Goal: Task Accomplishment & Management: Manage account settings

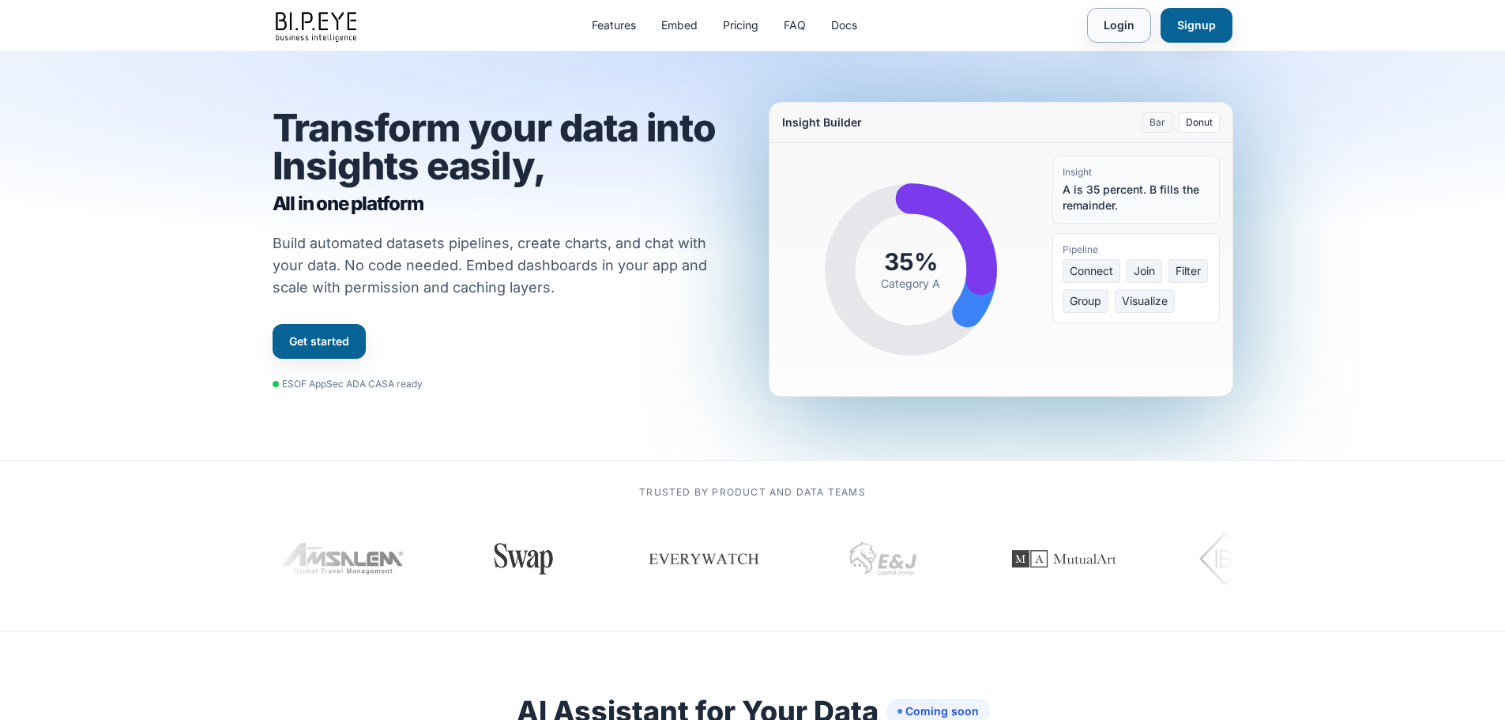
click at [986, 26] on link "Login" at bounding box center [1119, 25] width 64 height 35
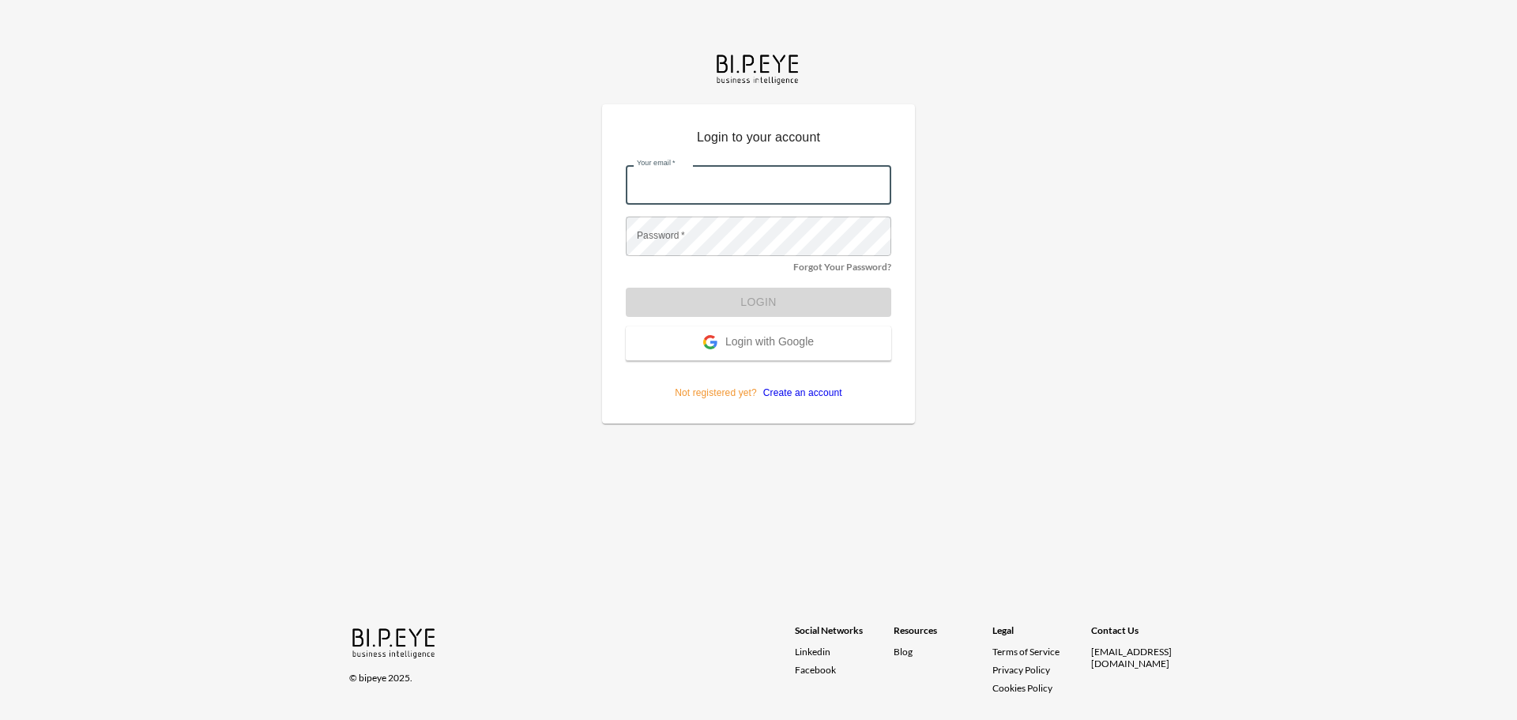
click at [727, 186] on input "Your email   *" at bounding box center [759, 185] width 266 height 40
type input "ariels@ibi.co.il"
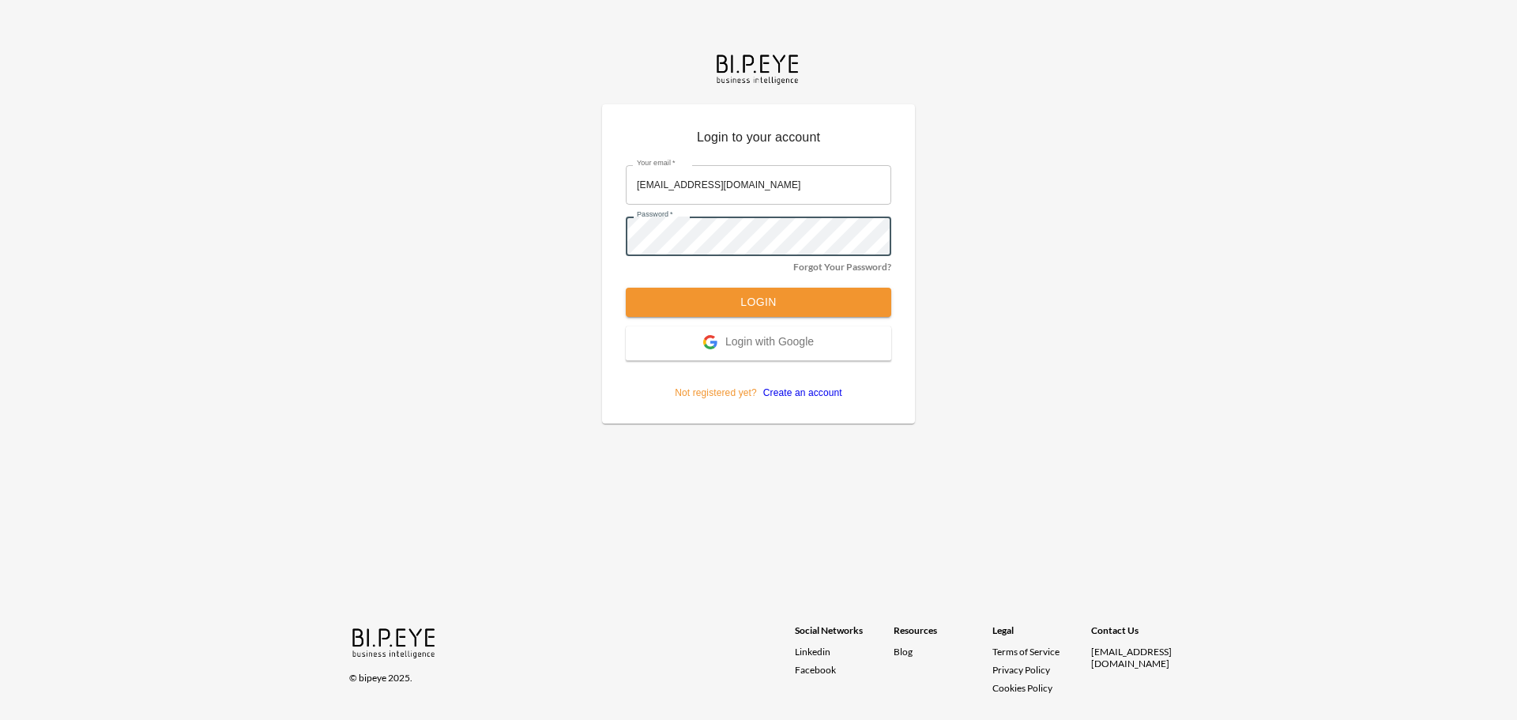
click at [626, 288] on button "Login" at bounding box center [759, 302] width 266 height 29
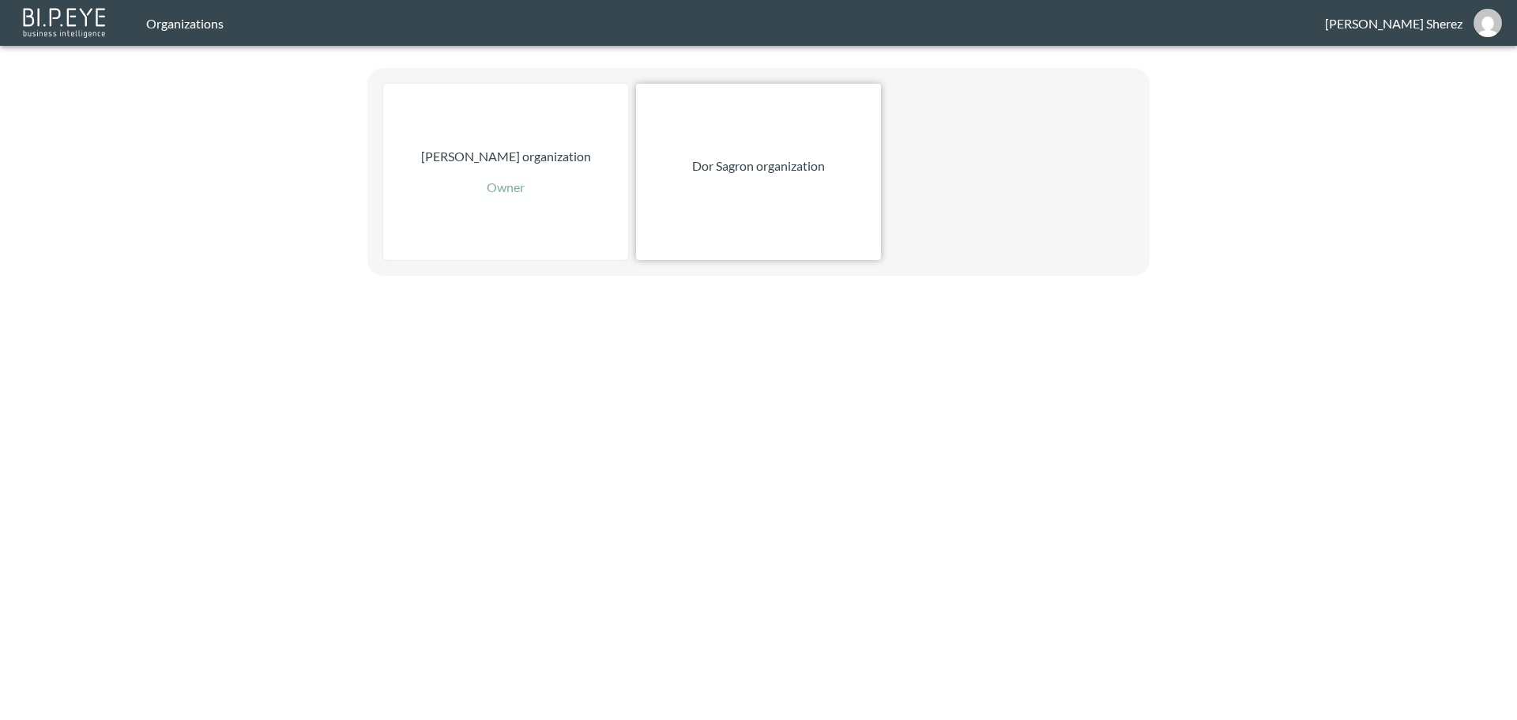
click at [771, 124] on div "Dor Sagron organization" at bounding box center [758, 172] width 245 height 176
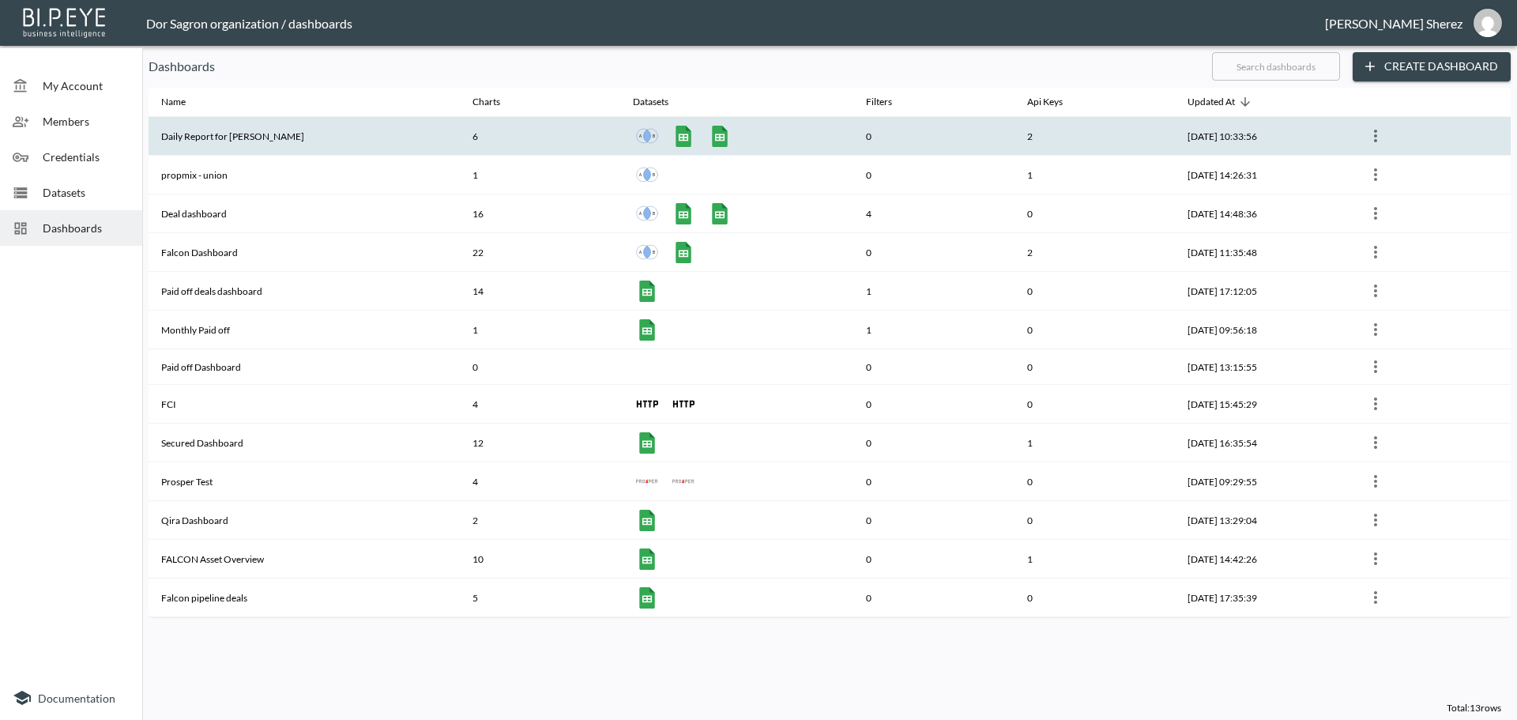
click at [219, 131] on th "Daily Report for [PERSON_NAME]" at bounding box center [304, 136] width 311 height 39
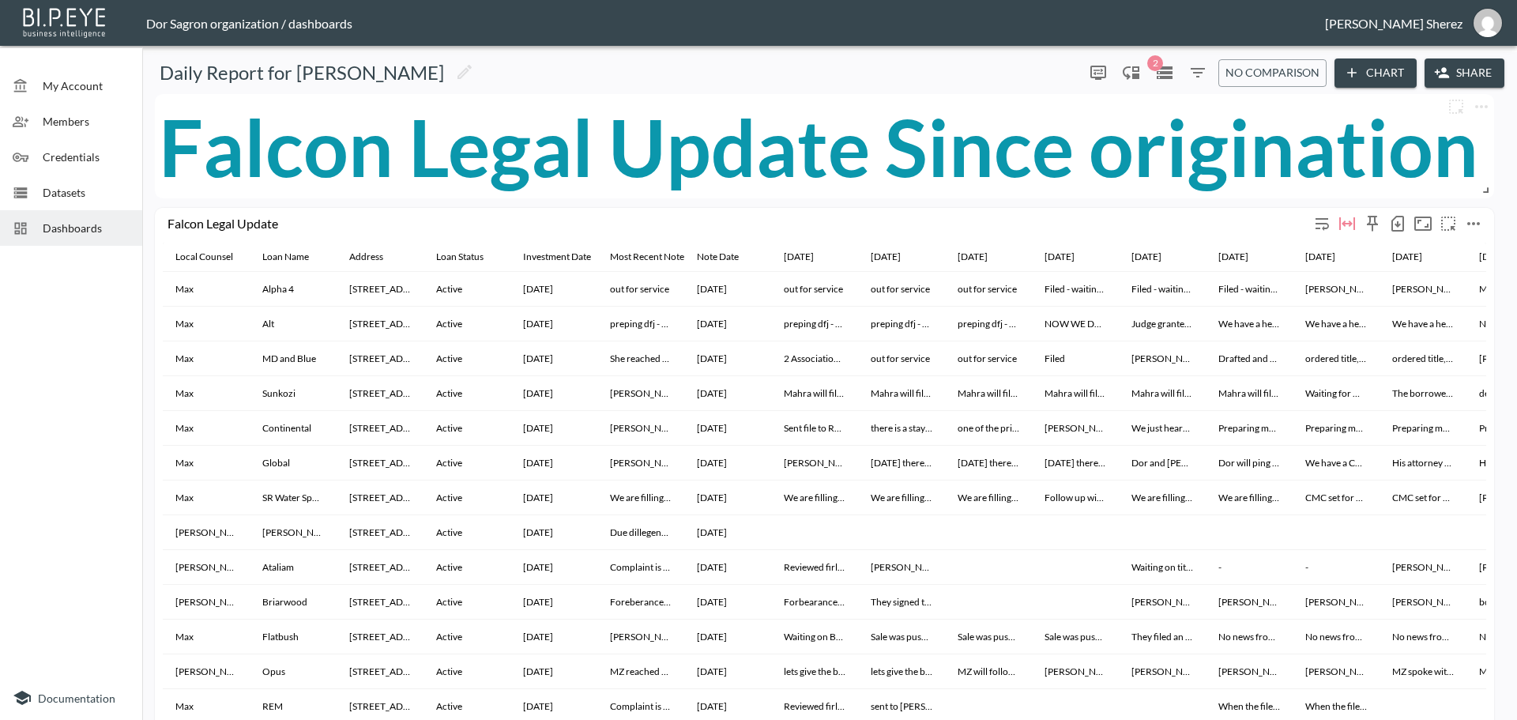
click at [1399, 222] on icon "button" at bounding box center [1397, 223] width 19 height 19
click at [1275, 258] on li "Download CSV ( 42 Rows )" at bounding box center [1317, 257] width 186 height 28
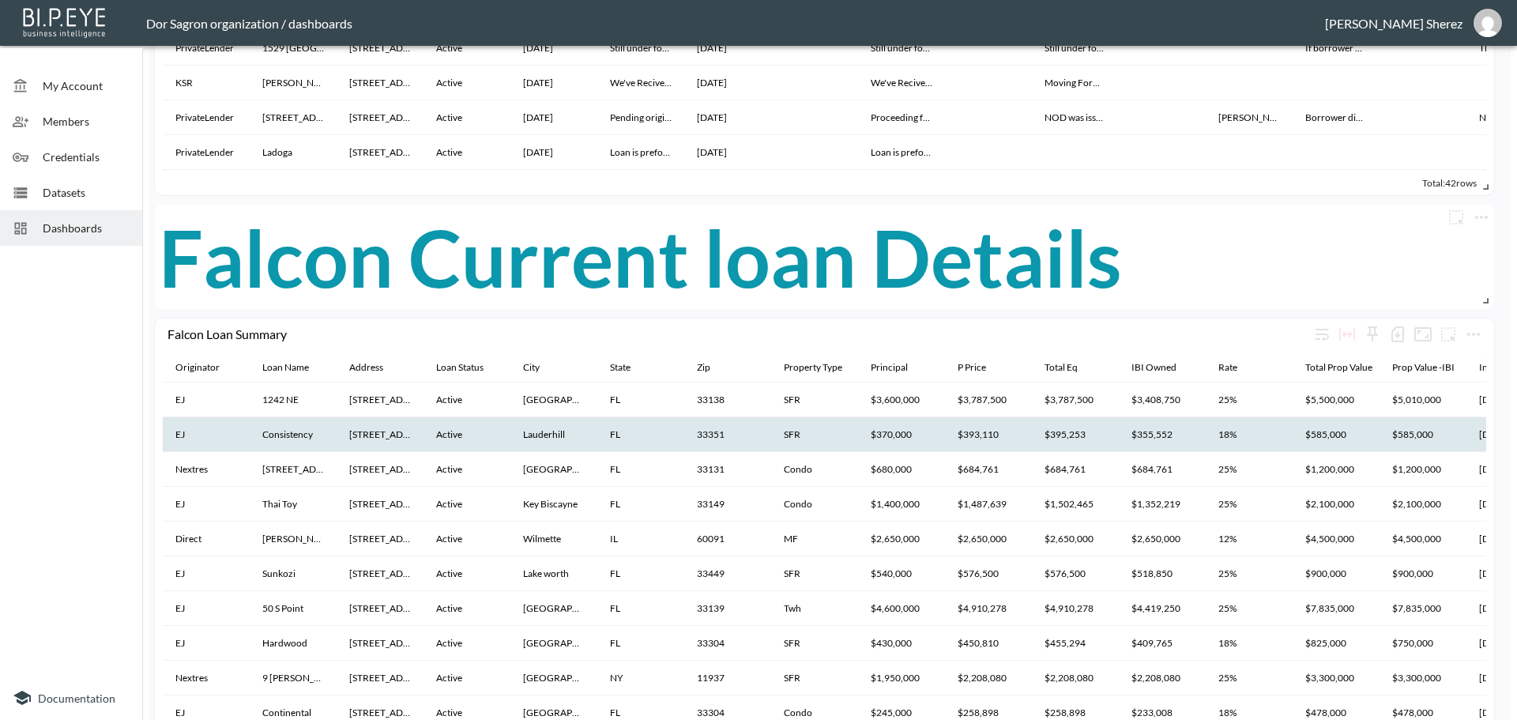
scroll to position [1185, 0]
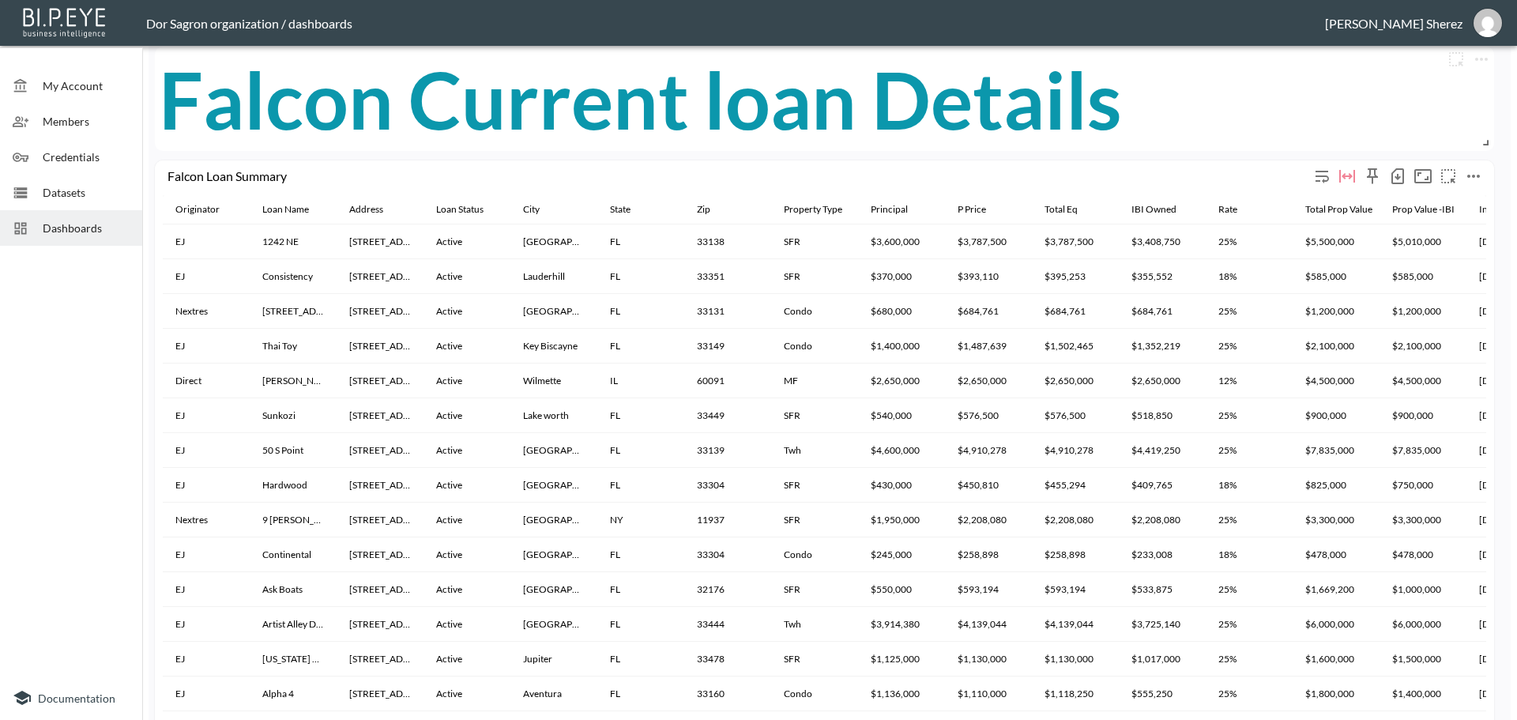
click at [1399, 177] on icon "button" at bounding box center [1398, 177] width 6 height 6
click at [1306, 213] on li "Download CSV ( 43 Rows )" at bounding box center [1317, 209] width 186 height 28
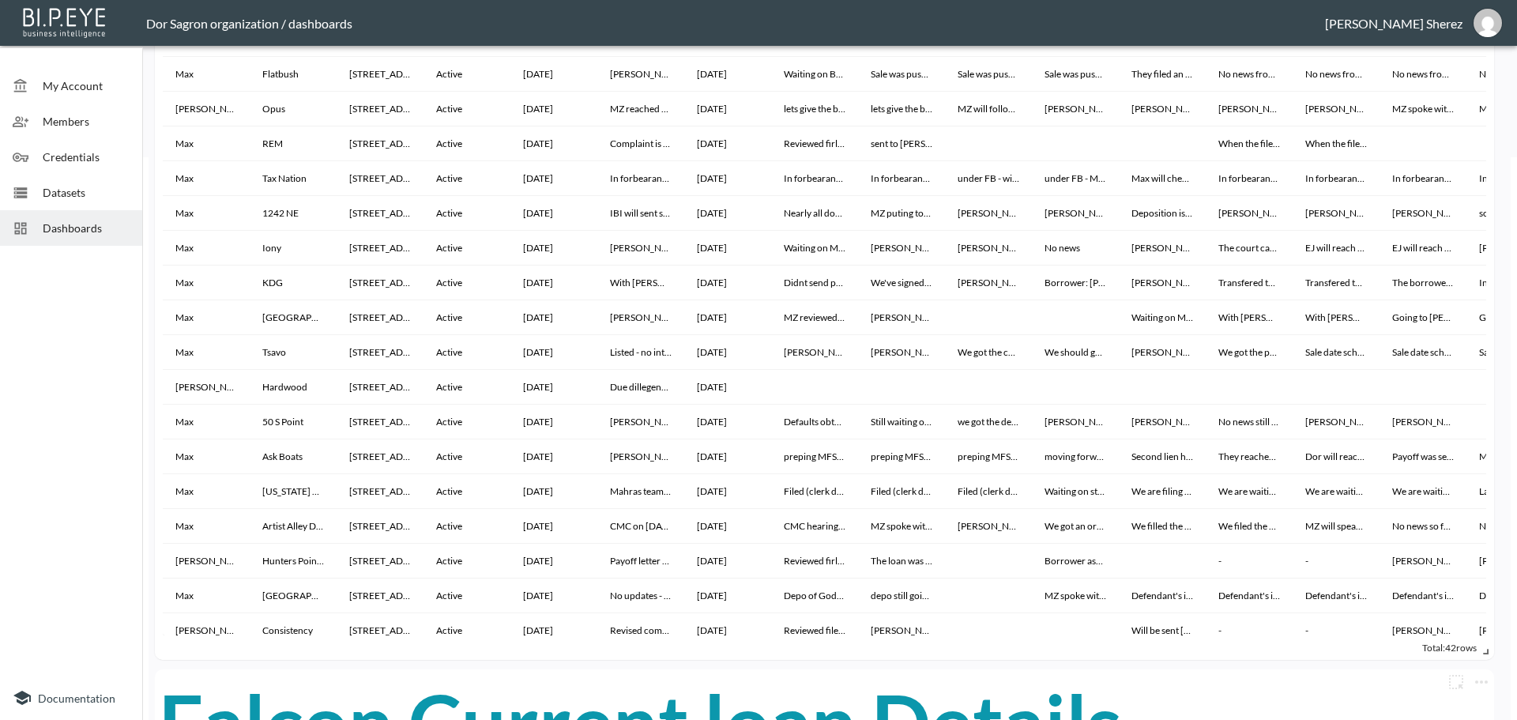
scroll to position [0, 0]
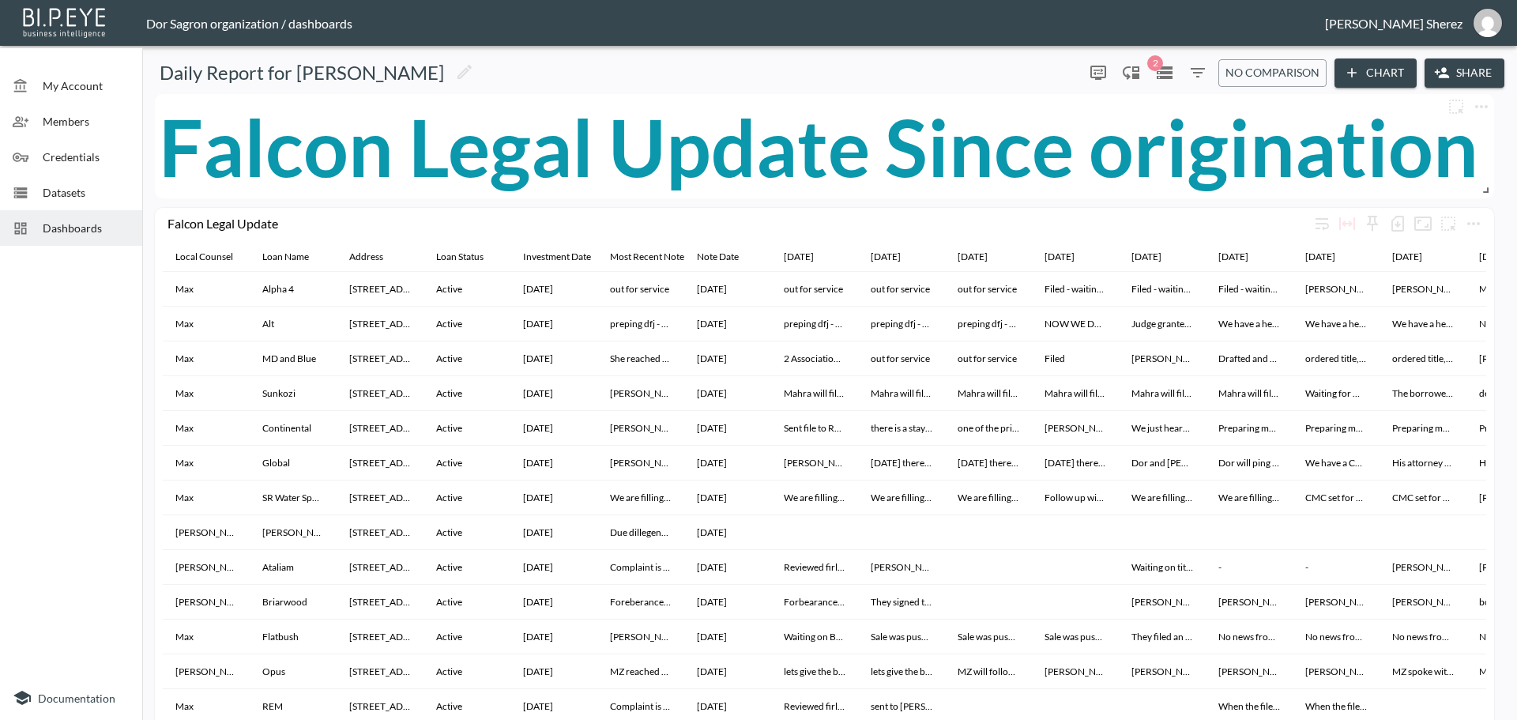
click at [81, 228] on span "Dashboards" at bounding box center [86, 228] width 87 height 17
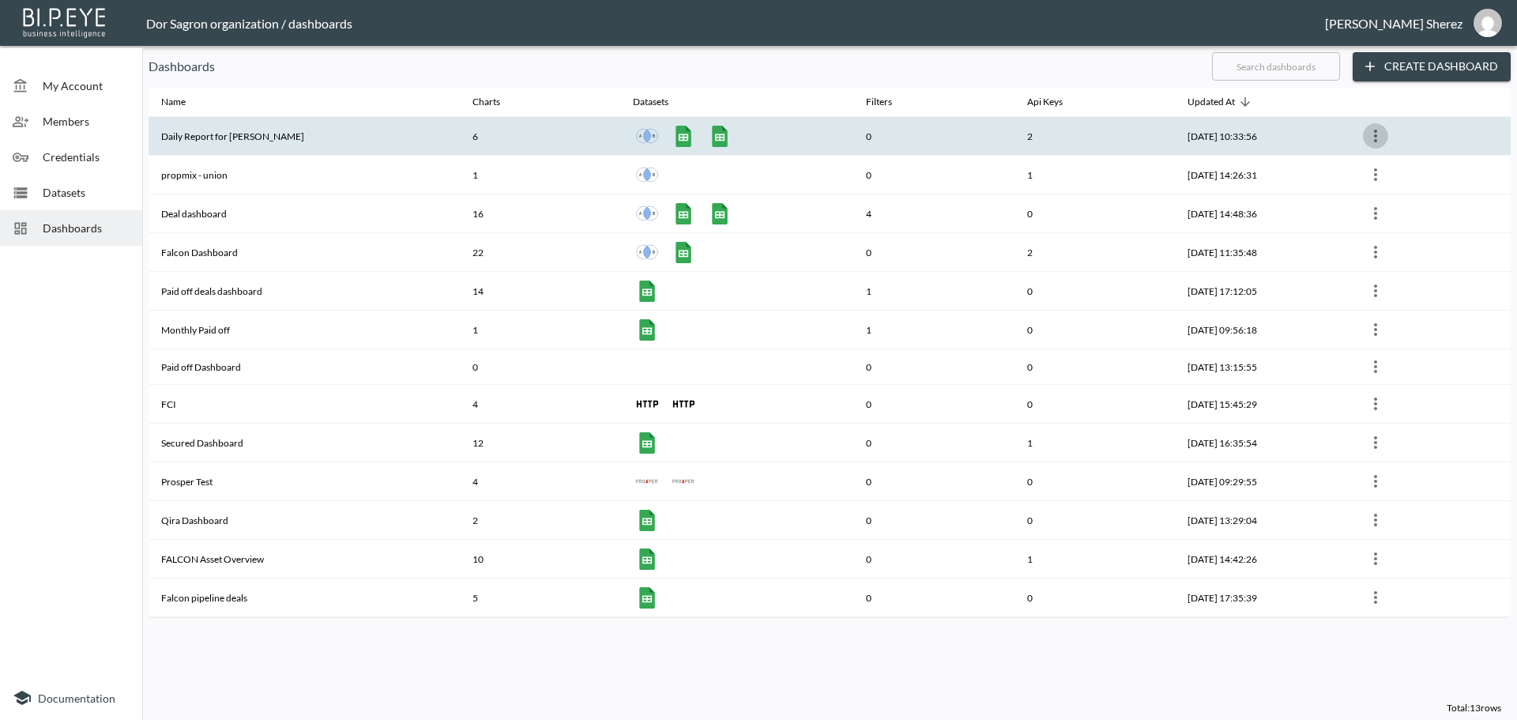
click at [1374, 136] on icon "more" at bounding box center [1375, 136] width 3 height 13
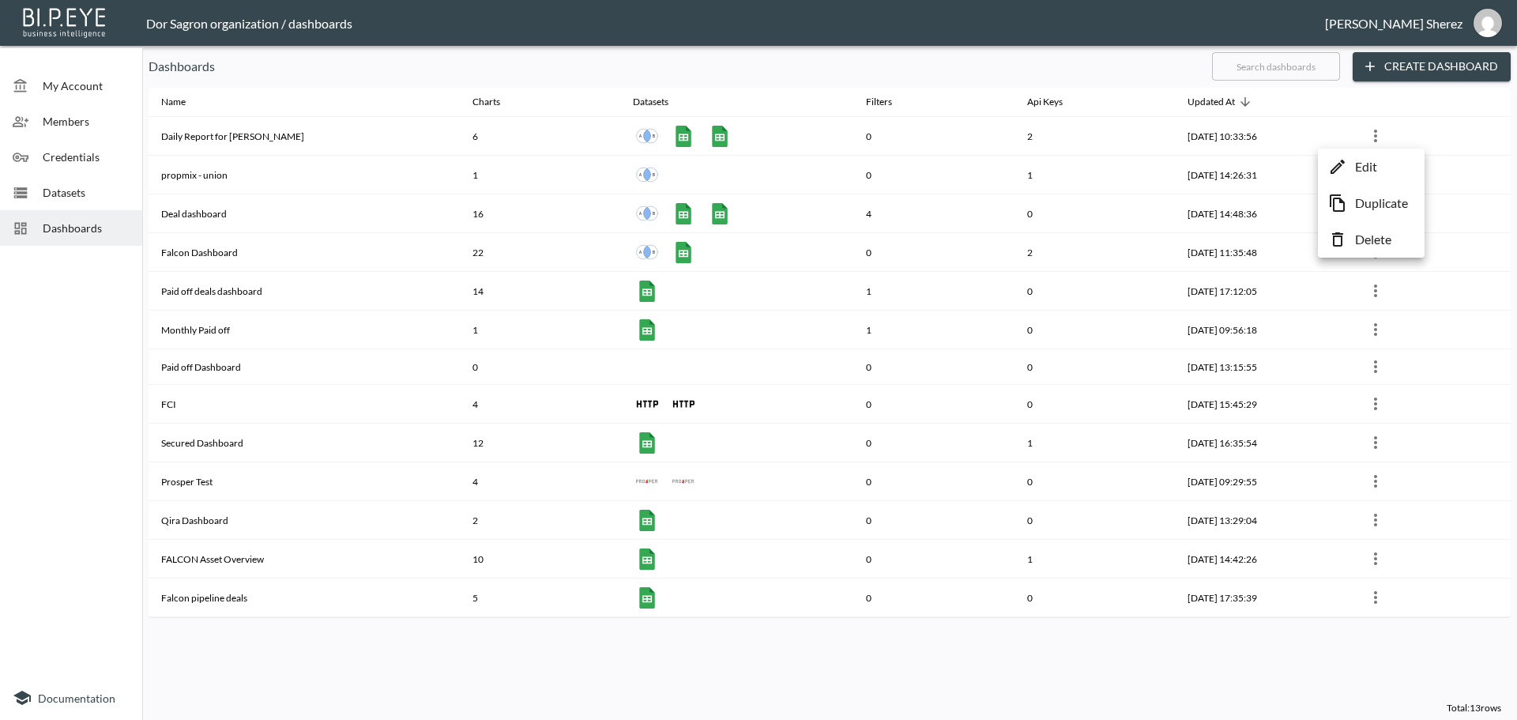
click at [1362, 165] on p "Edit" at bounding box center [1366, 166] width 22 height 19
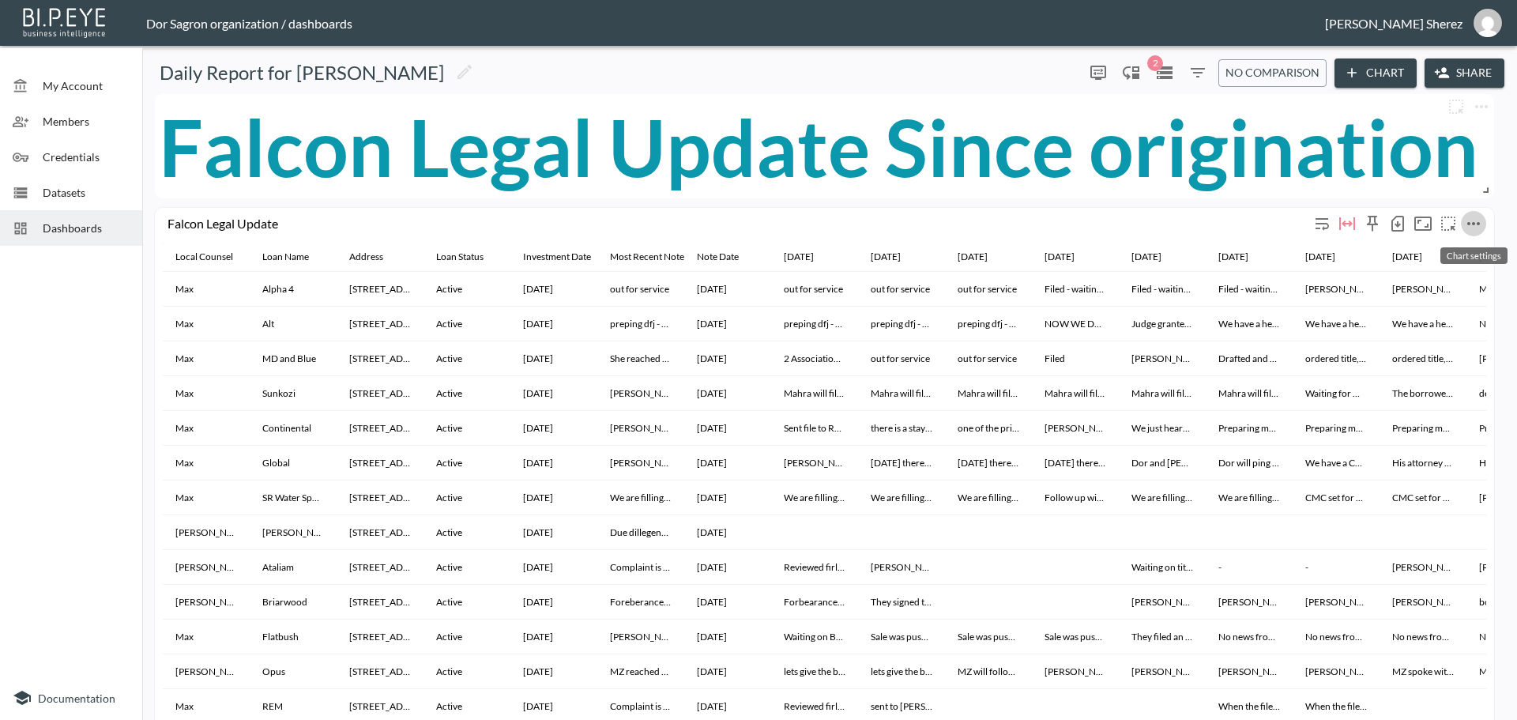
click at [1471, 223] on icon "more" at bounding box center [1473, 223] width 19 height 19
click at [1415, 251] on p "Edit" at bounding box center [1421, 254] width 22 height 19
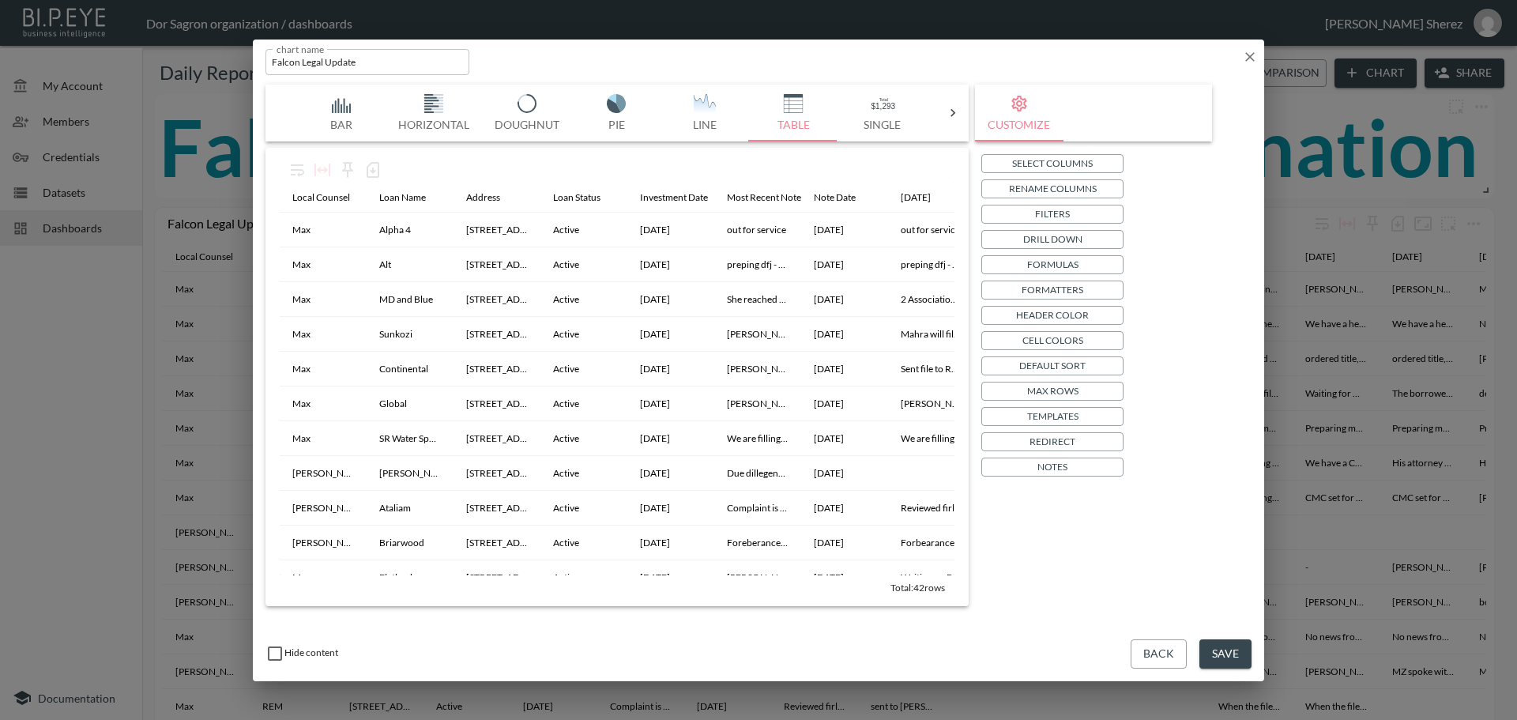
click at [1234, 650] on button "Save" at bounding box center [1226, 653] width 52 height 29
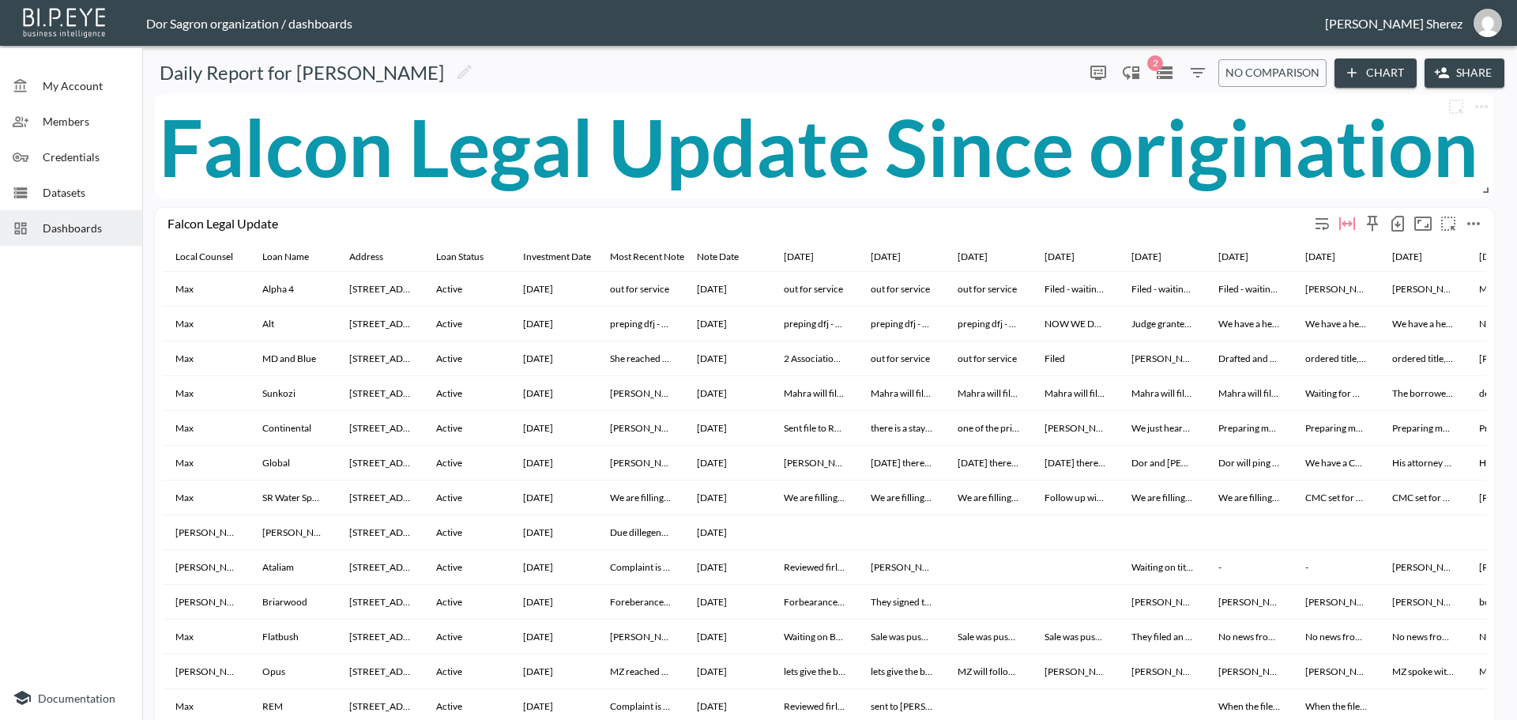
click at [1472, 224] on icon "more" at bounding box center [1473, 223] width 13 height 3
click at [1413, 260] on p "Edit" at bounding box center [1421, 254] width 22 height 19
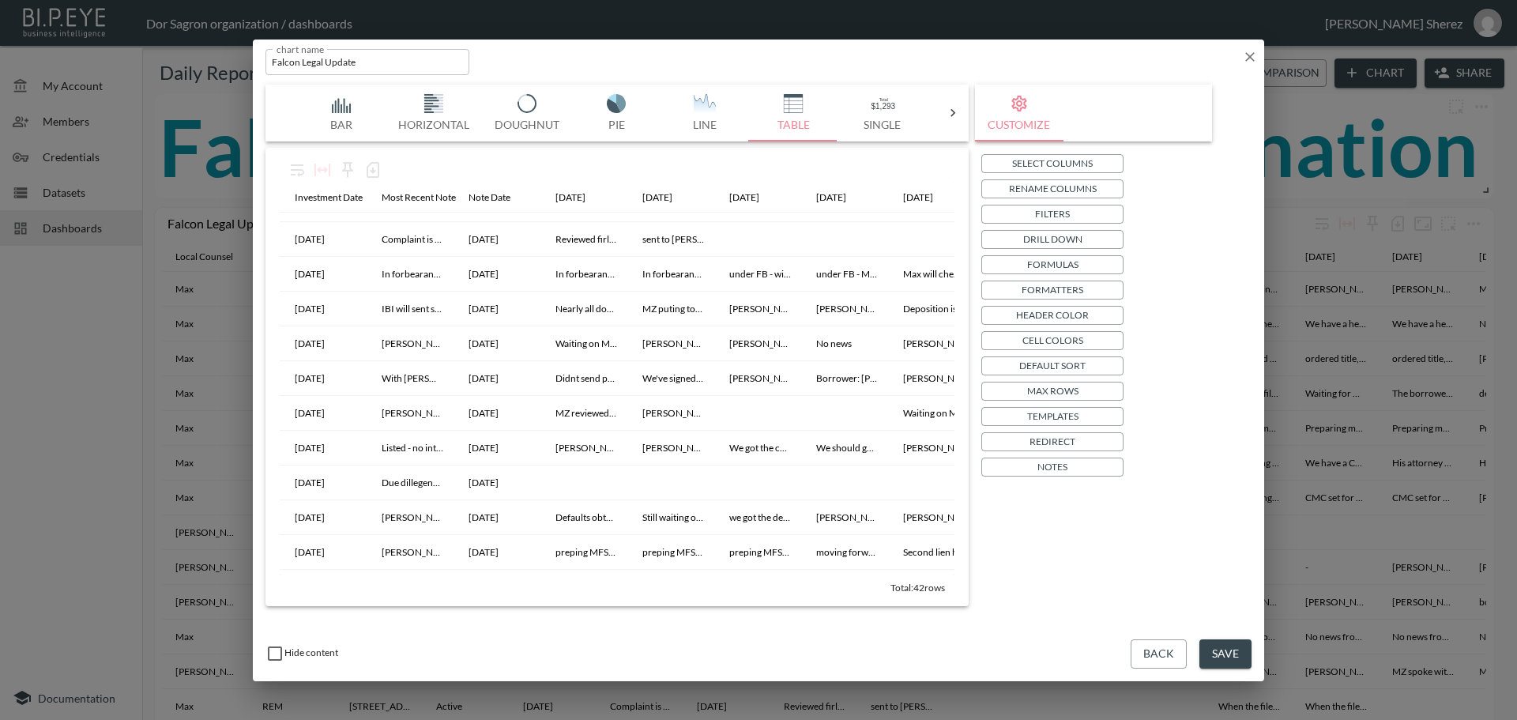
scroll to position [0, 345]
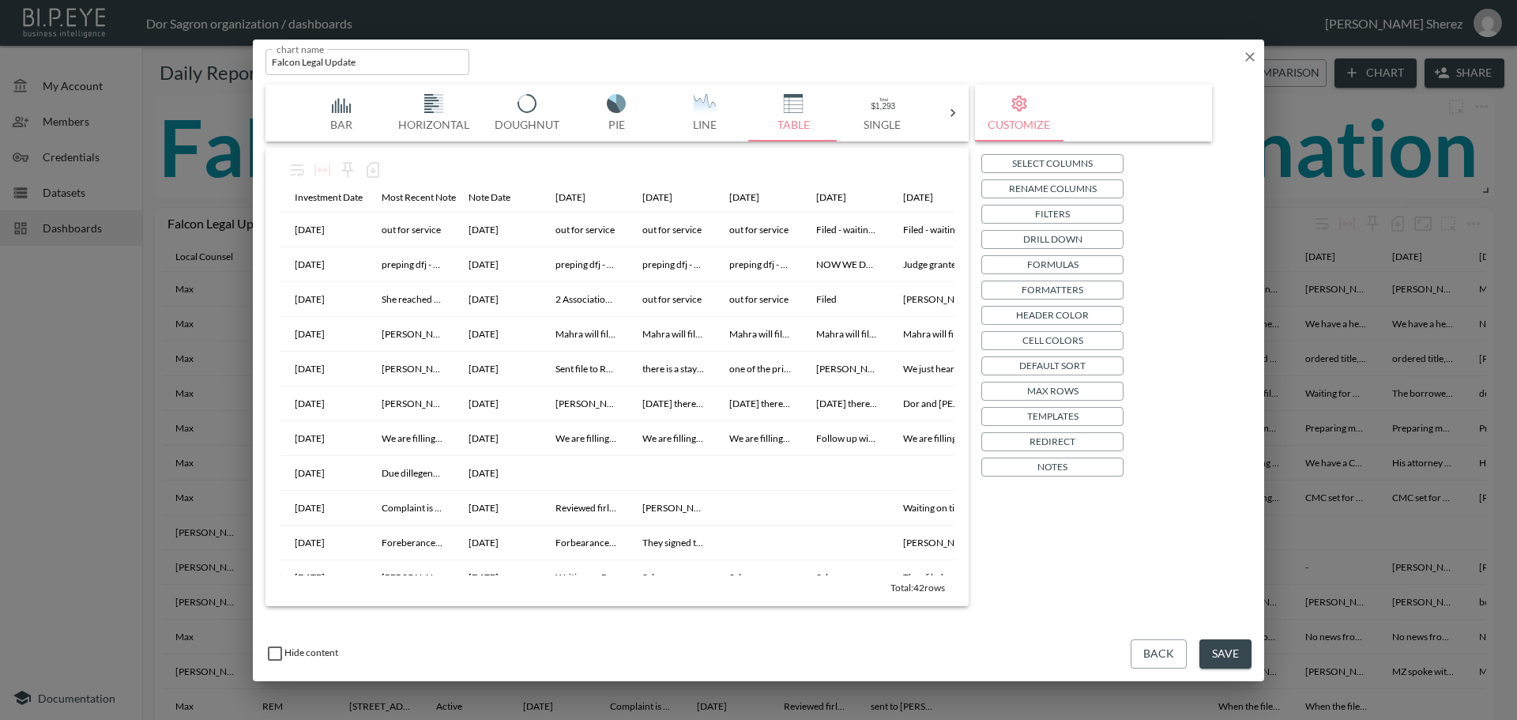
click at [1222, 654] on button "Save" at bounding box center [1226, 653] width 52 height 29
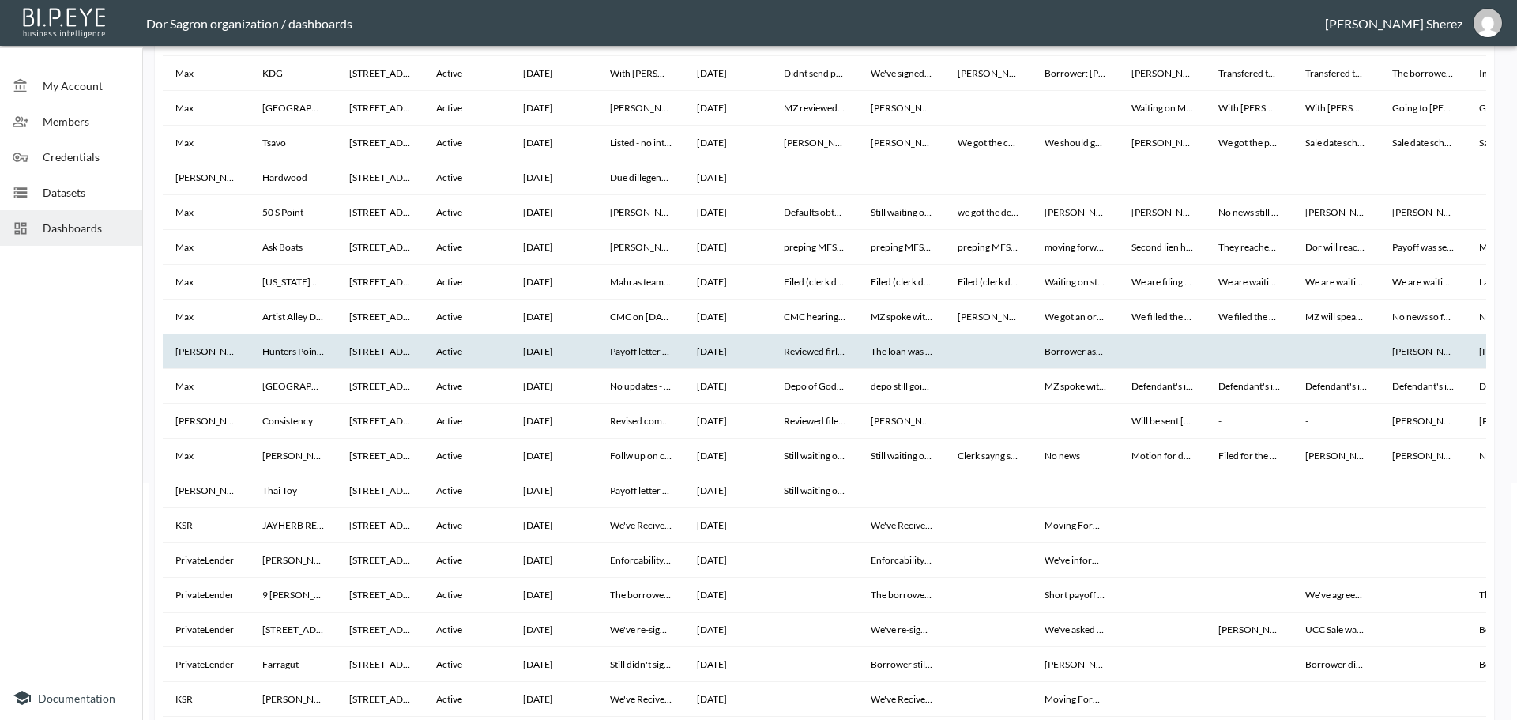
scroll to position [0, 0]
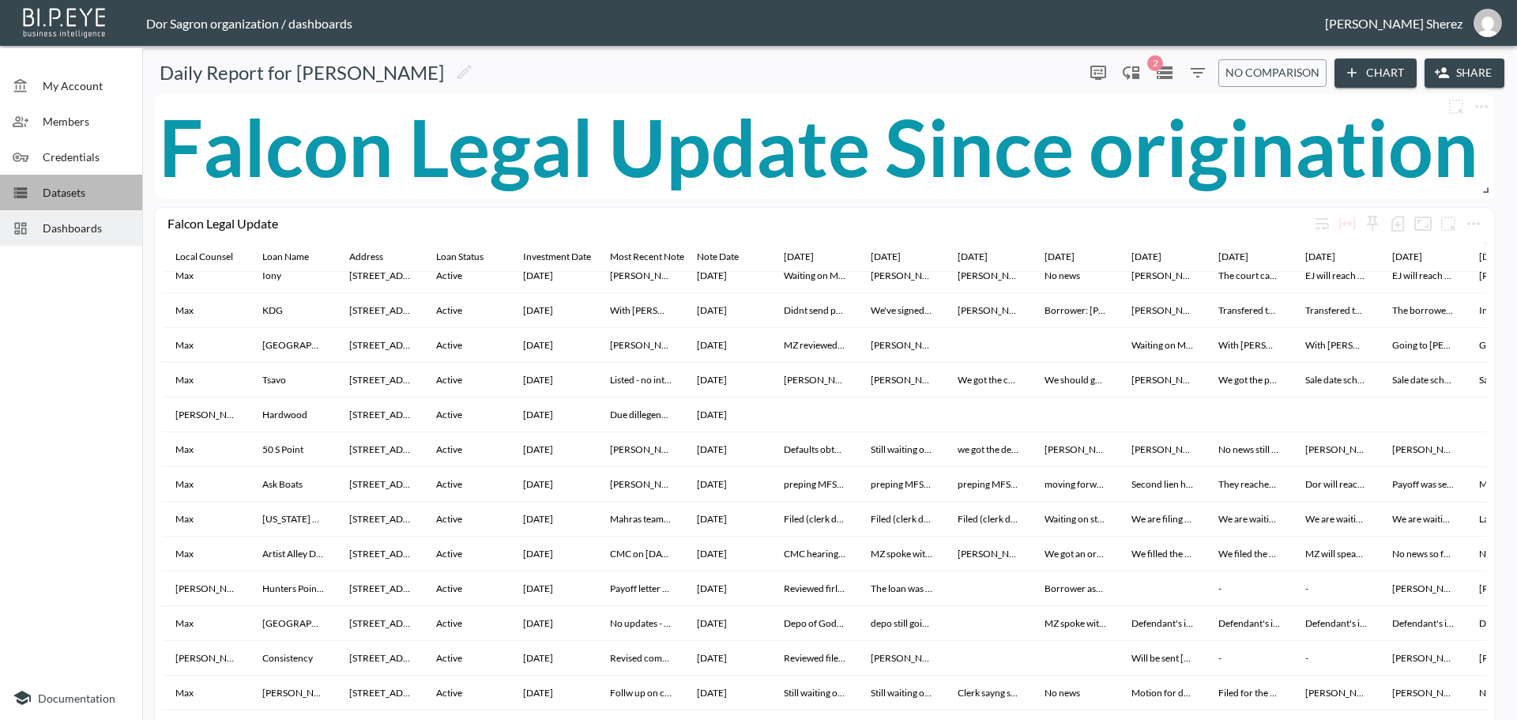
click at [49, 190] on span "Datasets" at bounding box center [86, 192] width 87 height 17
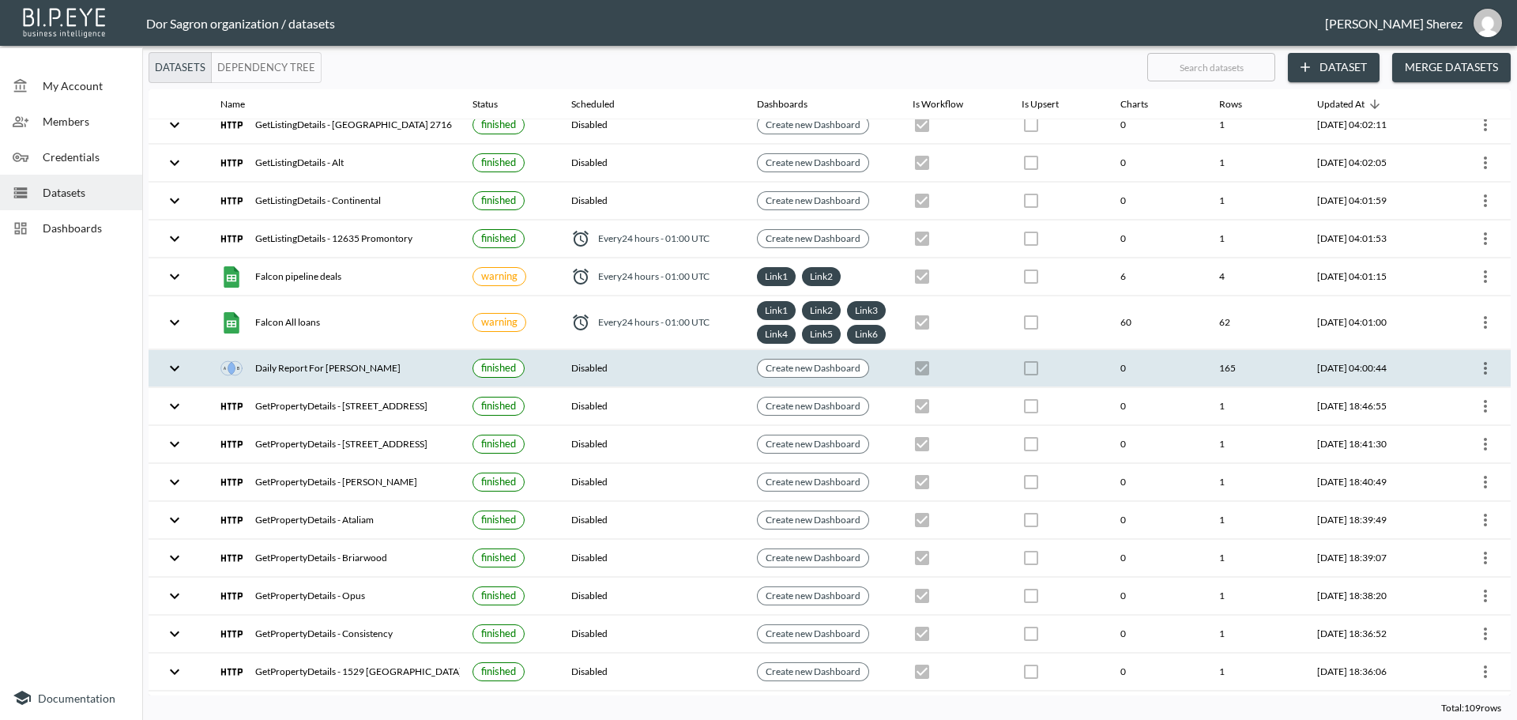
scroll to position [1343, 0]
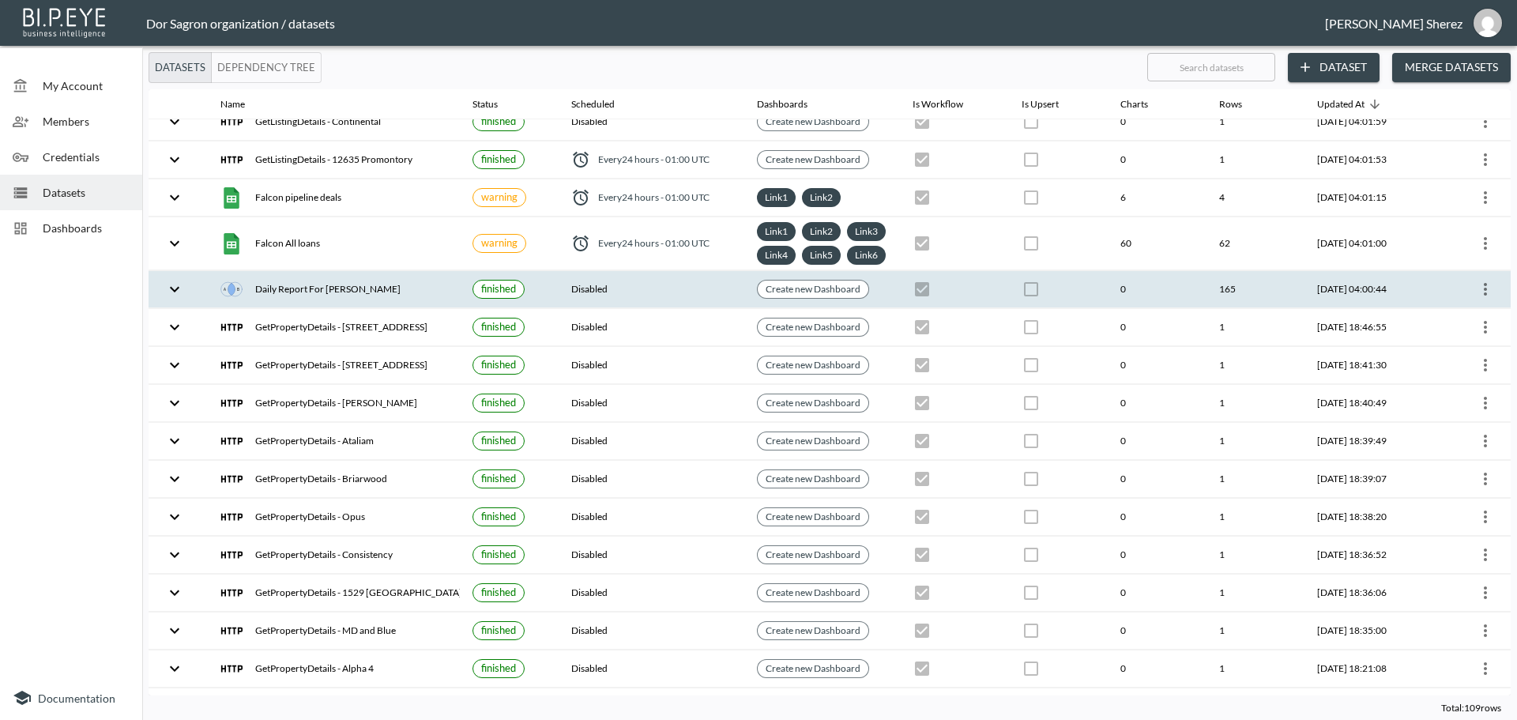
click at [1480, 299] on icon "more" at bounding box center [1485, 289] width 19 height 19
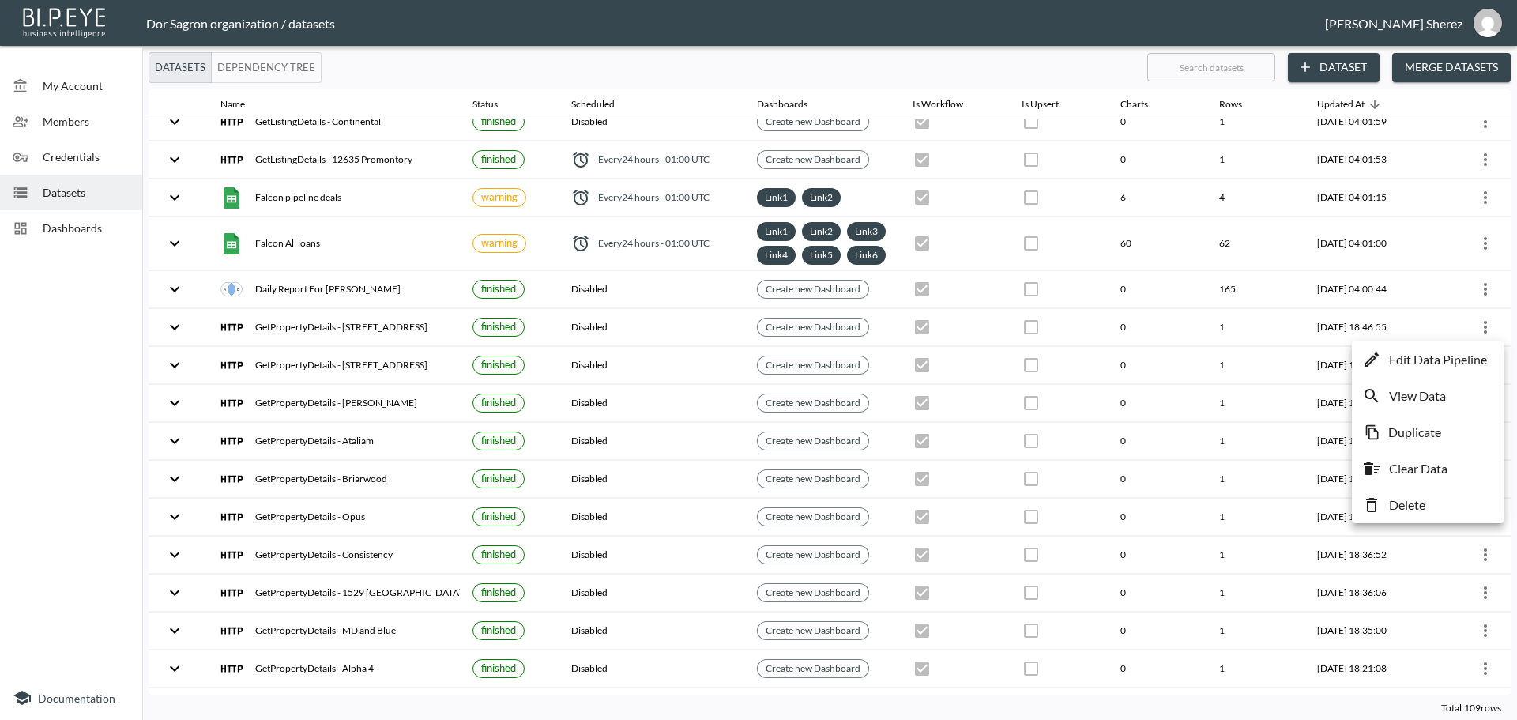
click at [1418, 358] on p "Edit Data Pipeline" at bounding box center [1438, 359] width 98 height 19
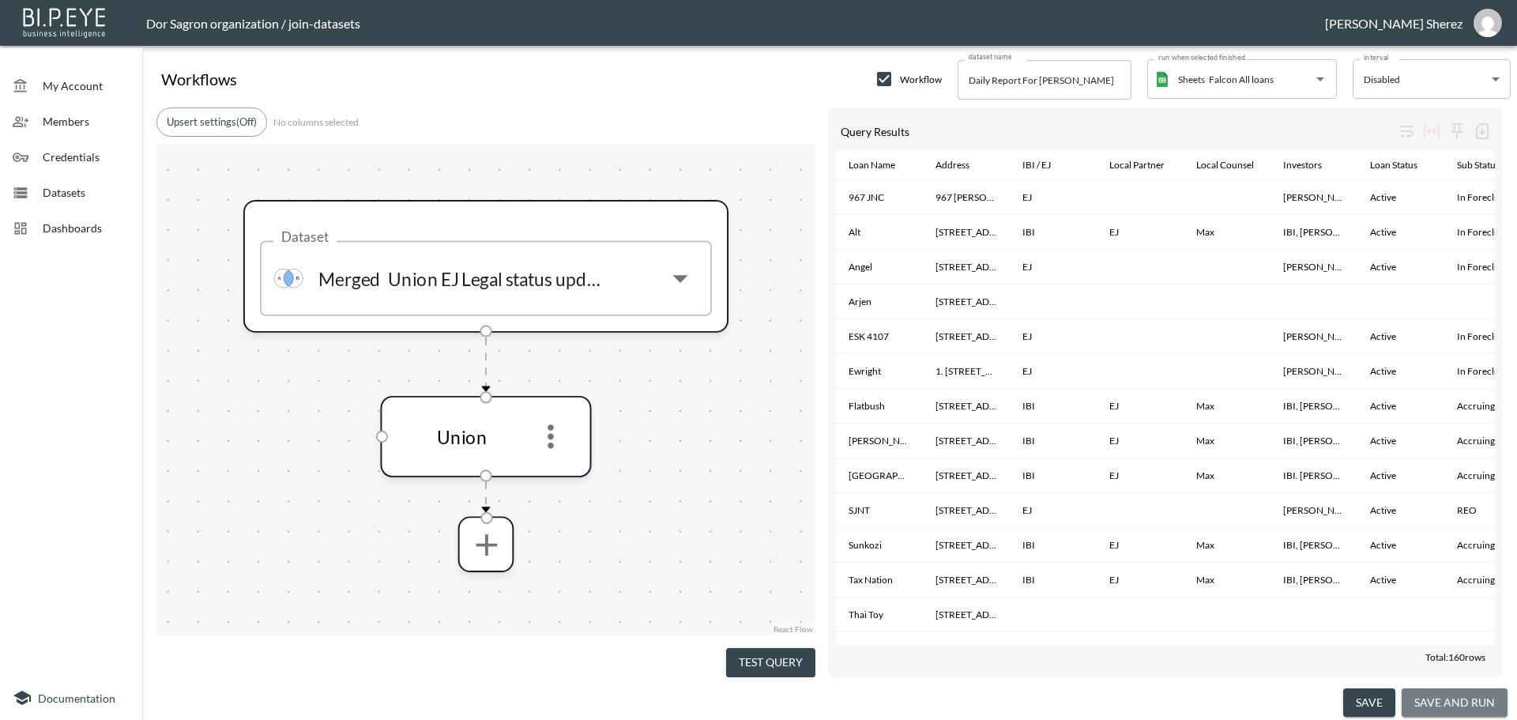
click at [1458, 700] on button "save and run" at bounding box center [1455, 702] width 106 height 29
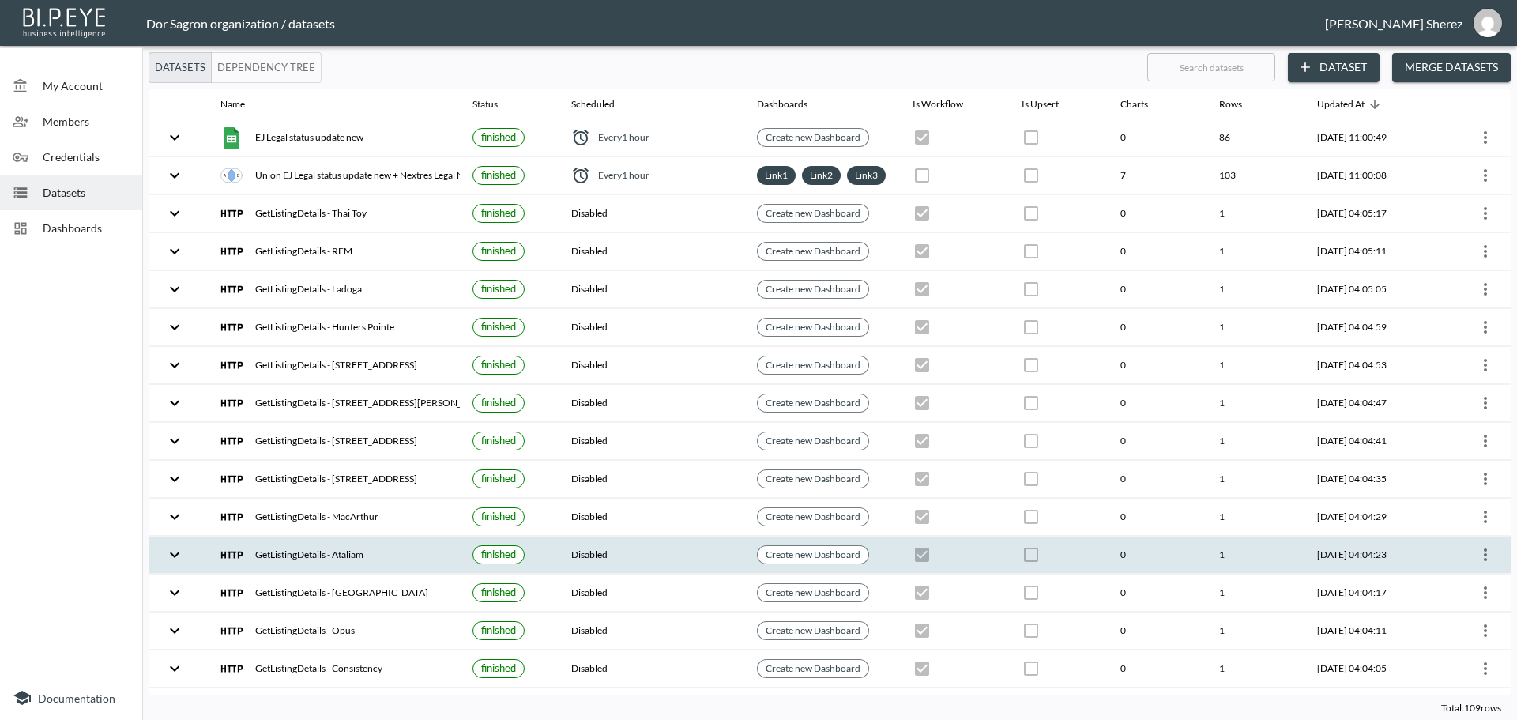
checkbox input "true"
checkbox input "false"
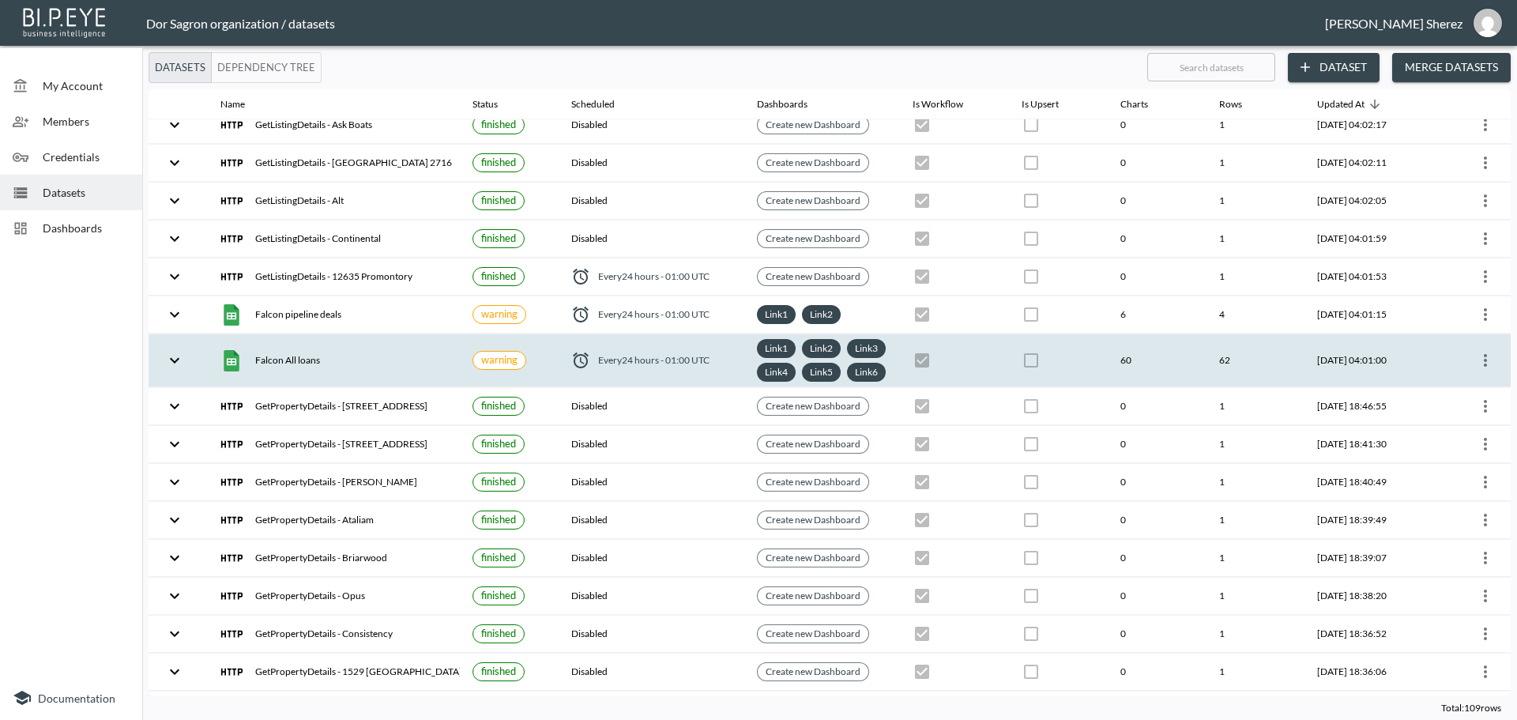
scroll to position [1343, 0]
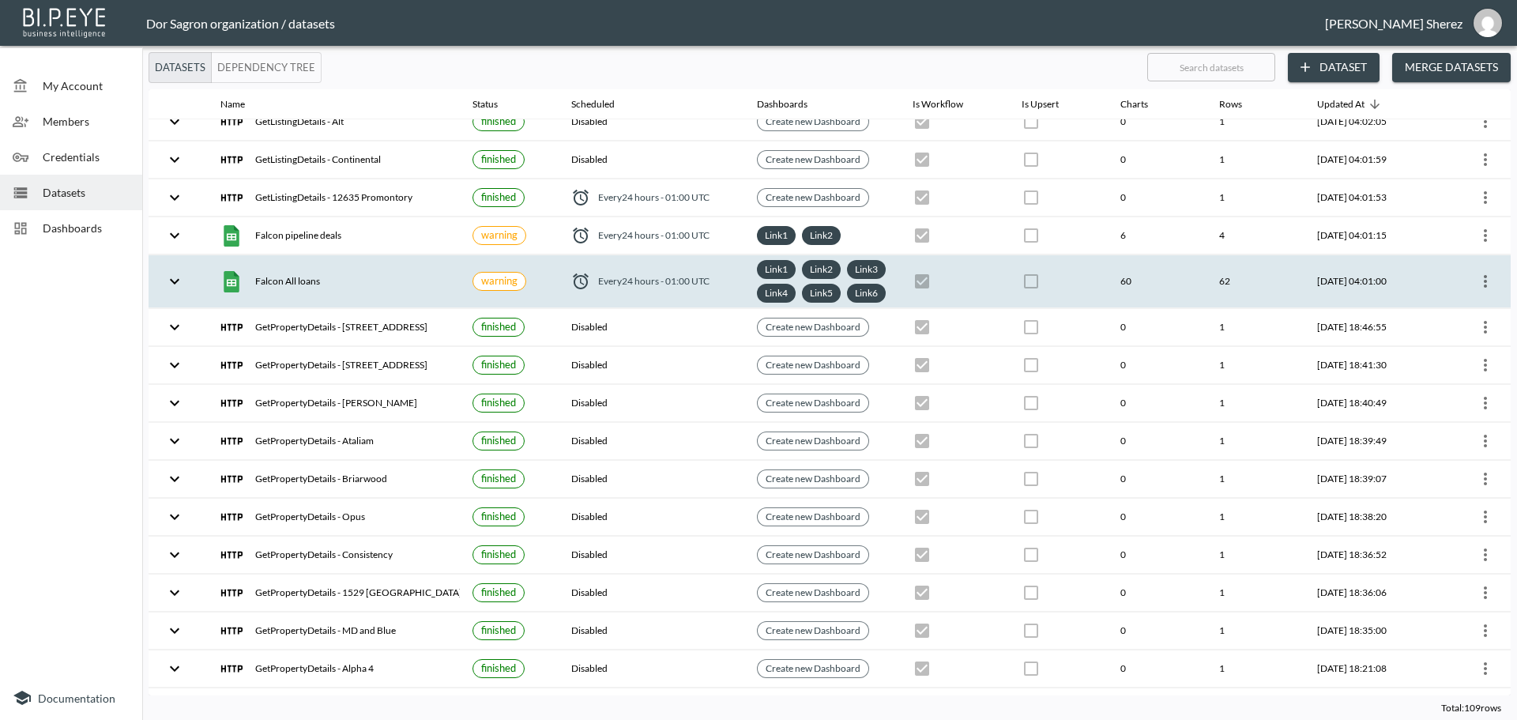
click at [1484, 288] on icon "more" at bounding box center [1485, 281] width 3 height 13
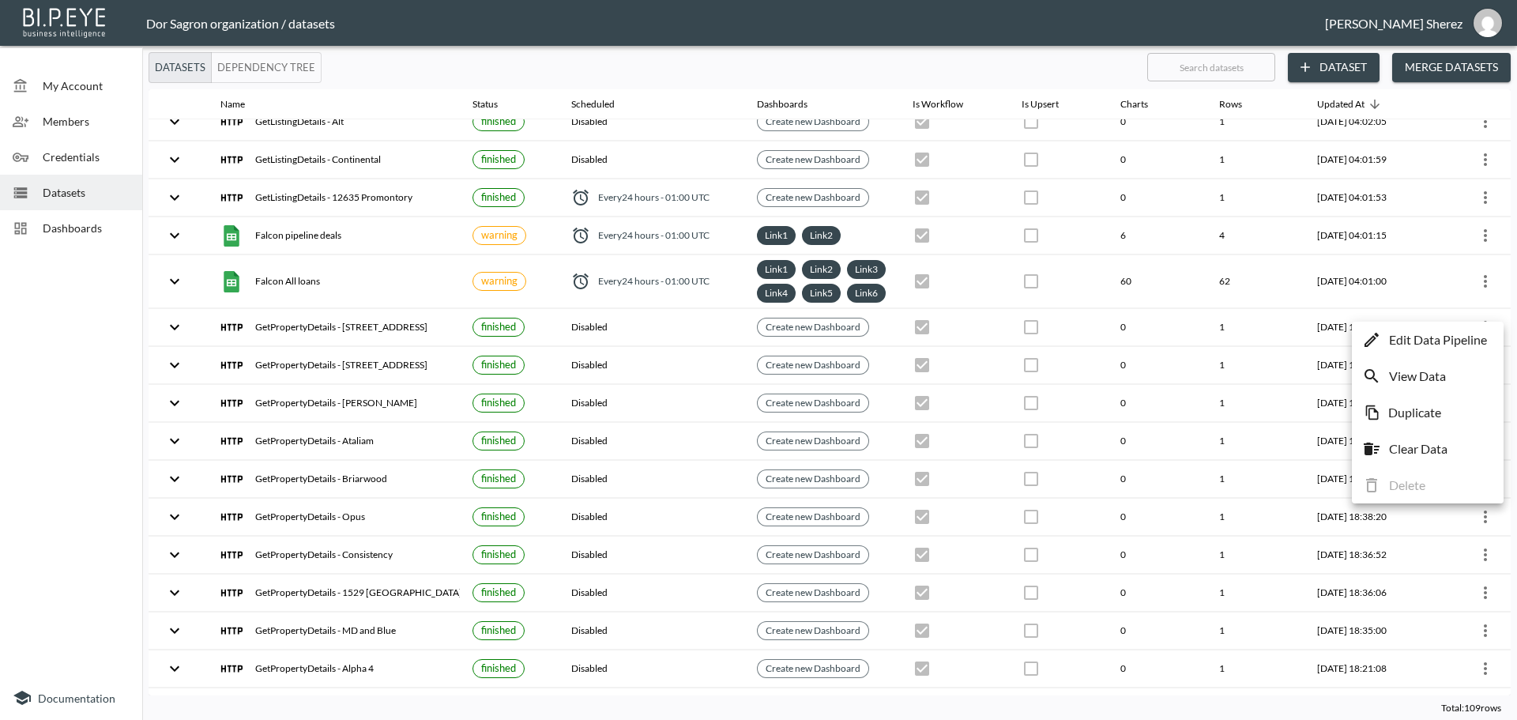
click at [1394, 337] on p "Edit Data Pipeline" at bounding box center [1438, 339] width 98 height 19
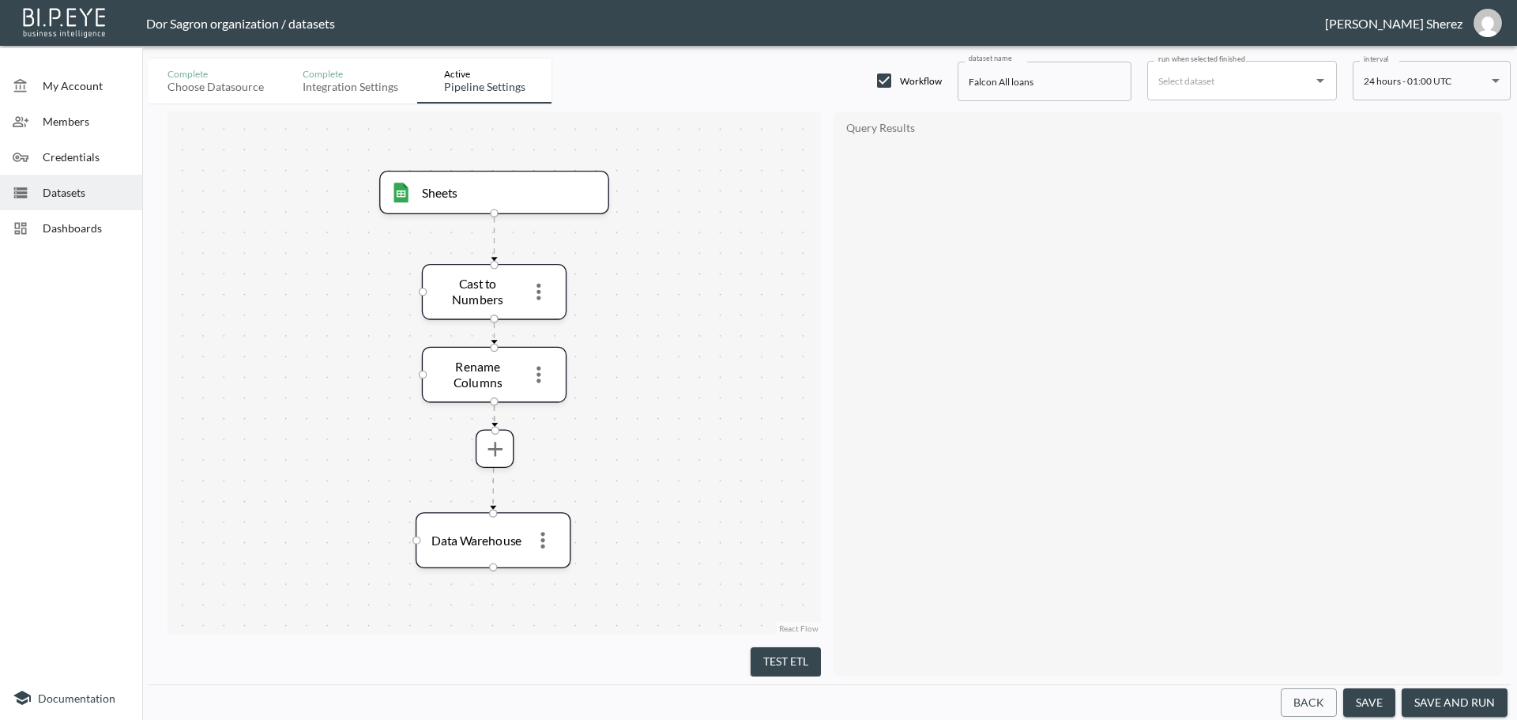
click at [1478, 695] on button "save and run" at bounding box center [1455, 702] width 106 height 29
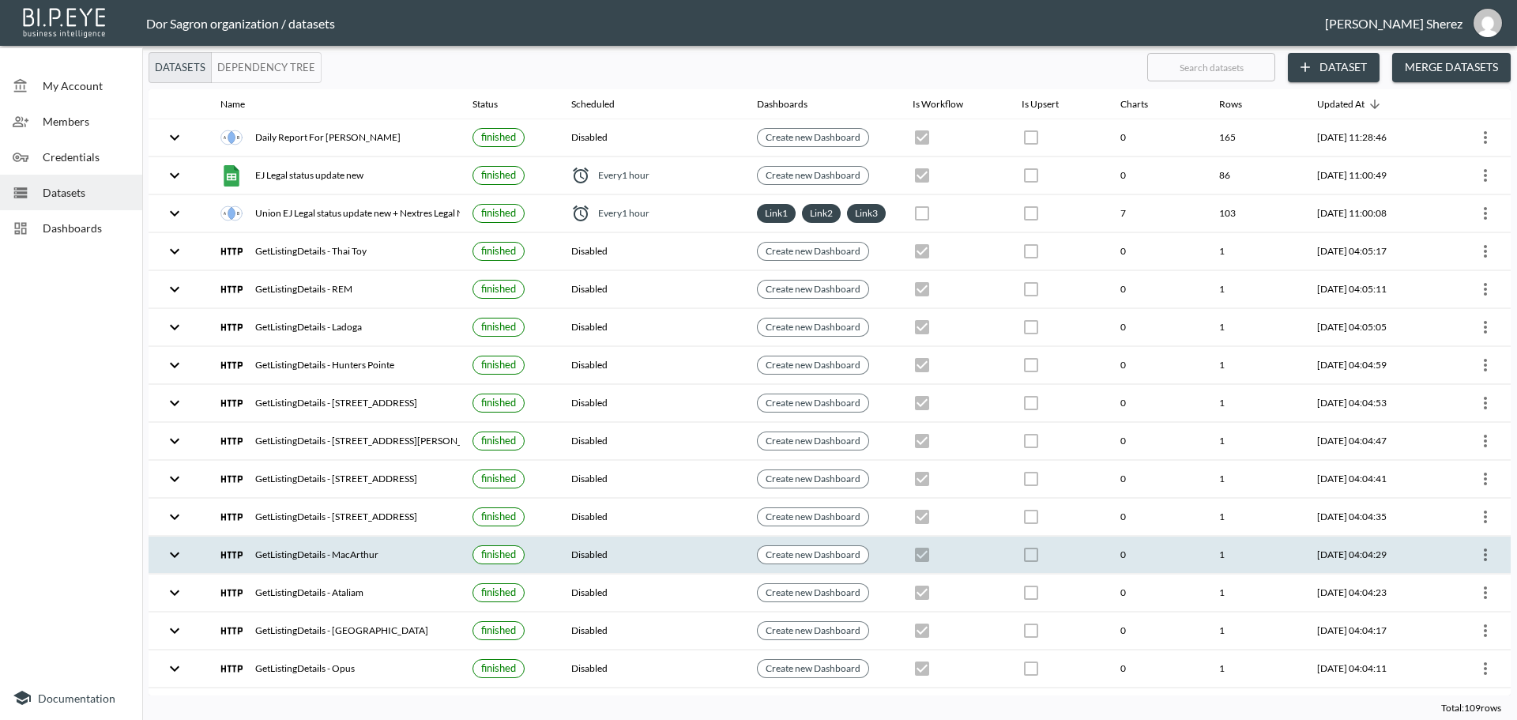
checkbox input "true"
checkbox input "false"
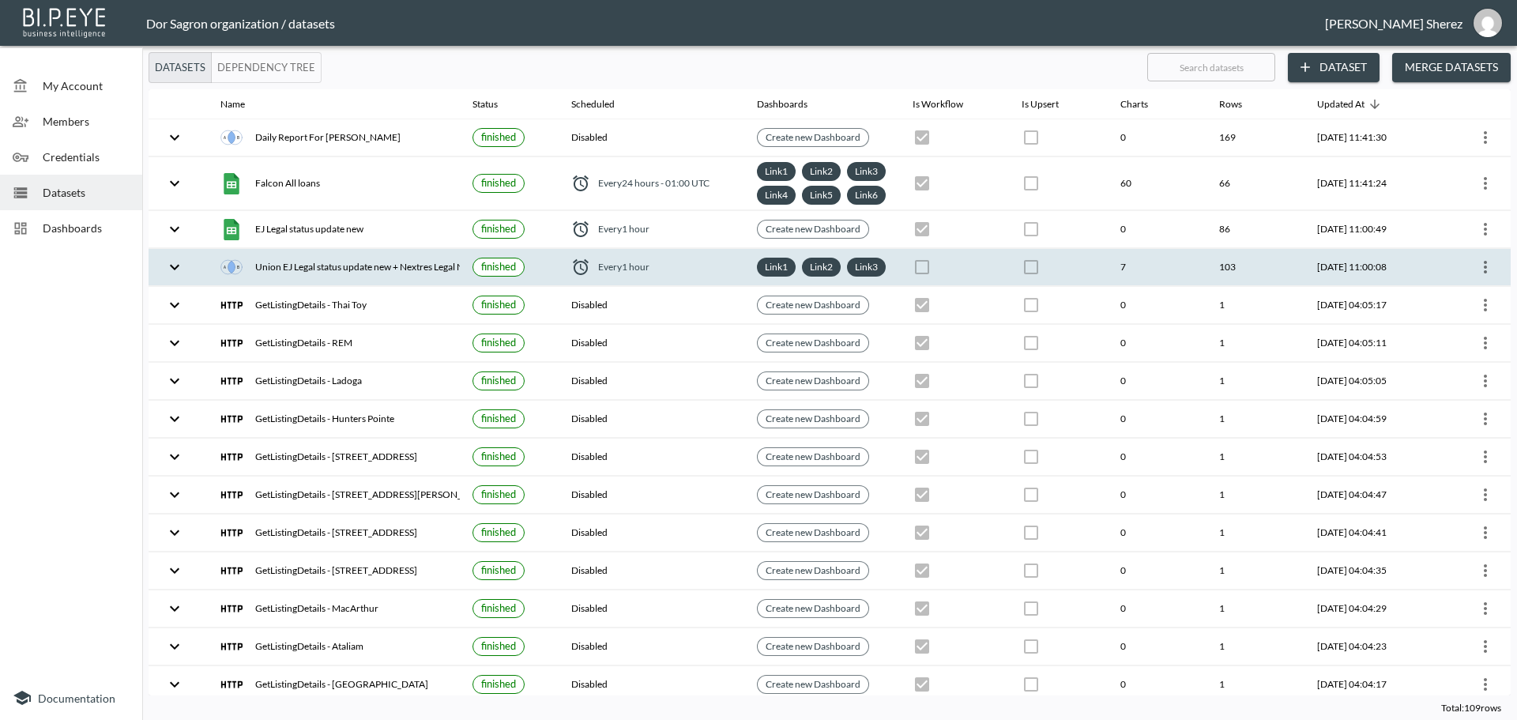
click at [1482, 277] on icon "more" at bounding box center [1485, 267] width 19 height 19
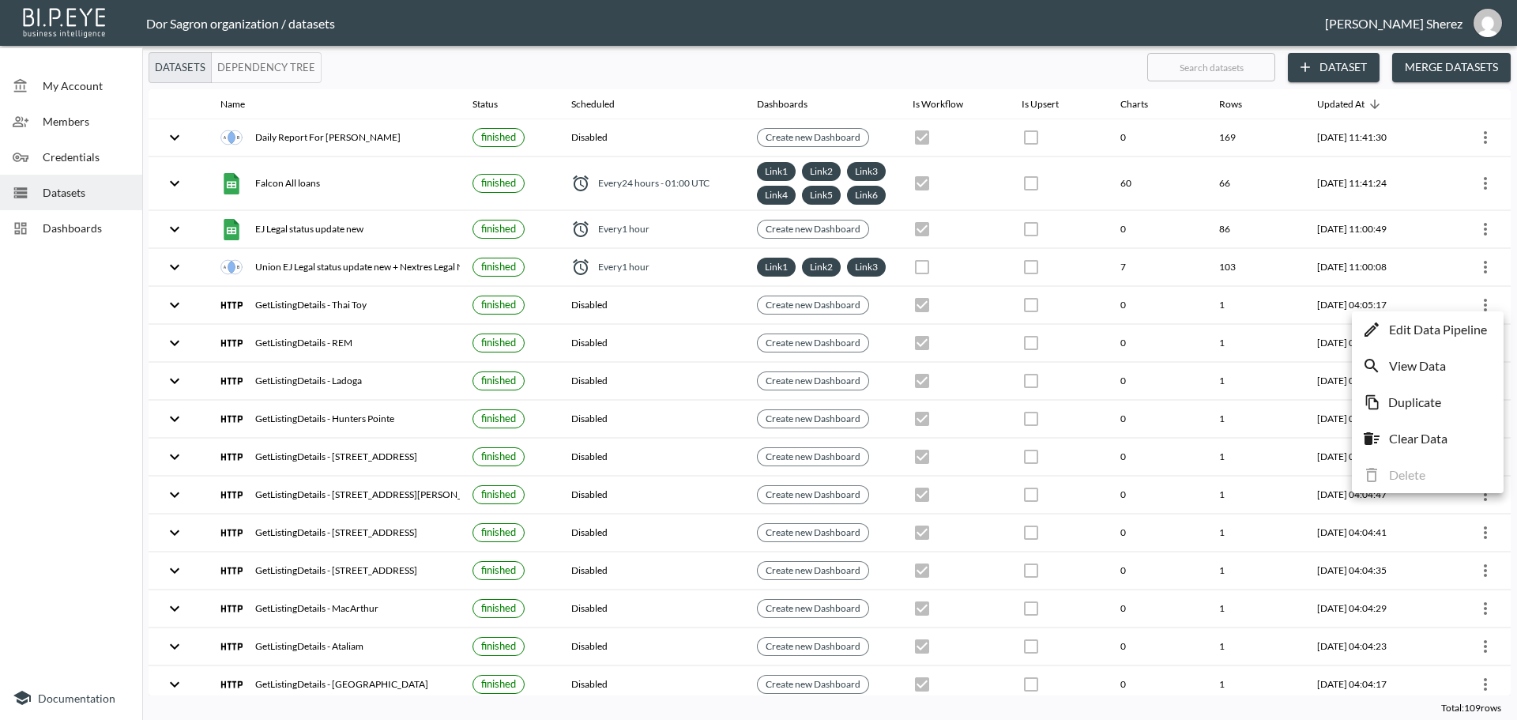
click at [1411, 328] on p "Edit Data Pipeline" at bounding box center [1438, 329] width 98 height 19
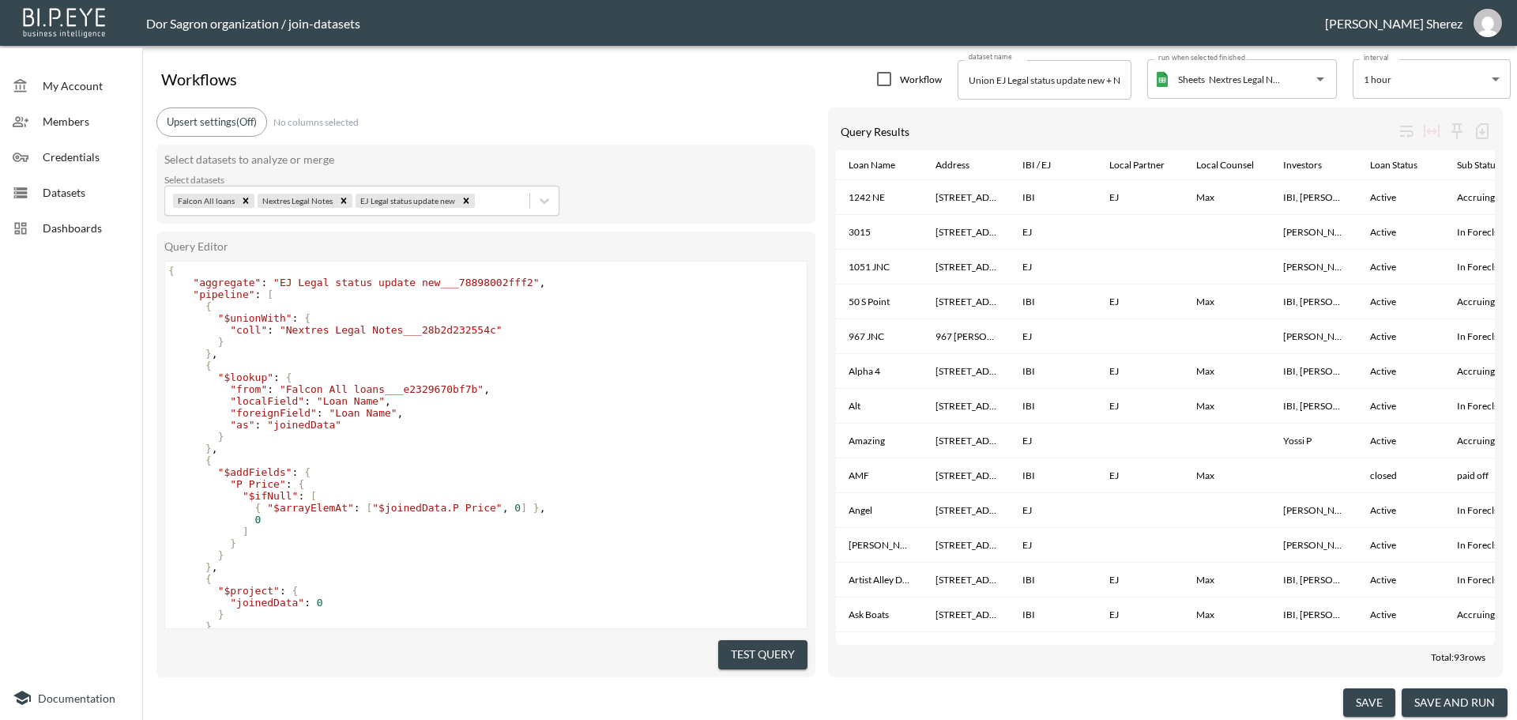
click at [1463, 703] on button "save and run" at bounding box center [1455, 702] width 106 height 29
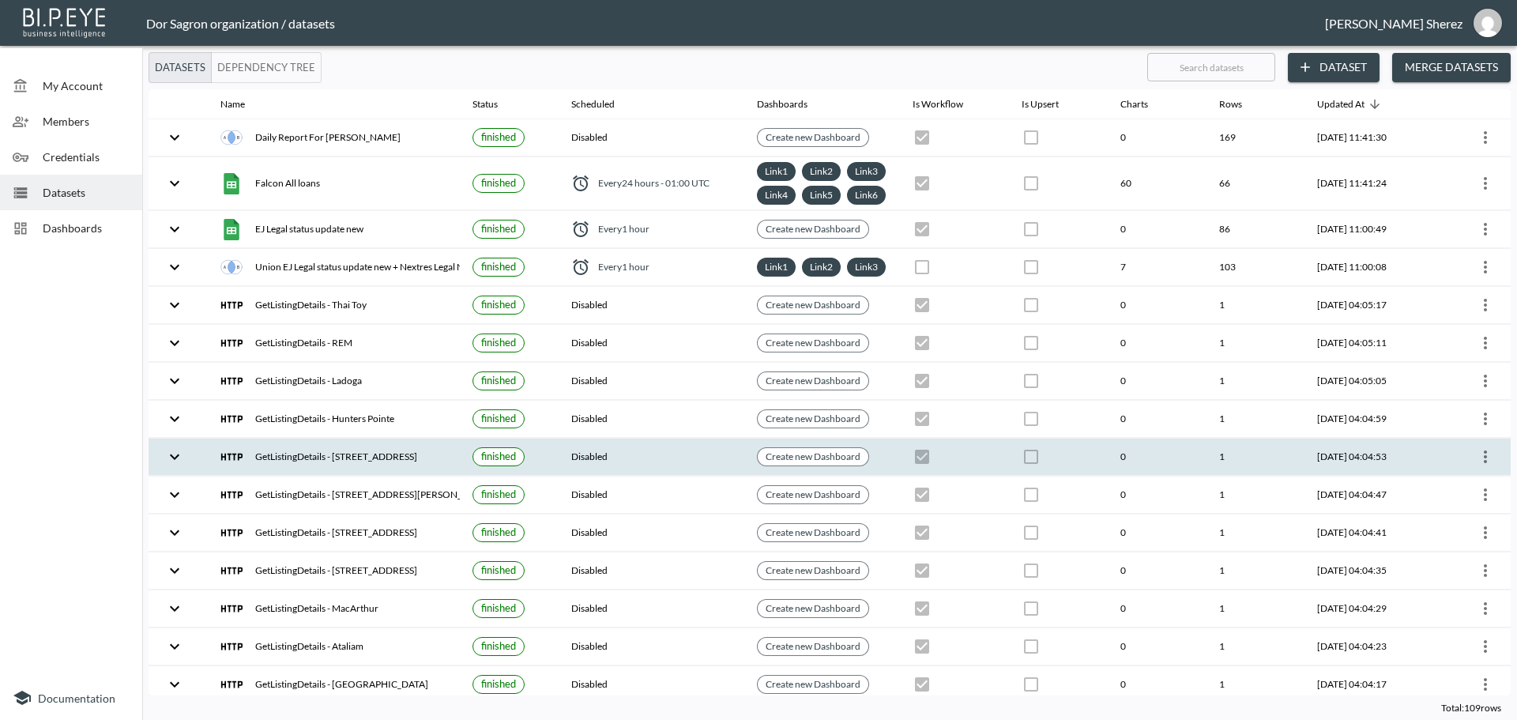
checkbox input "false"
checkbox input "true"
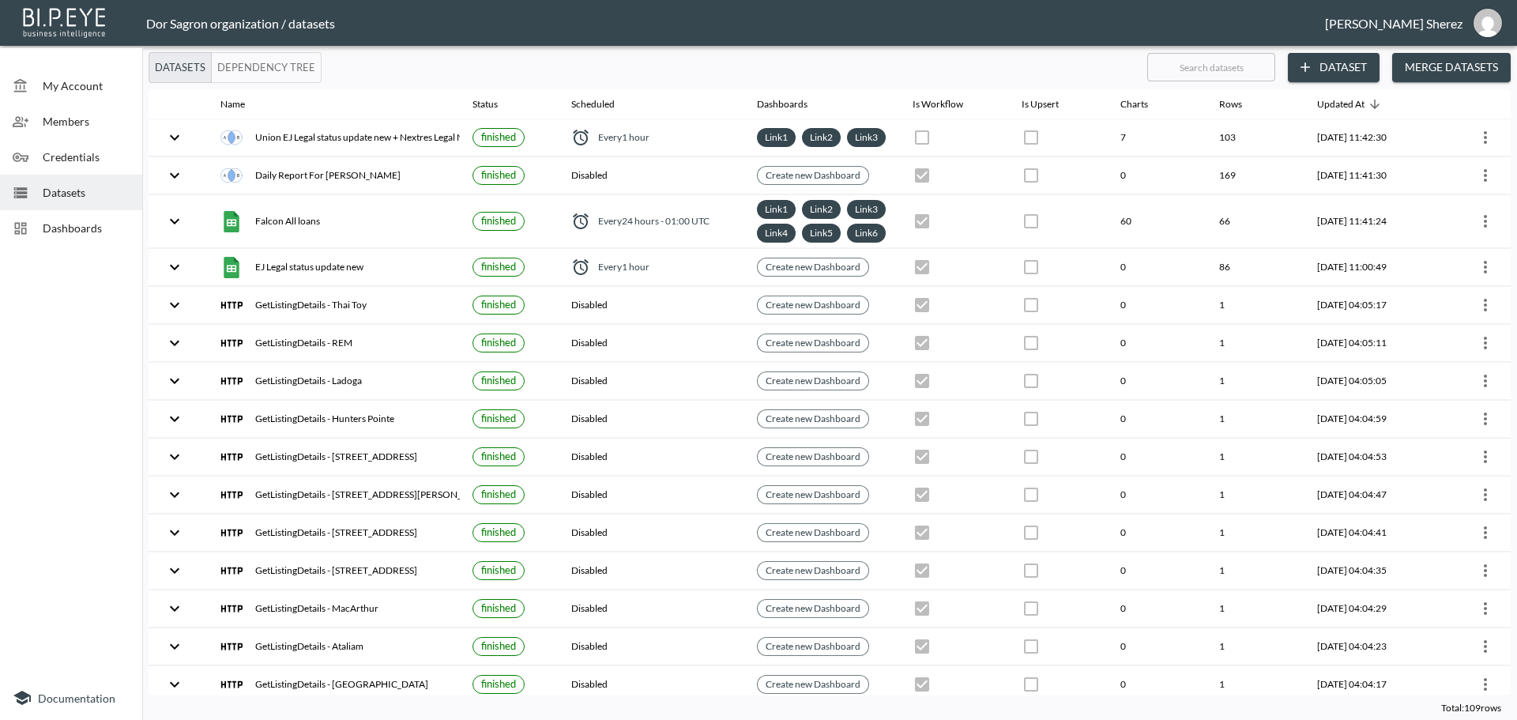
click at [57, 224] on span "Dashboards" at bounding box center [86, 228] width 87 height 17
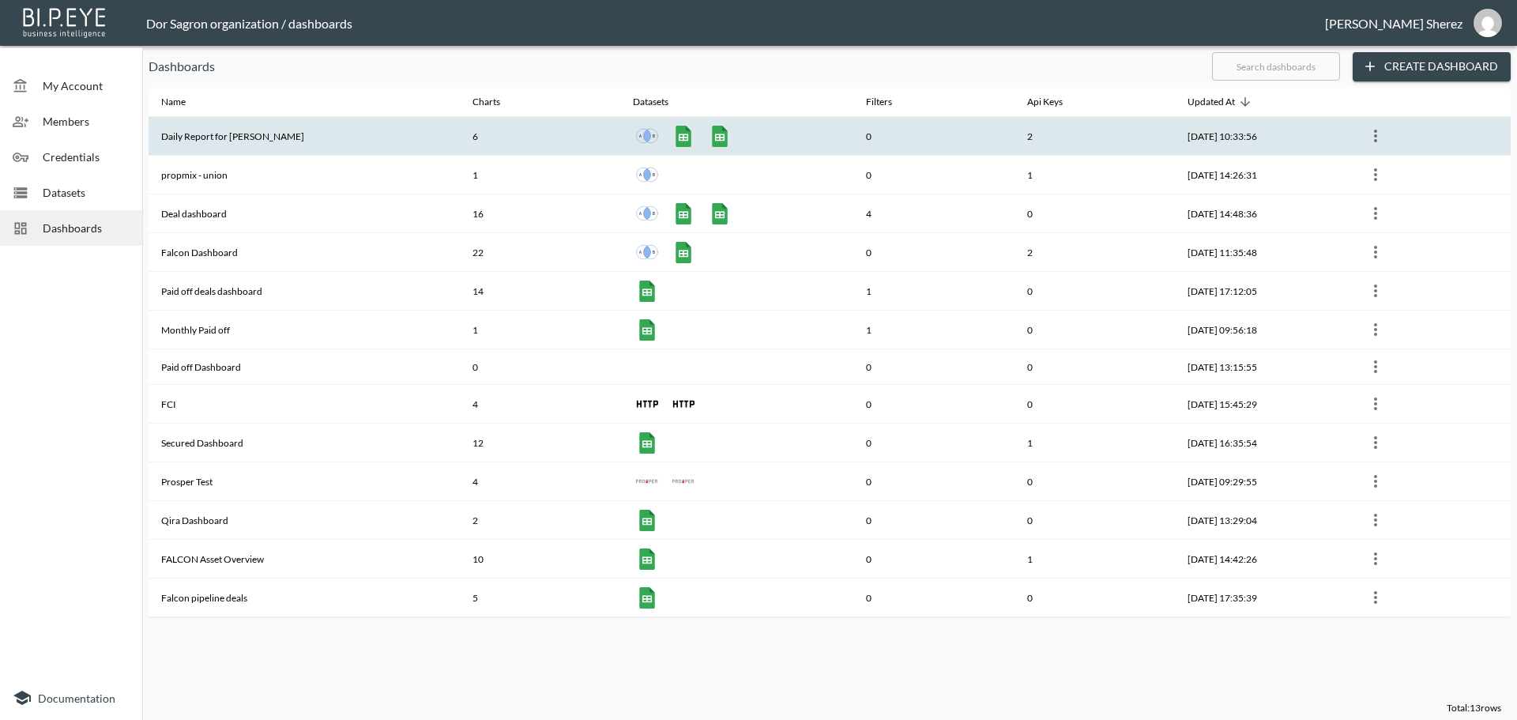
click at [247, 137] on th "Daily Report for Amir" at bounding box center [304, 136] width 311 height 39
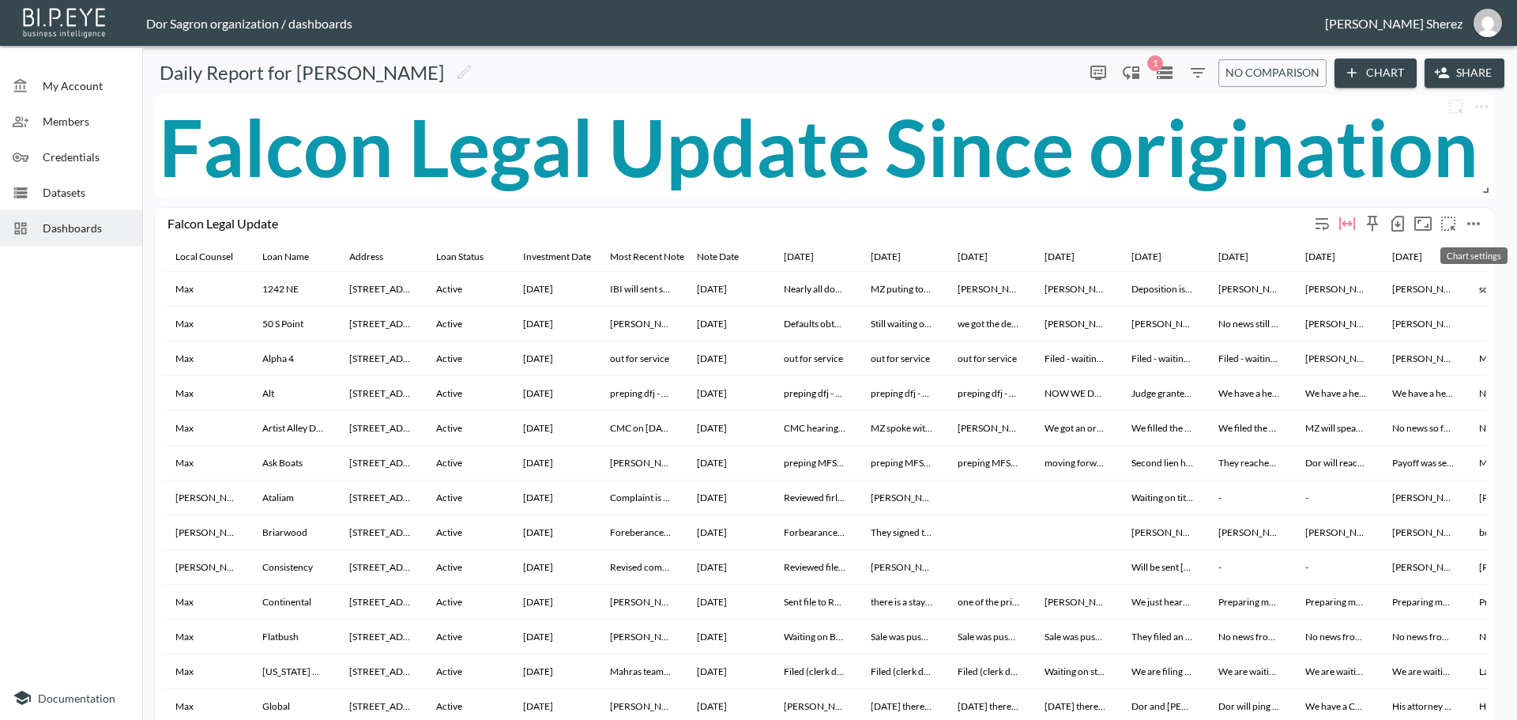
click at [1478, 219] on icon "more" at bounding box center [1473, 223] width 19 height 19
click at [1418, 259] on p "Edit" at bounding box center [1421, 254] width 22 height 19
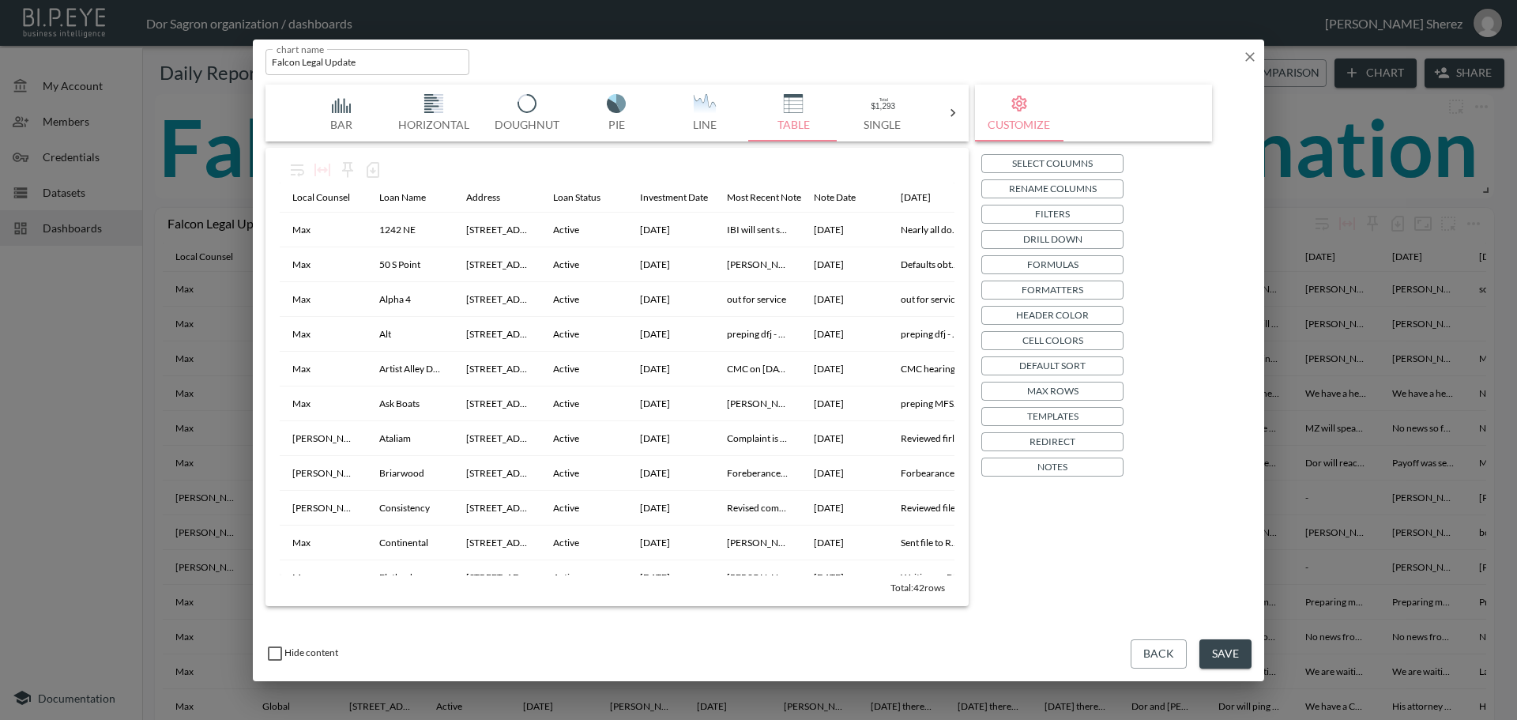
click at [1234, 654] on button "Save" at bounding box center [1226, 653] width 52 height 29
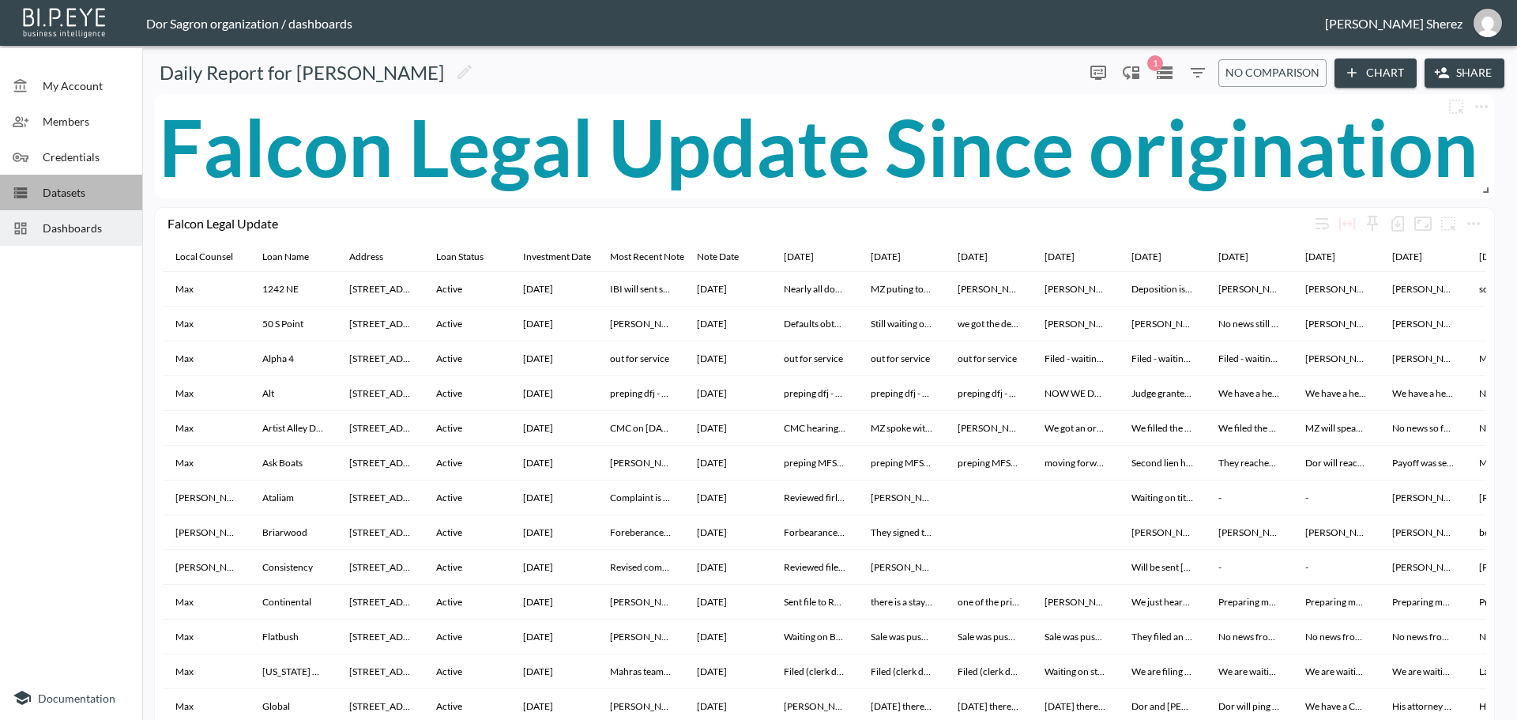
click at [63, 192] on span "Datasets" at bounding box center [86, 192] width 87 height 17
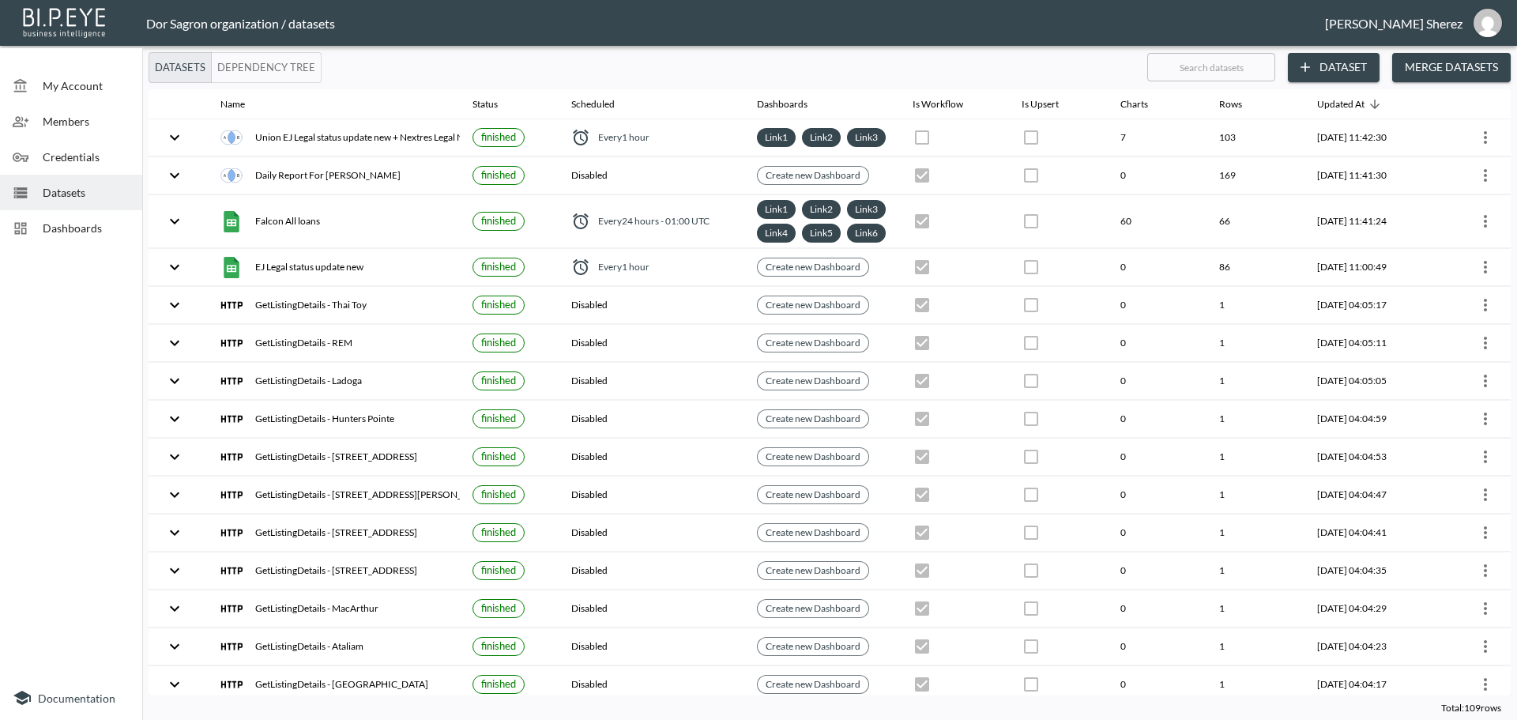
click at [66, 217] on div "Dashboards" at bounding box center [71, 228] width 142 height 36
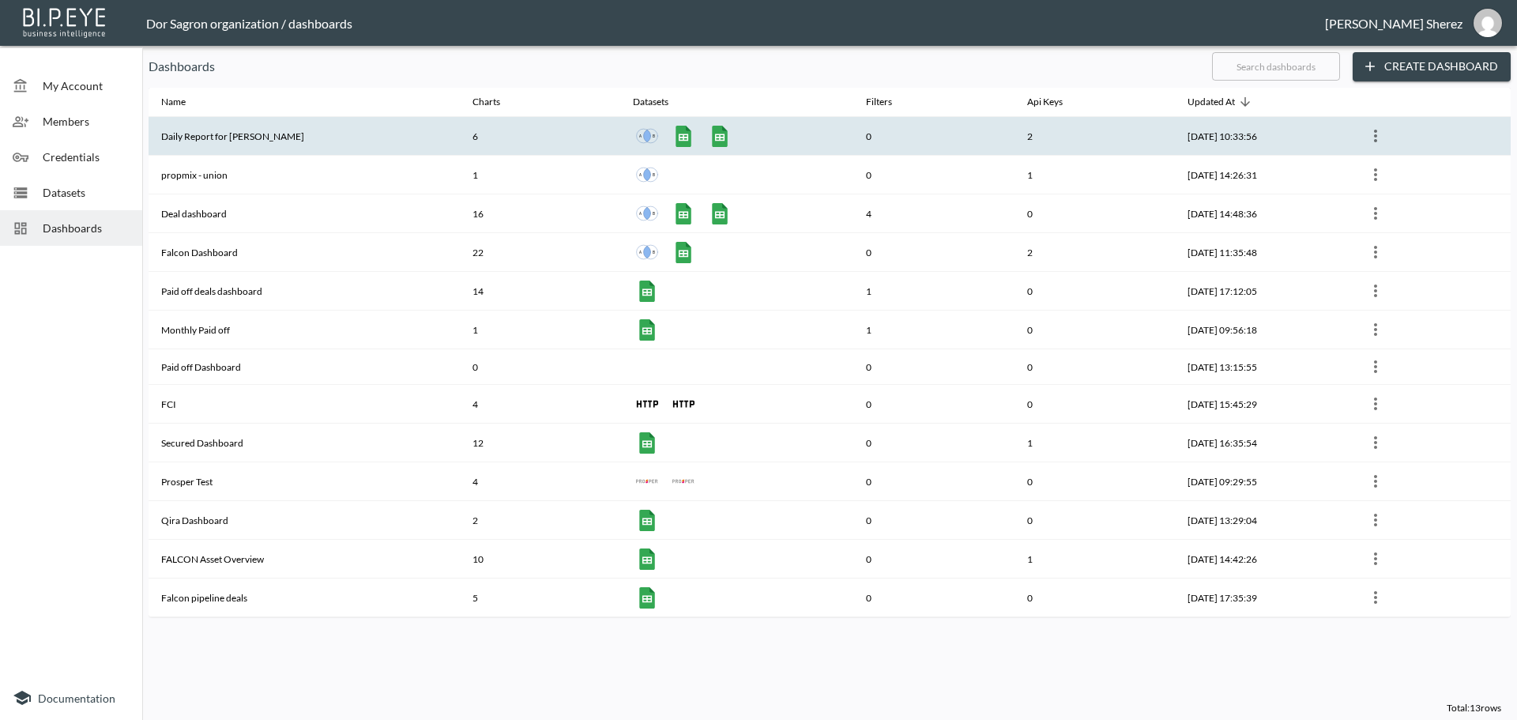
click at [213, 139] on th "Daily Report for Amir" at bounding box center [304, 136] width 311 height 39
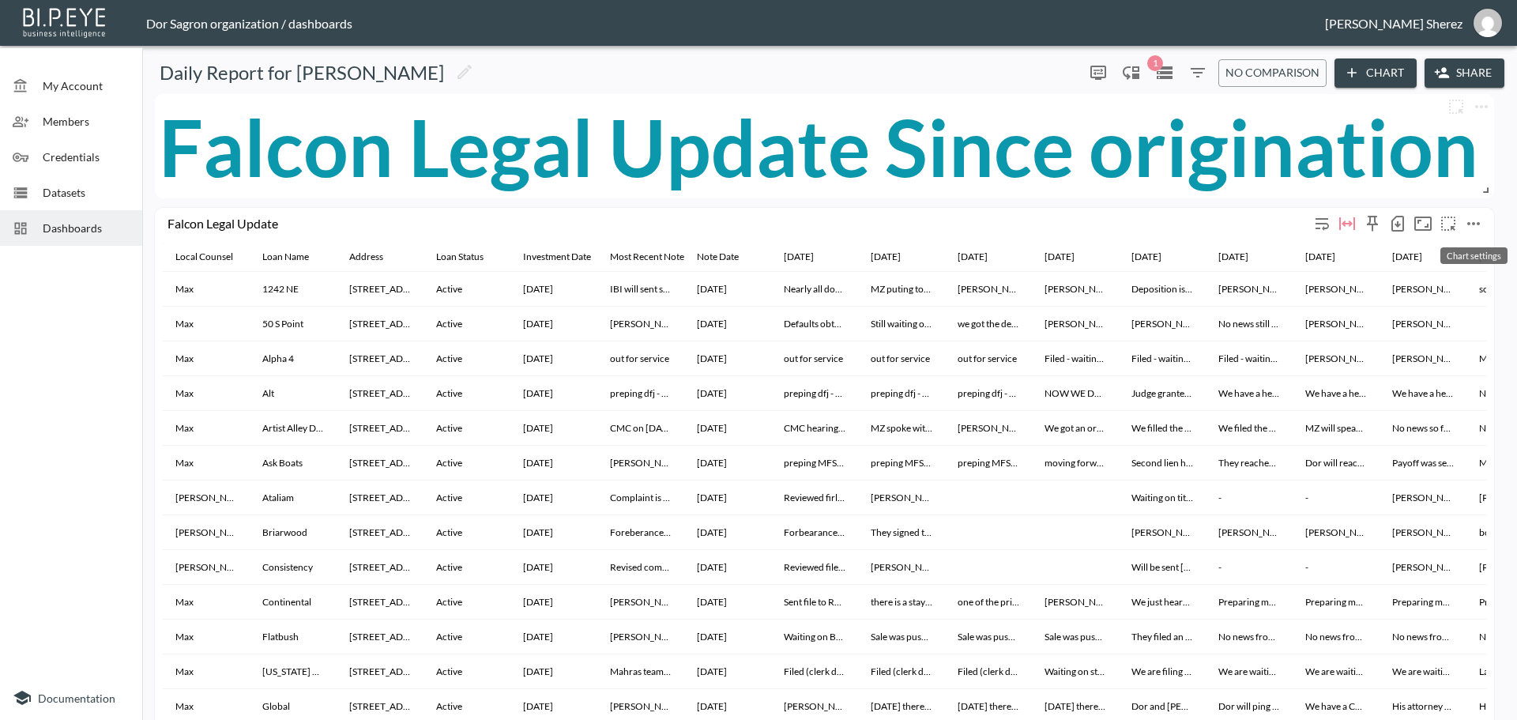
click at [1479, 225] on icon "more" at bounding box center [1473, 223] width 13 height 3
click at [1476, 258] on li "Edit" at bounding box center [1438, 254] width 123 height 28
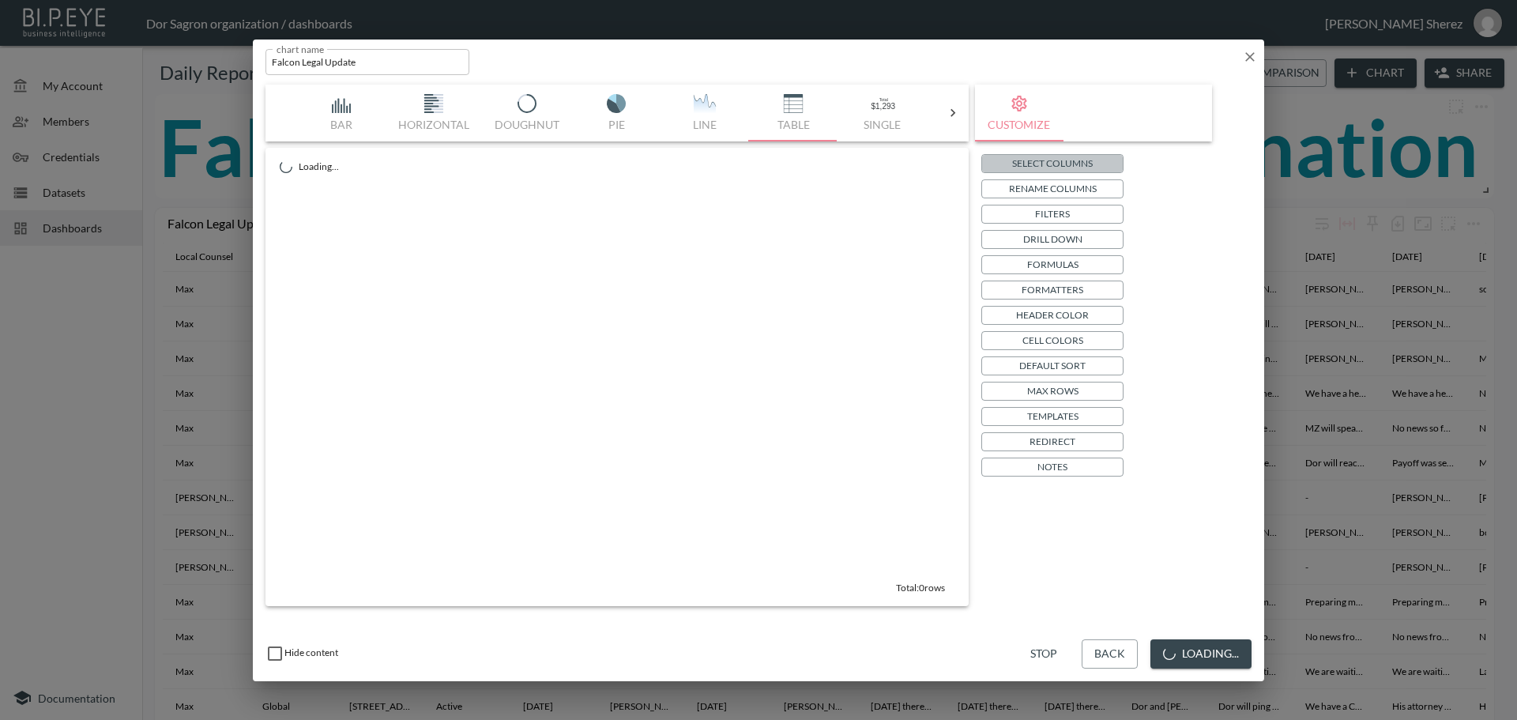
click at [1056, 168] on p "Select Columns" at bounding box center [1052, 163] width 81 height 17
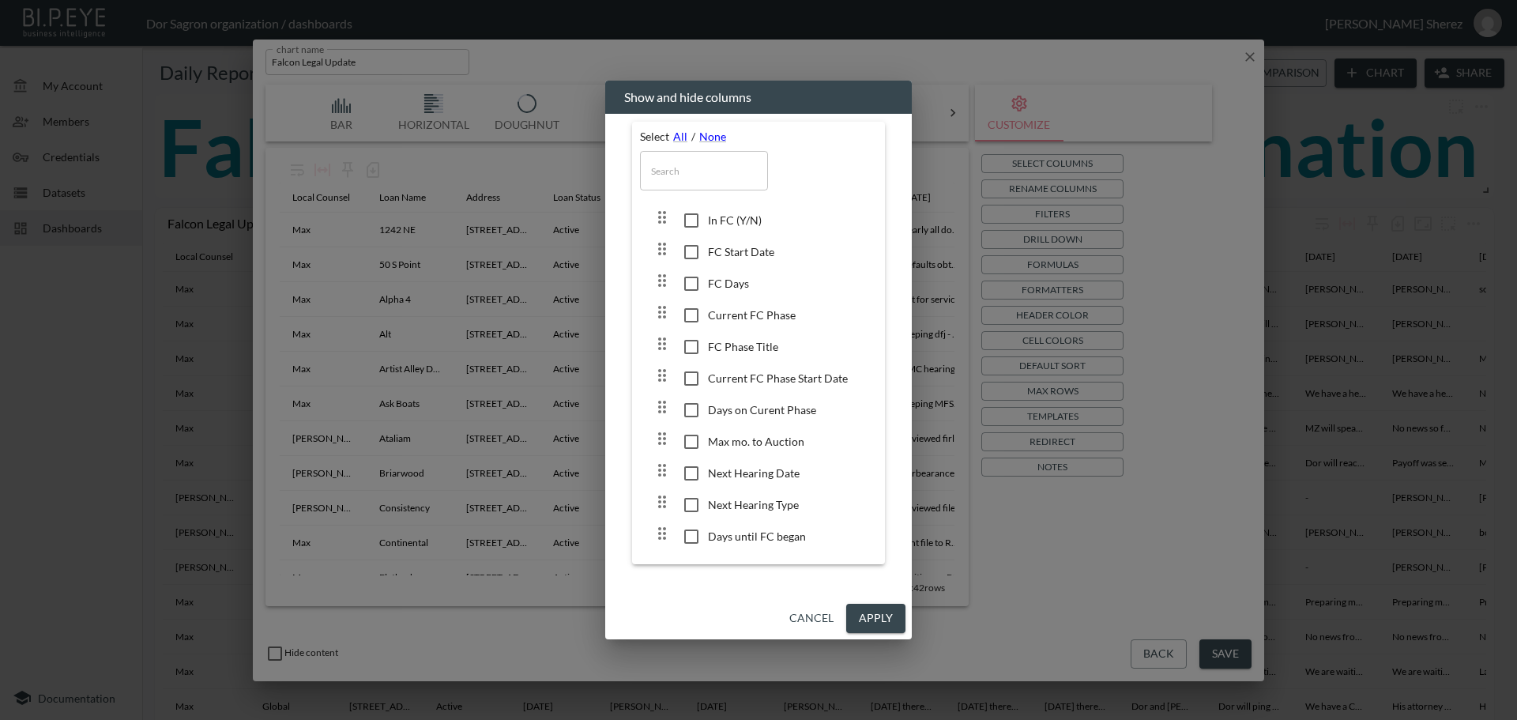
scroll to position [2292, 0]
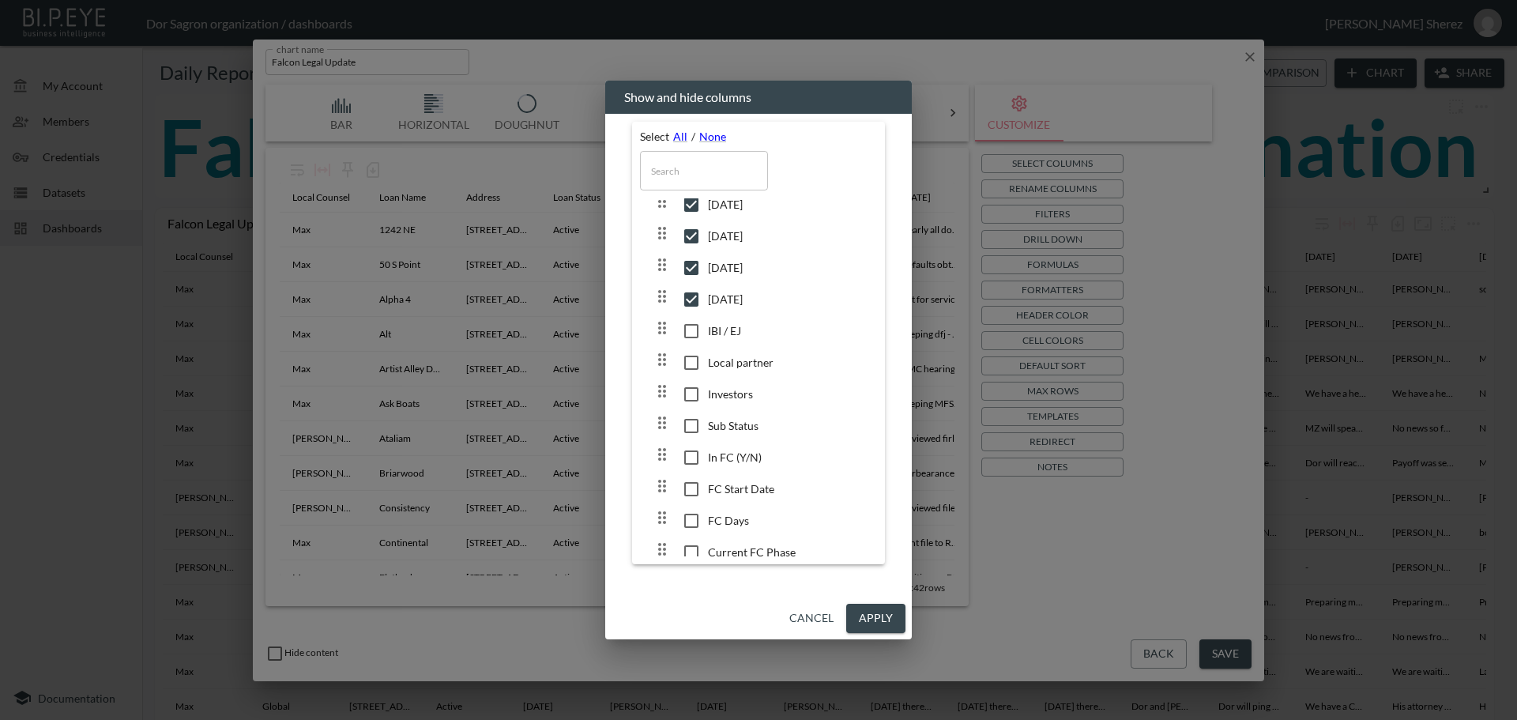
click at [819, 611] on button "Cancel" at bounding box center [811, 618] width 57 height 29
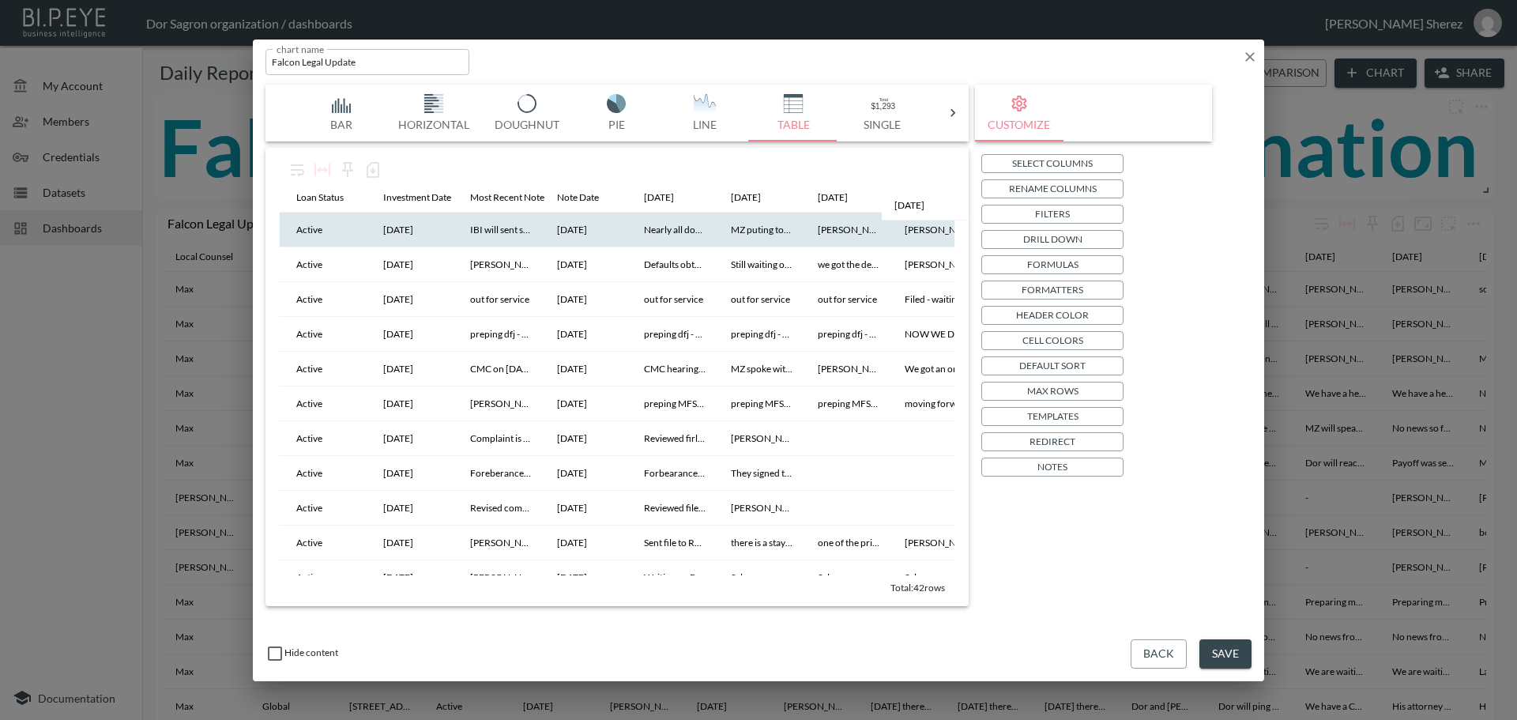
scroll to position [0, 258]
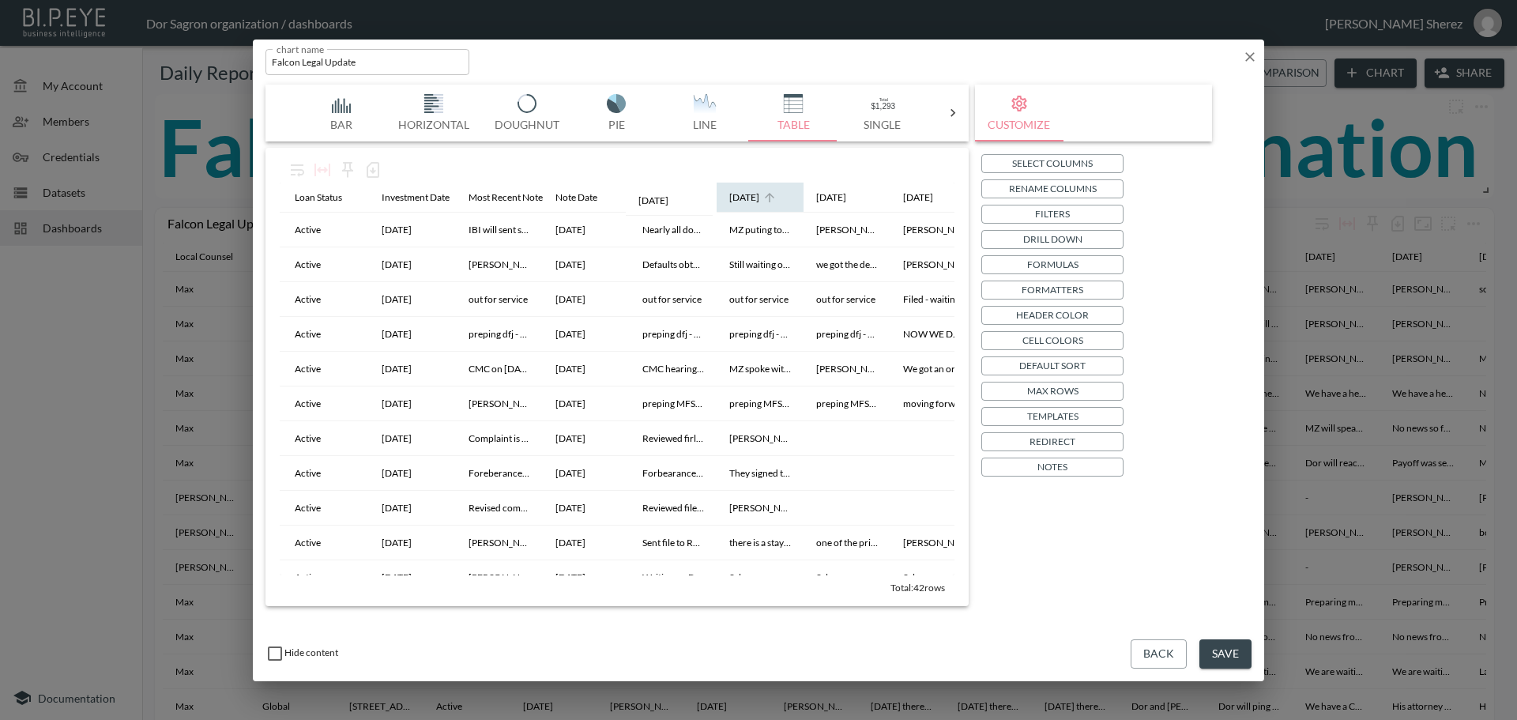
drag, startPoint x: 912, startPoint y: 201, endPoint x: 666, endPoint y: 206, distance: 245.8
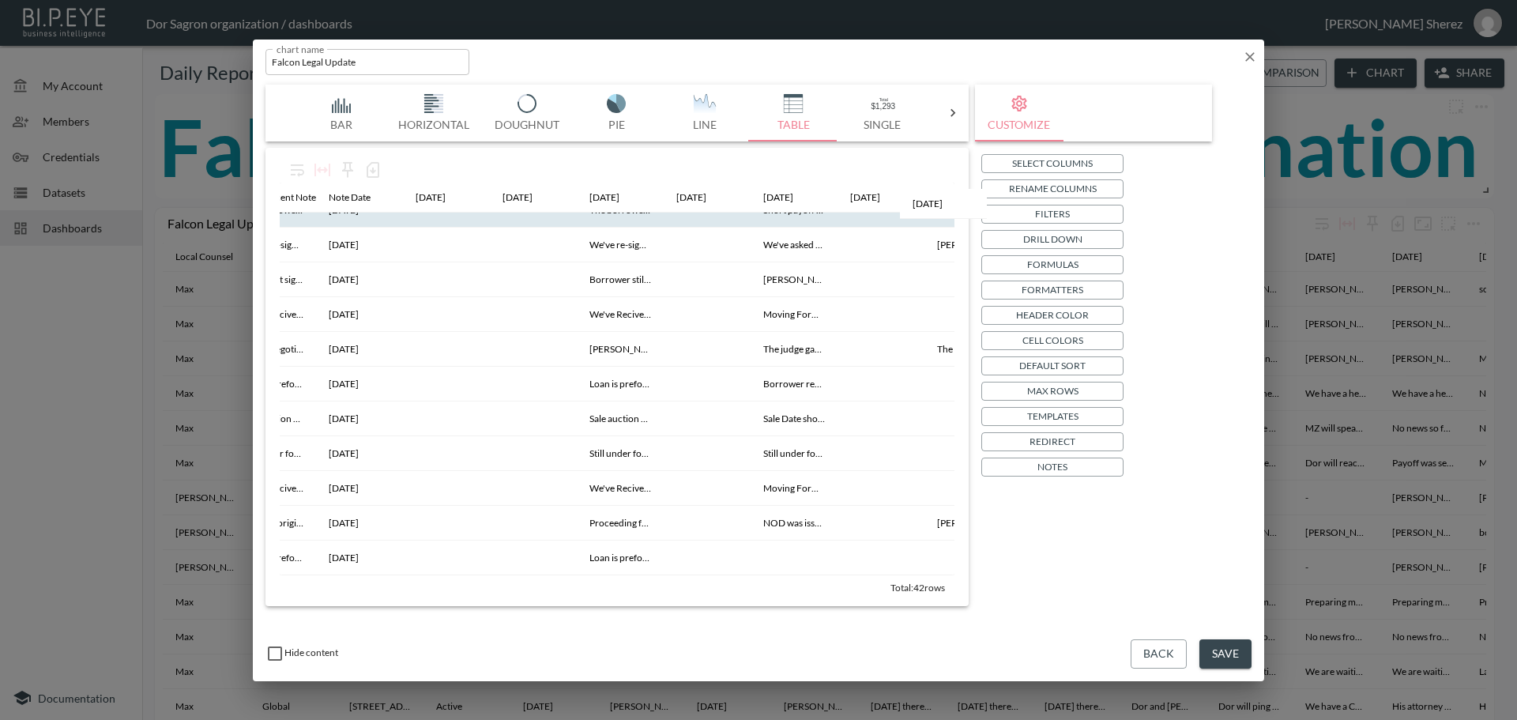
scroll to position [961, 589]
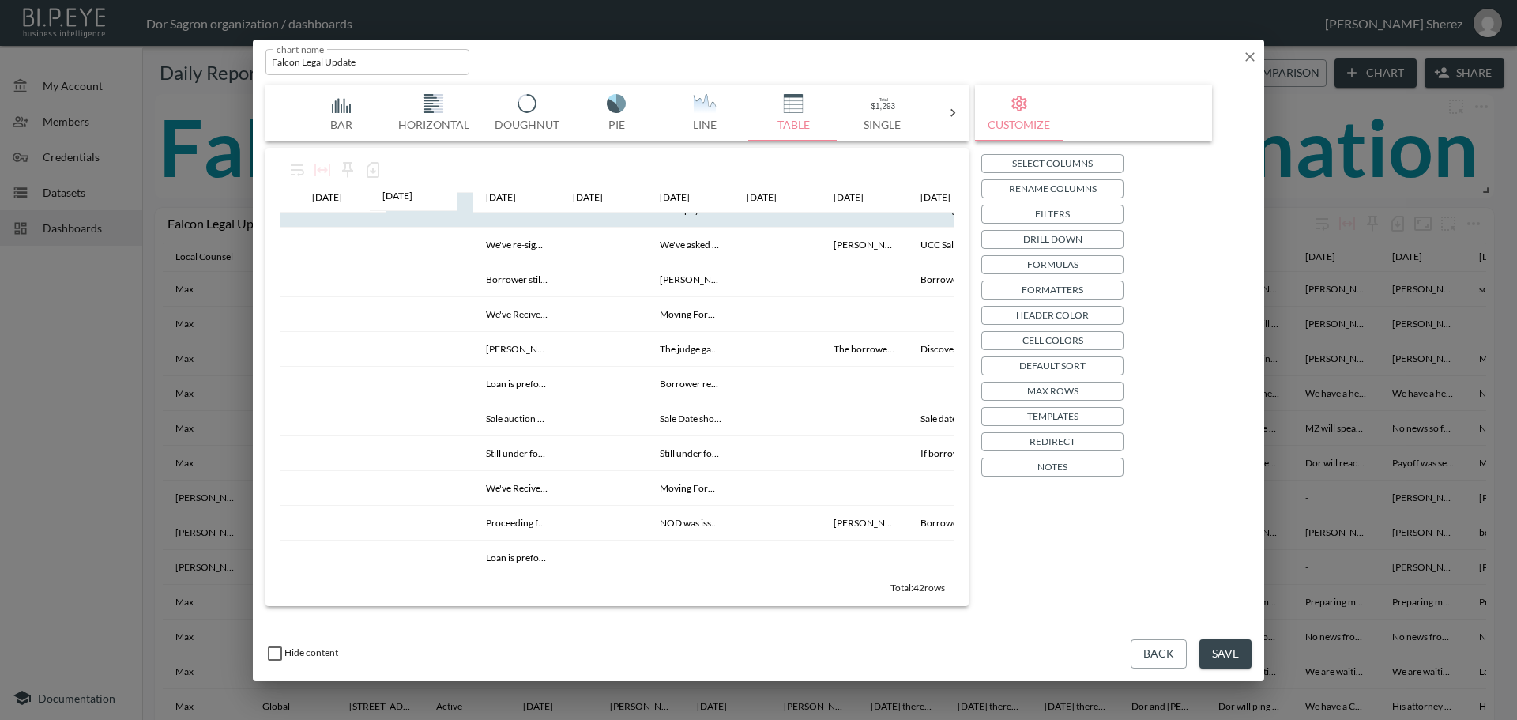
drag, startPoint x: 903, startPoint y: 197, endPoint x: 400, endPoint y: 195, distance: 503.4
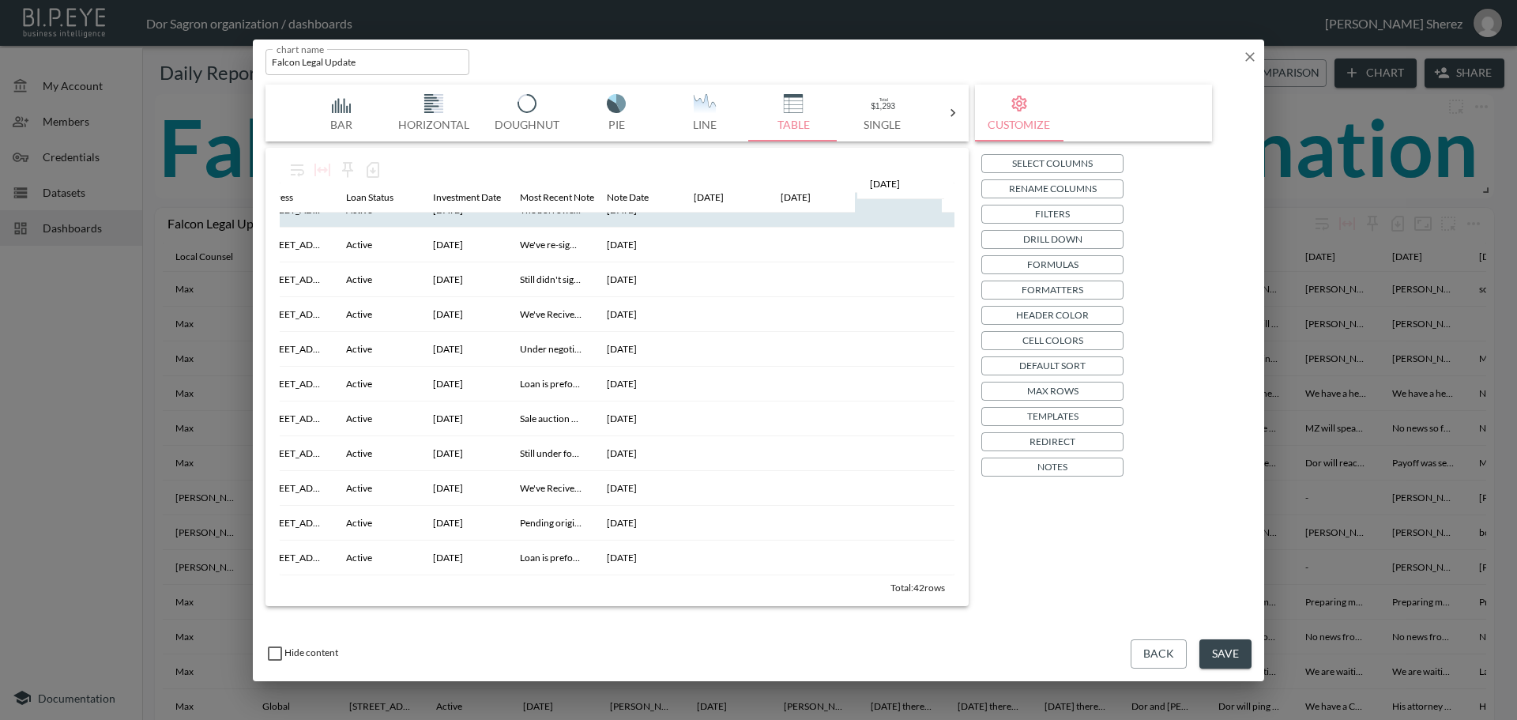
scroll to position [961, 209]
drag, startPoint x: 898, startPoint y: 199, endPoint x: 778, endPoint y: 193, distance: 121.1
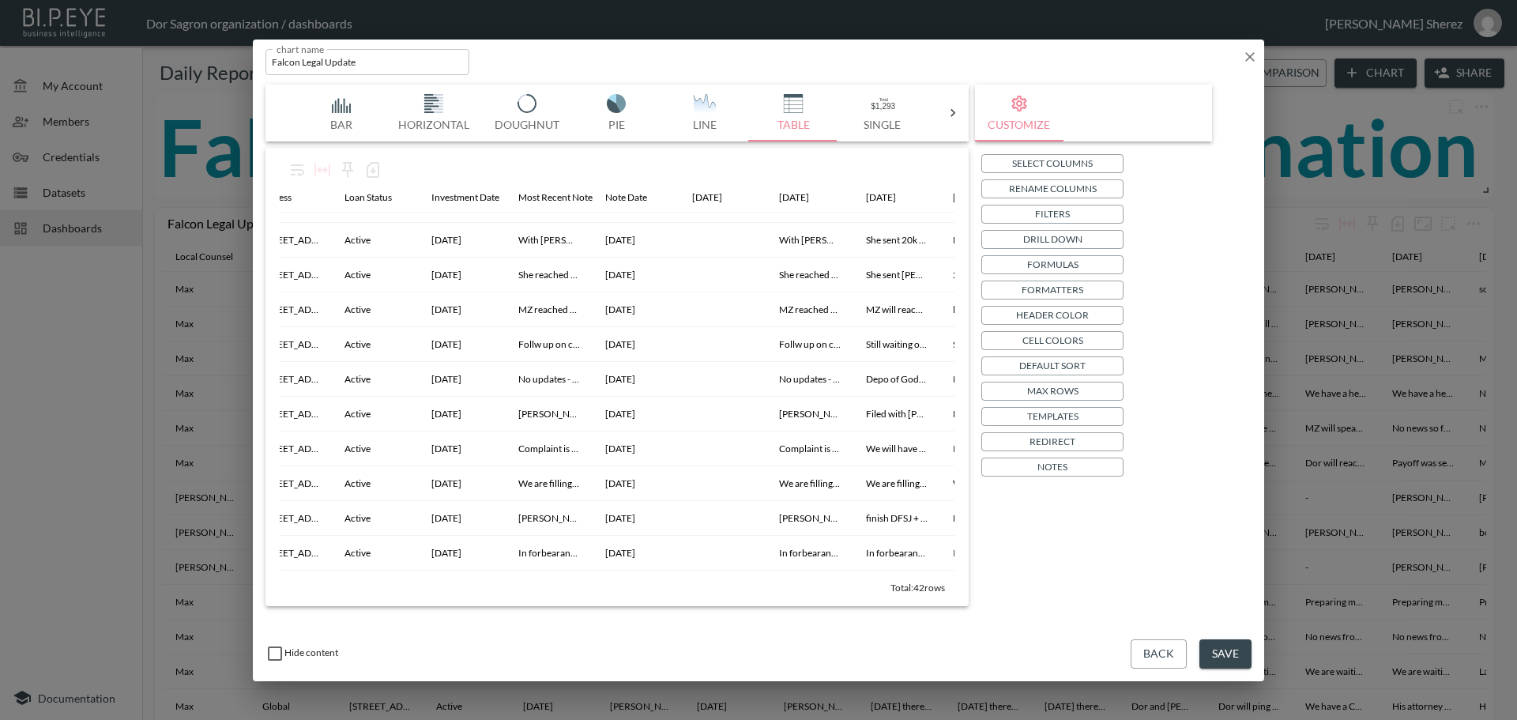
scroll to position [0, 209]
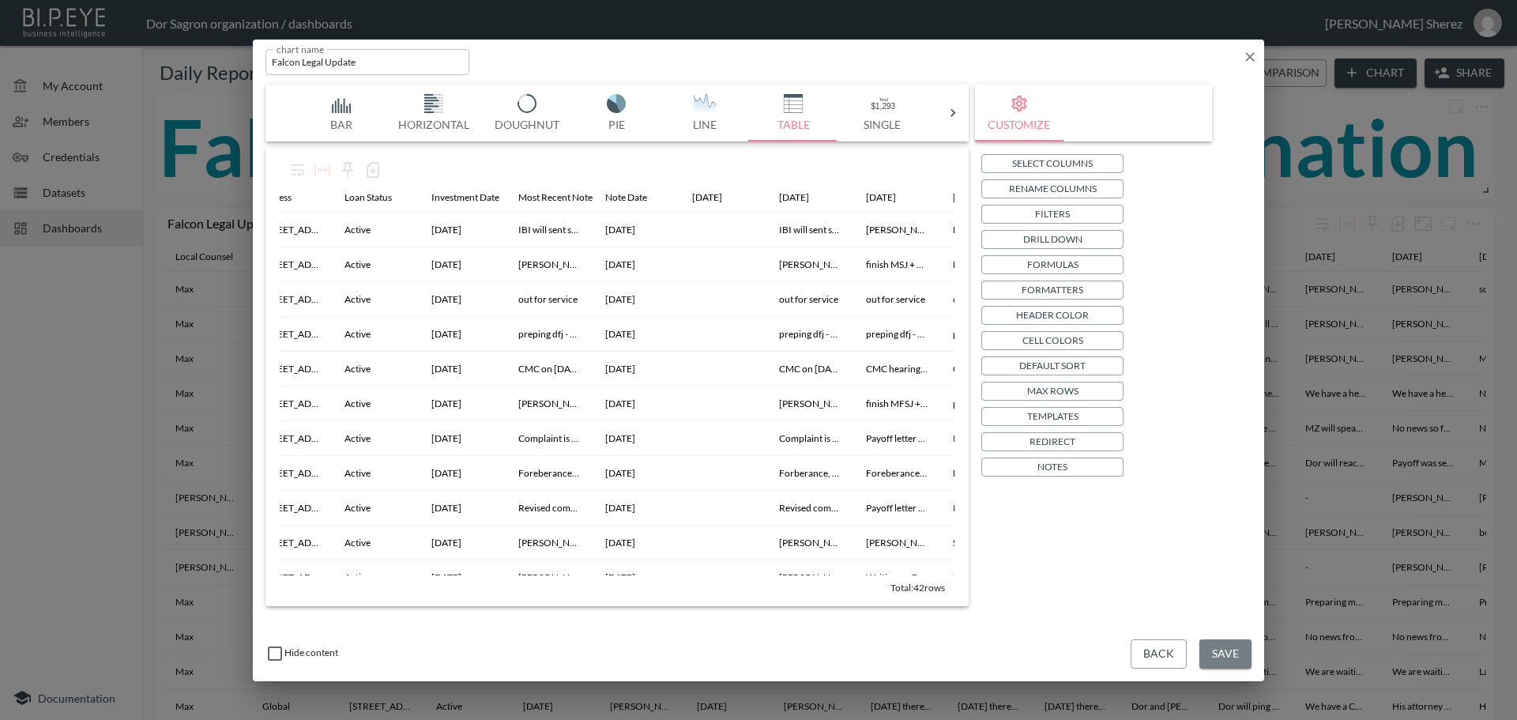
click at [1219, 657] on button "Save" at bounding box center [1226, 653] width 52 height 29
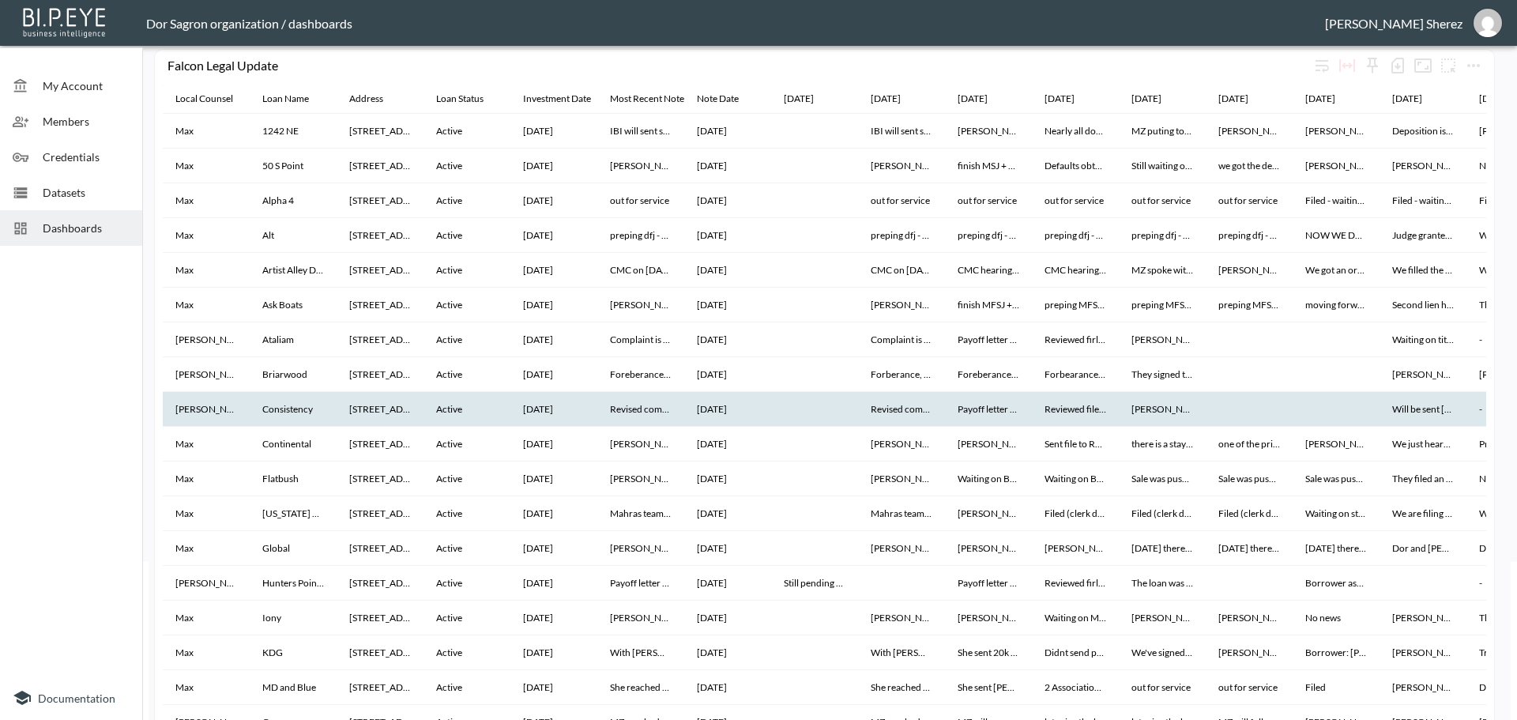
scroll to position [79, 0]
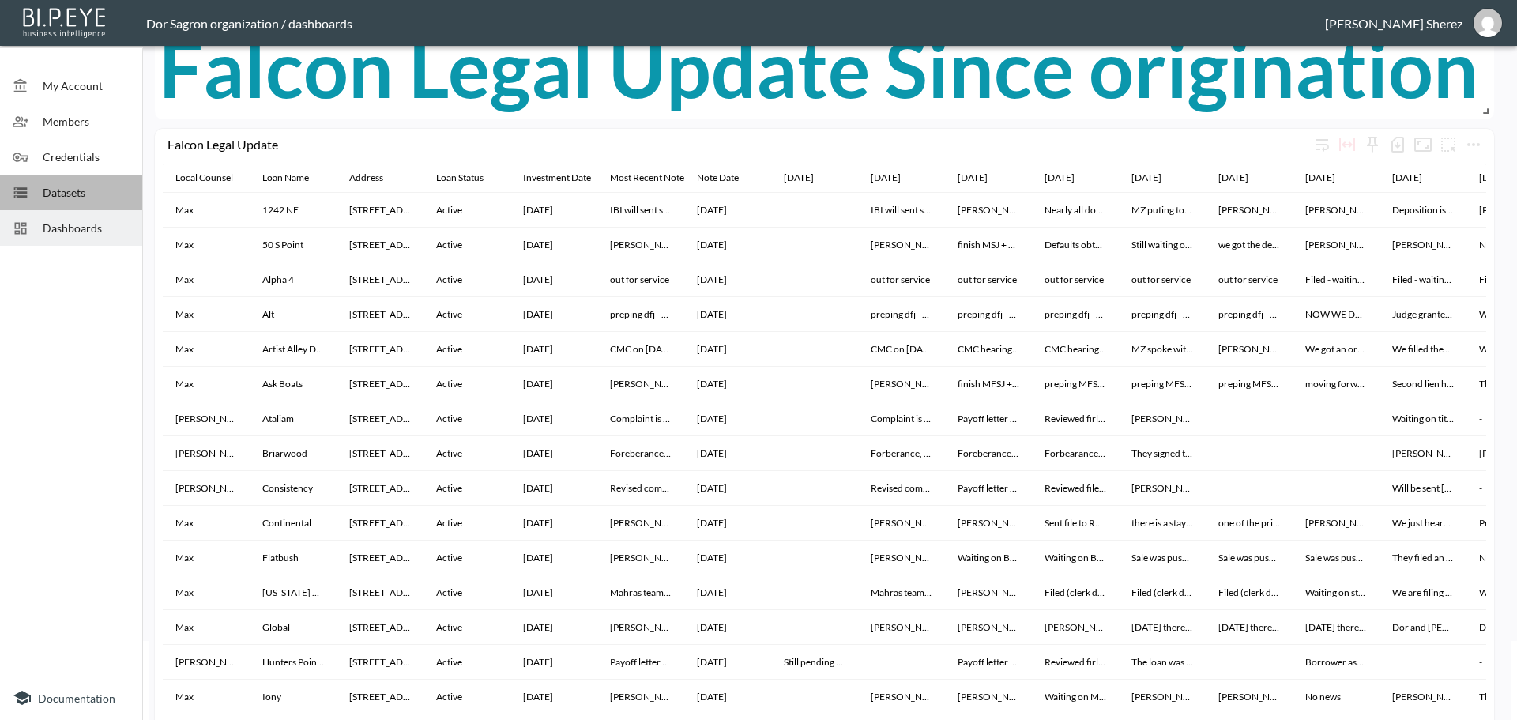
click at [101, 198] on span "Datasets" at bounding box center [86, 192] width 87 height 17
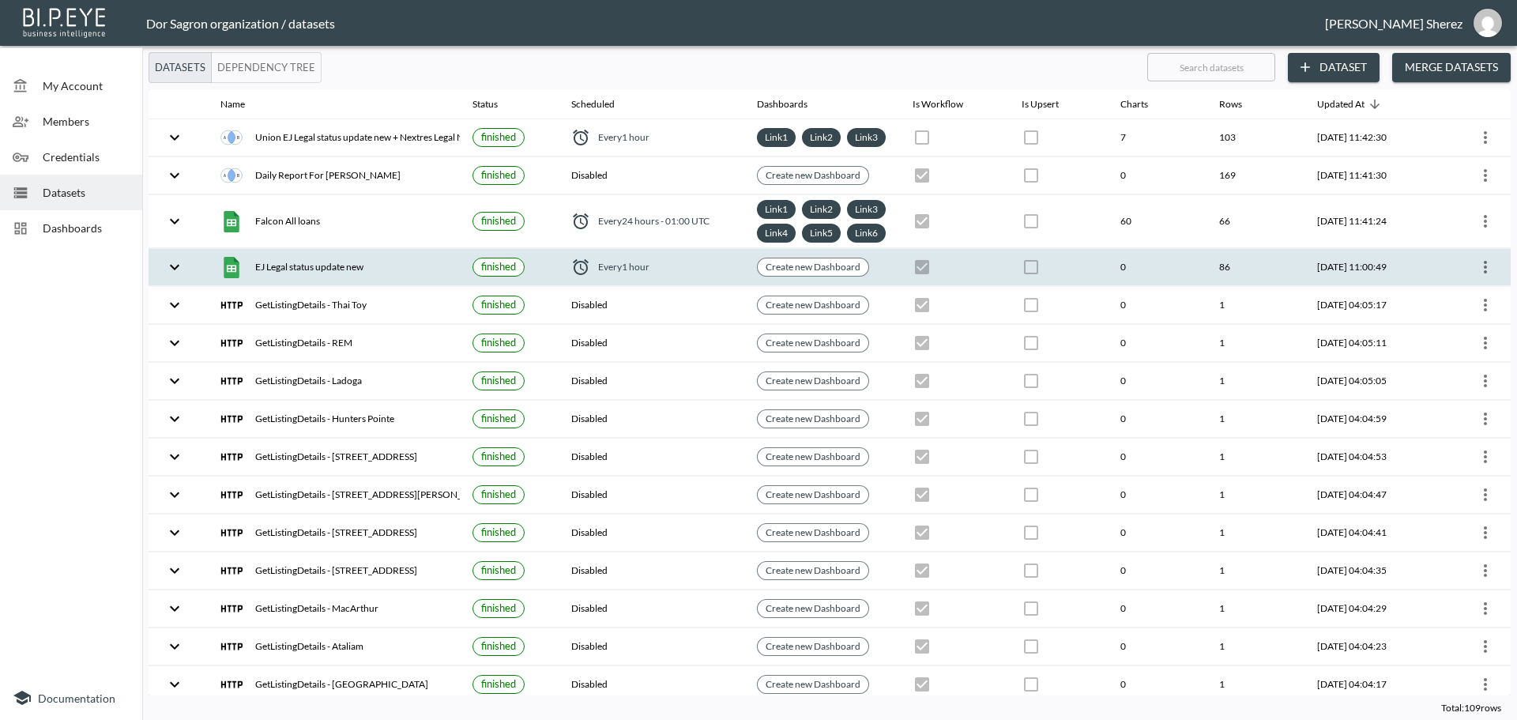
click at [1491, 280] on button "more" at bounding box center [1485, 266] width 25 height 25
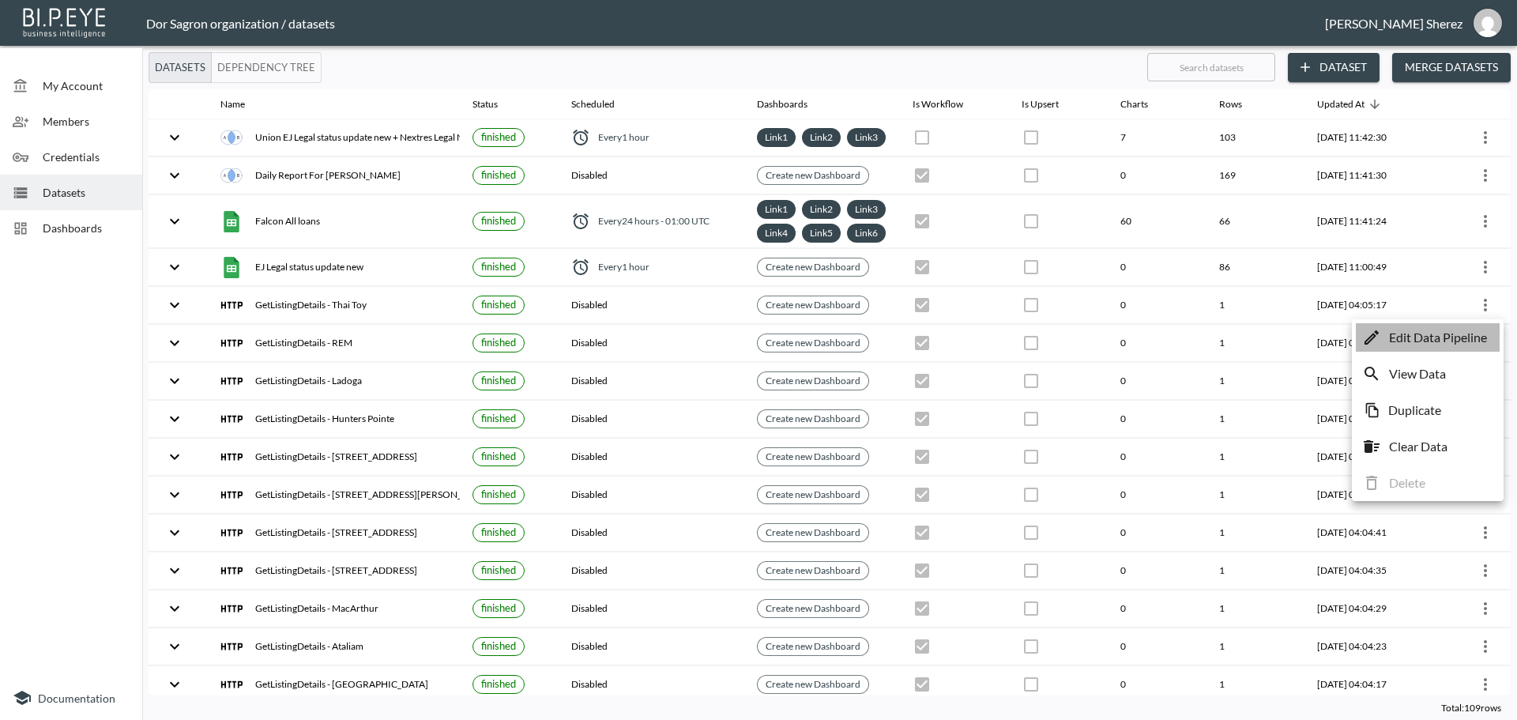
click at [1466, 337] on p "Edit Data Pipeline" at bounding box center [1438, 337] width 98 height 19
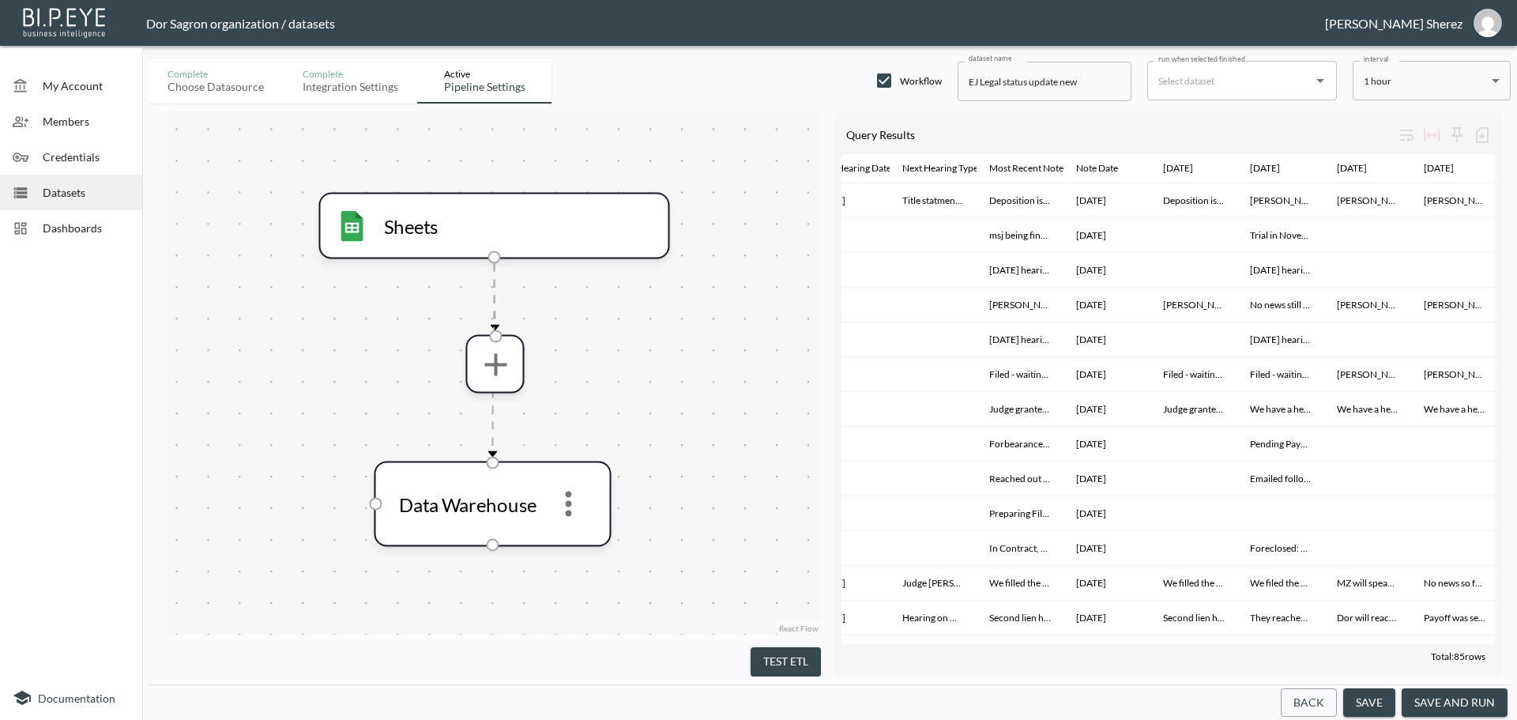
scroll to position [0, 1490]
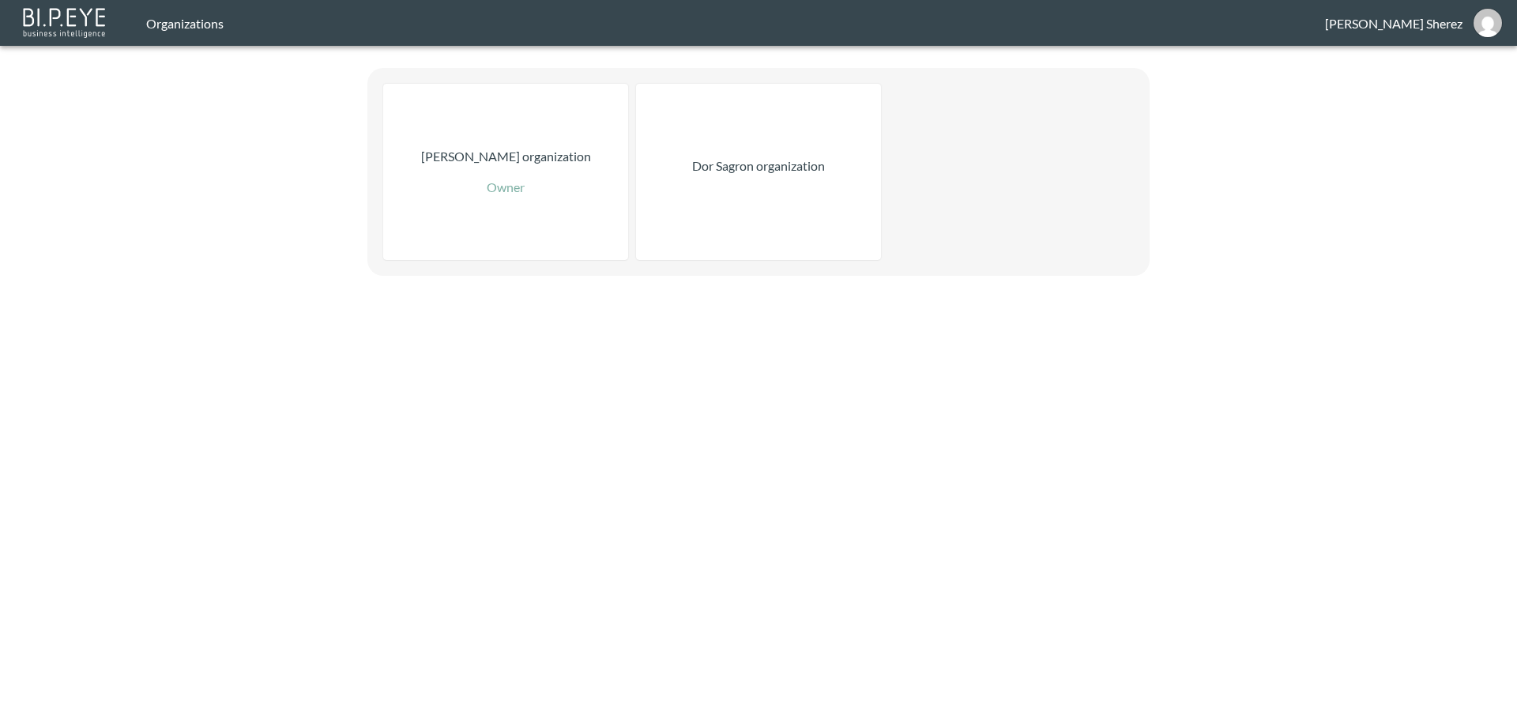
click at [756, 176] on div "Dor Sagron organization" at bounding box center [758, 172] width 245 height 176
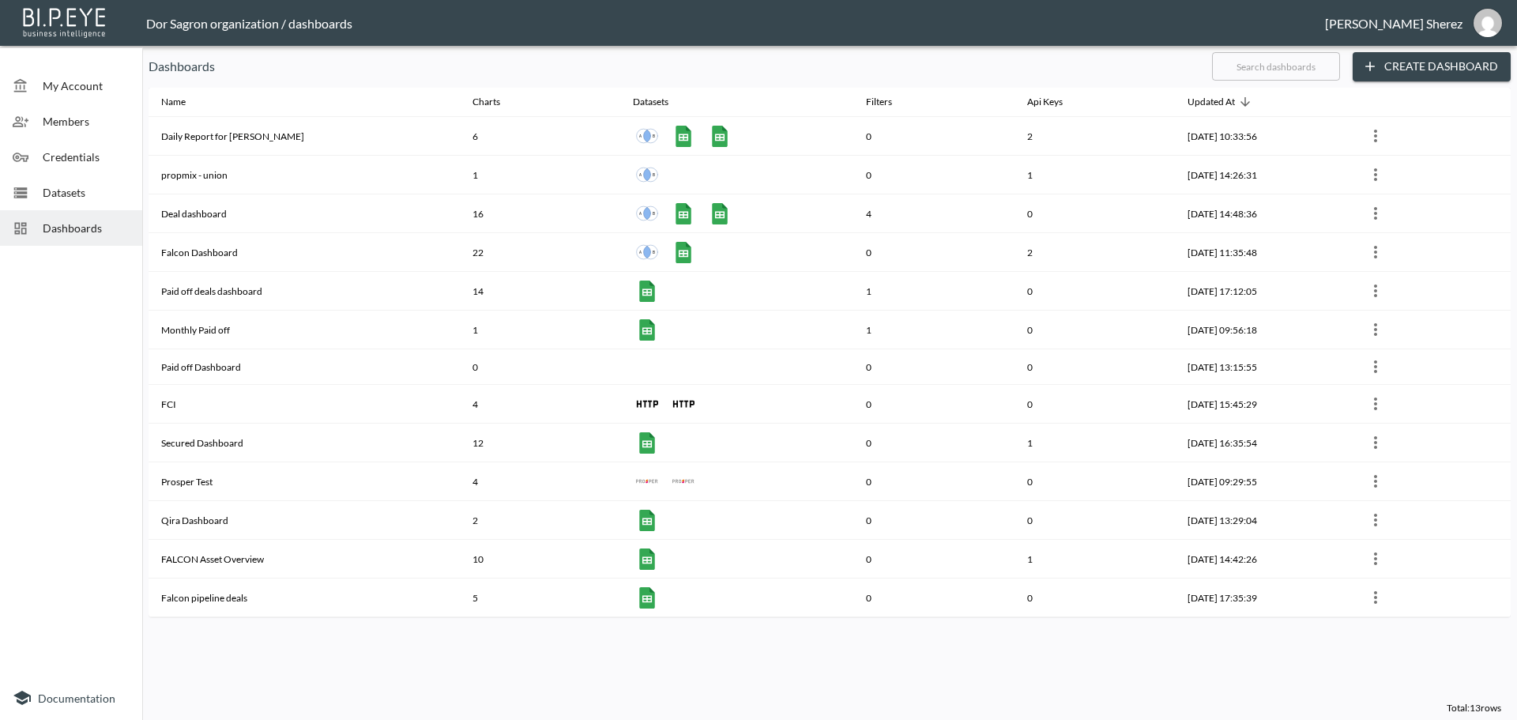
click at [65, 230] on span "Dashboards" at bounding box center [86, 228] width 87 height 17
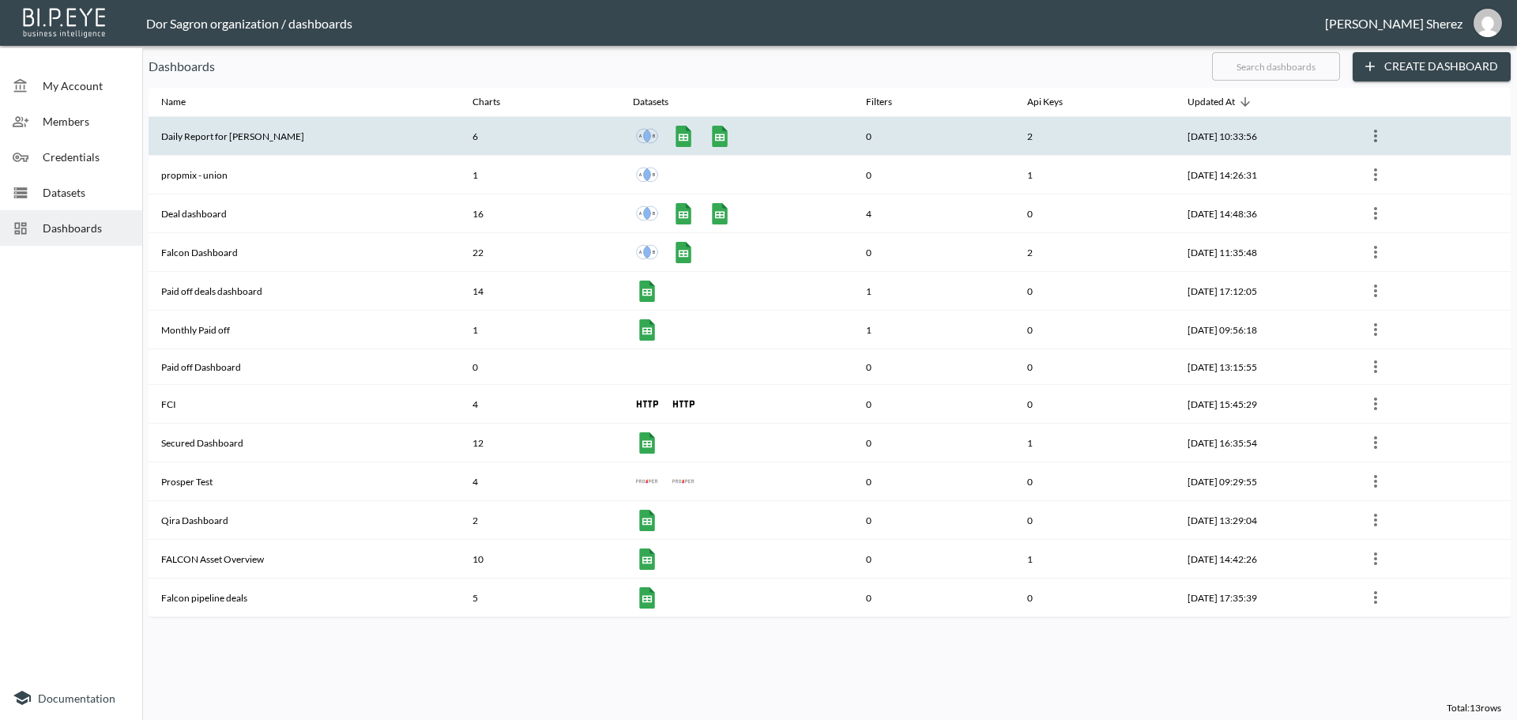
click at [235, 141] on th "Daily Report for [PERSON_NAME]" at bounding box center [304, 136] width 311 height 39
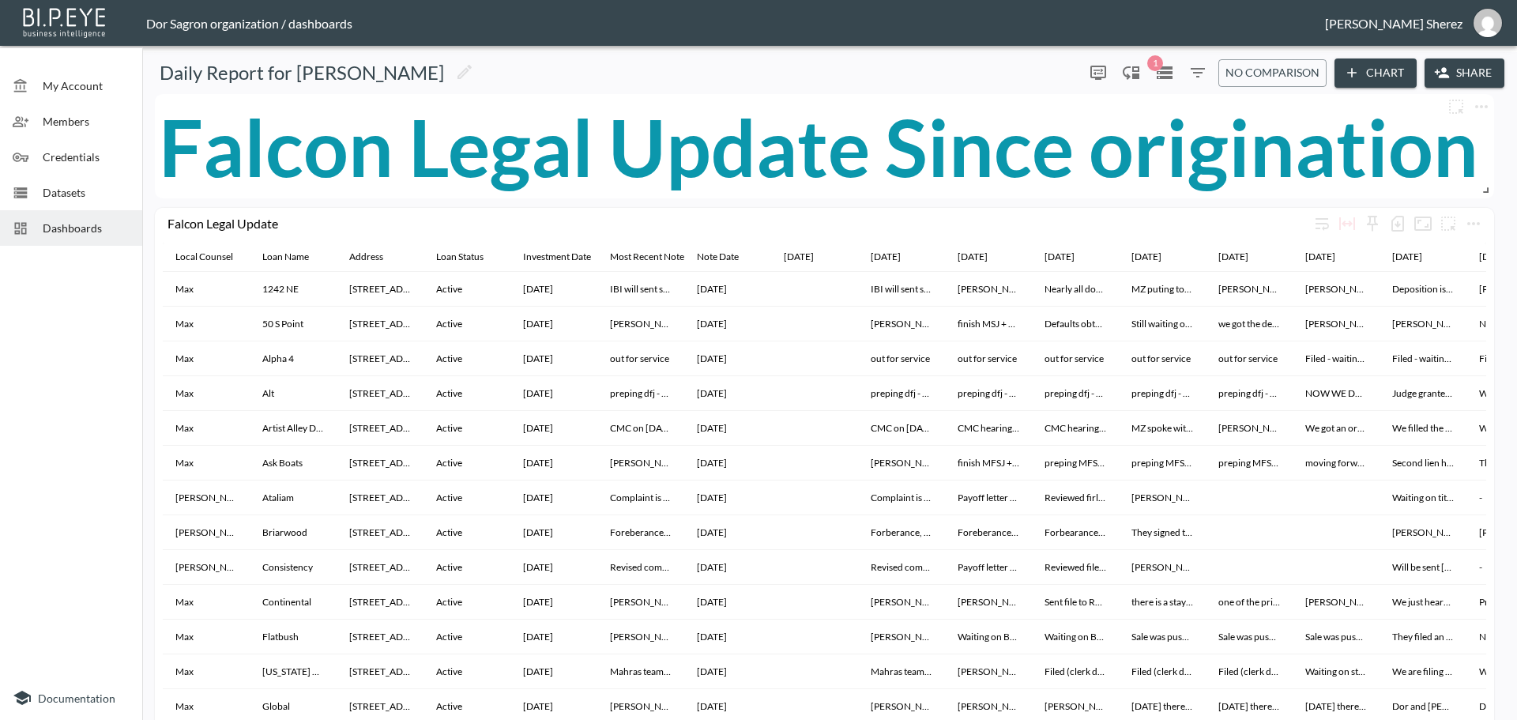
click at [86, 188] on span "Datasets" at bounding box center [86, 192] width 87 height 17
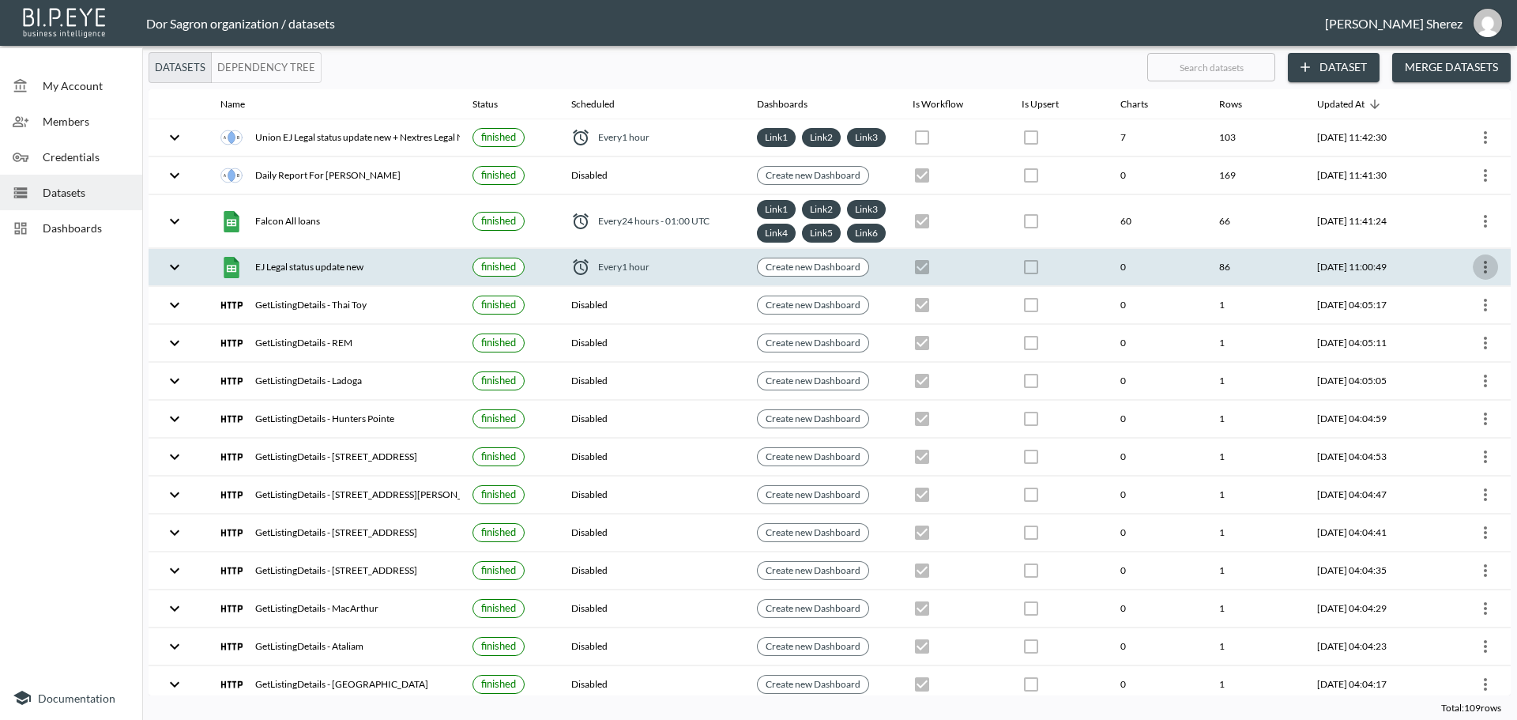
click at [1479, 277] on icon "more" at bounding box center [1485, 267] width 19 height 19
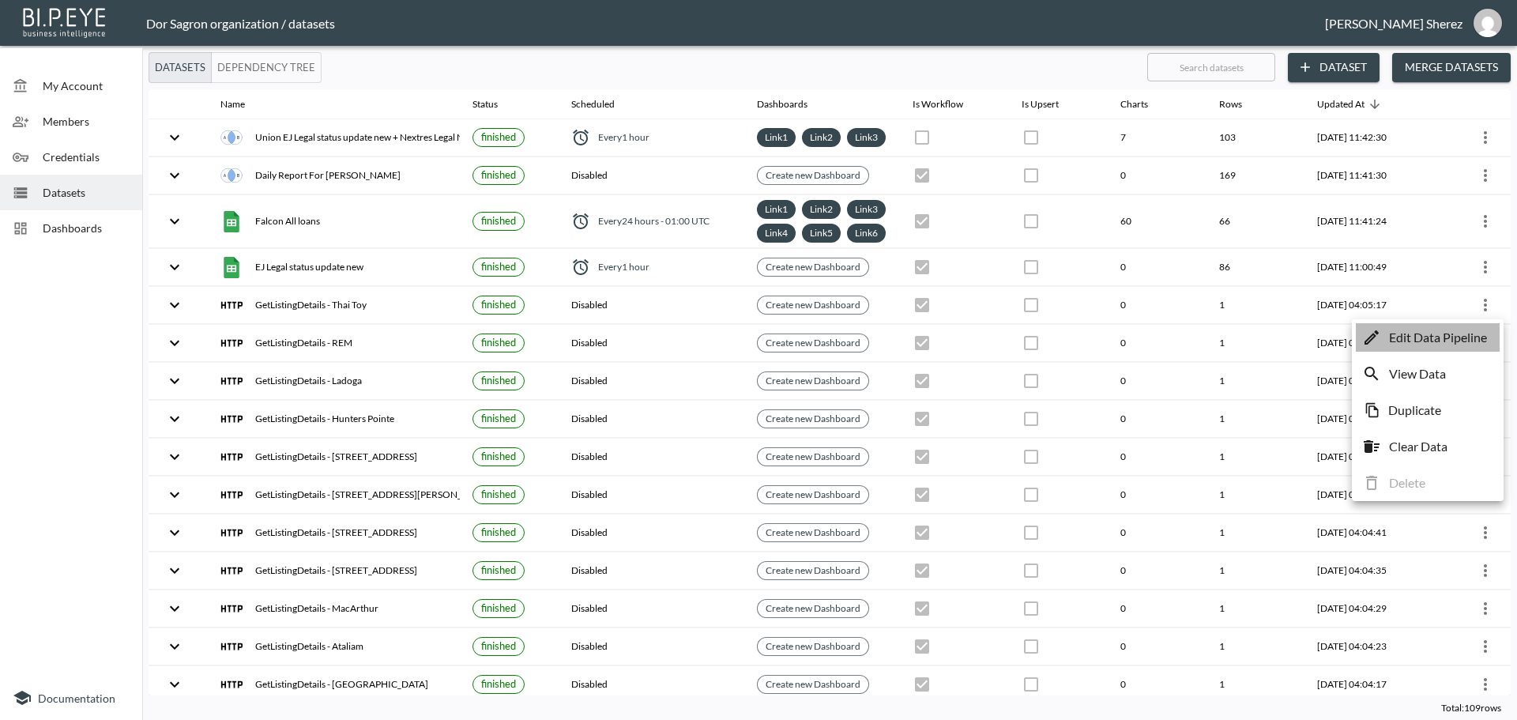
click at [1439, 346] on li "Edit Data Pipeline" at bounding box center [1428, 337] width 144 height 28
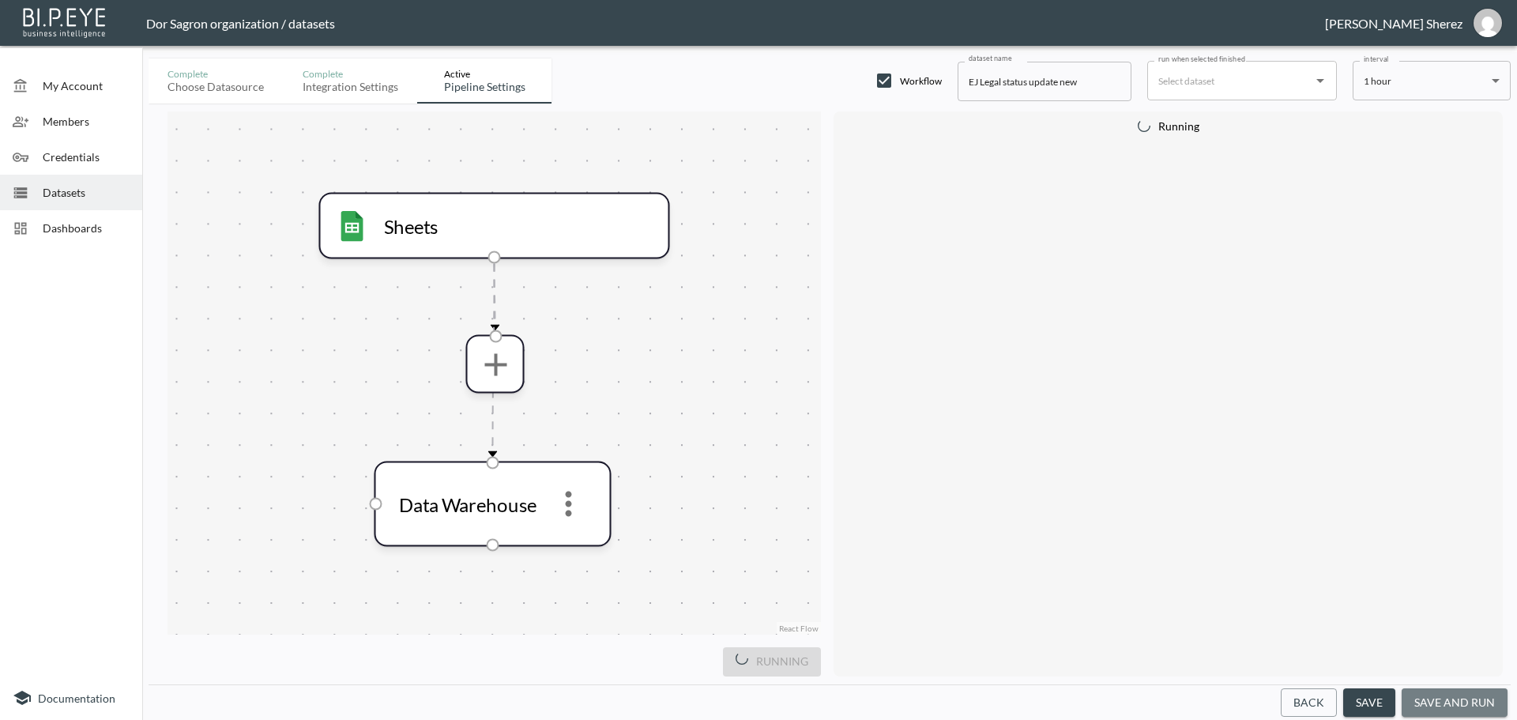
click at [1472, 707] on button "save and run" at bounding box center [1455, 702] width 106 height 29
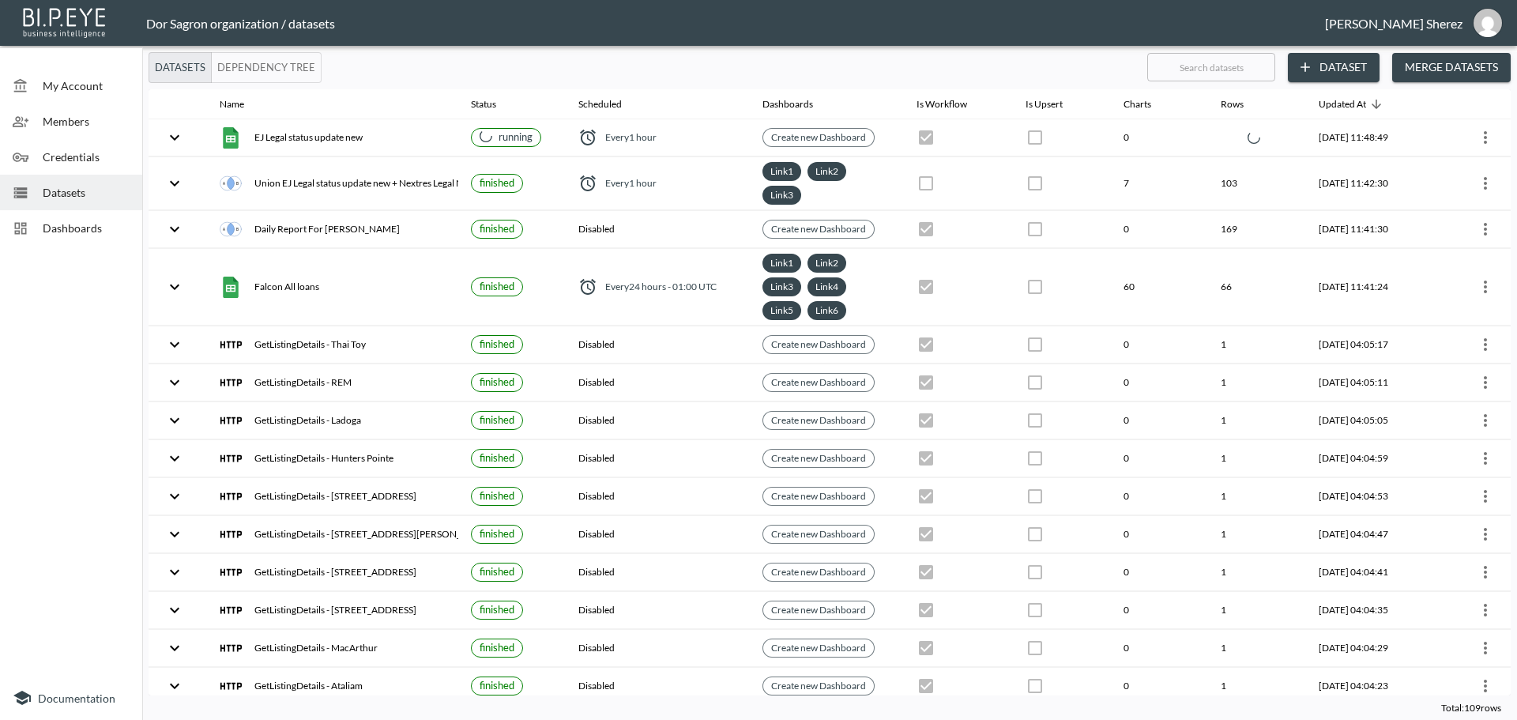
checkbox input "true"
checkbox input "false"
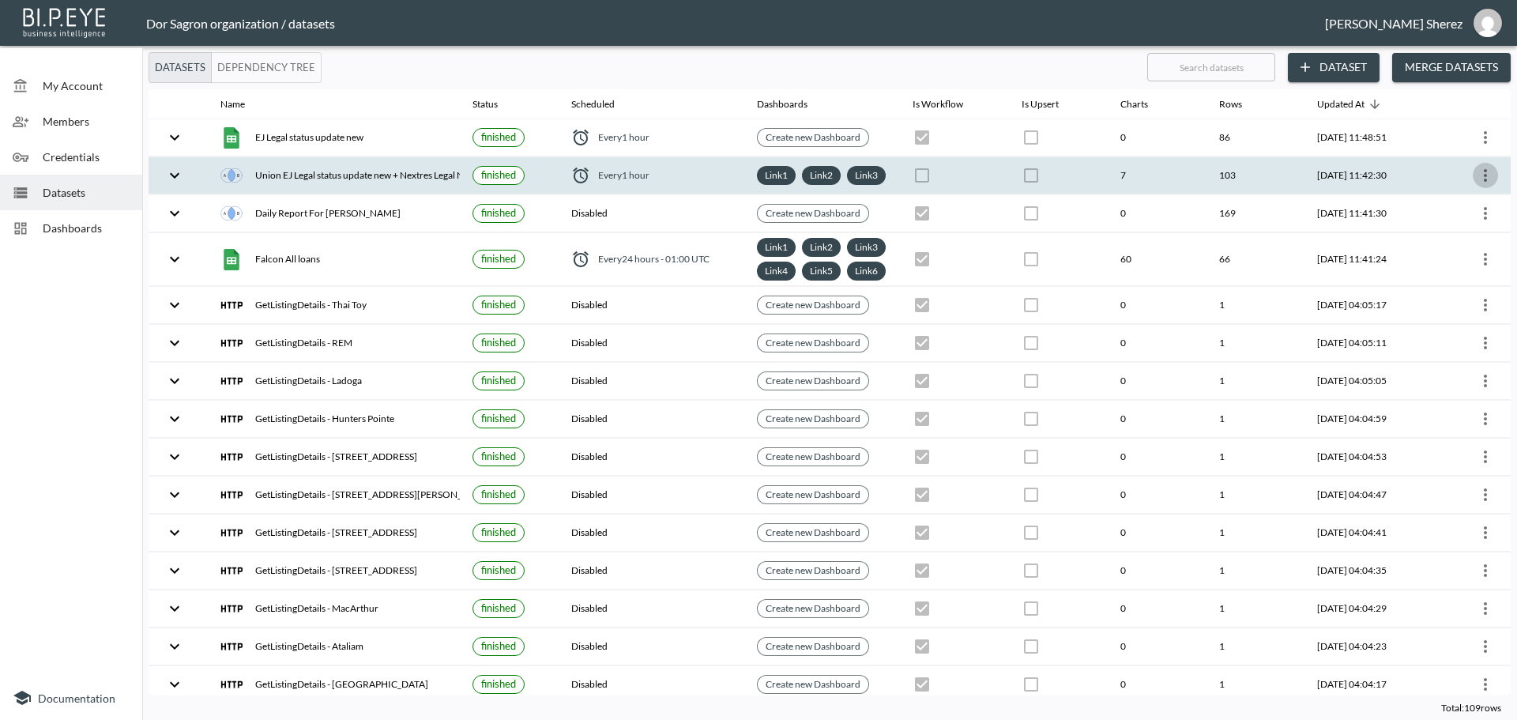
click at [1488, 185] on icon "more" at bounding box center [1485, 175] width 19 height 19
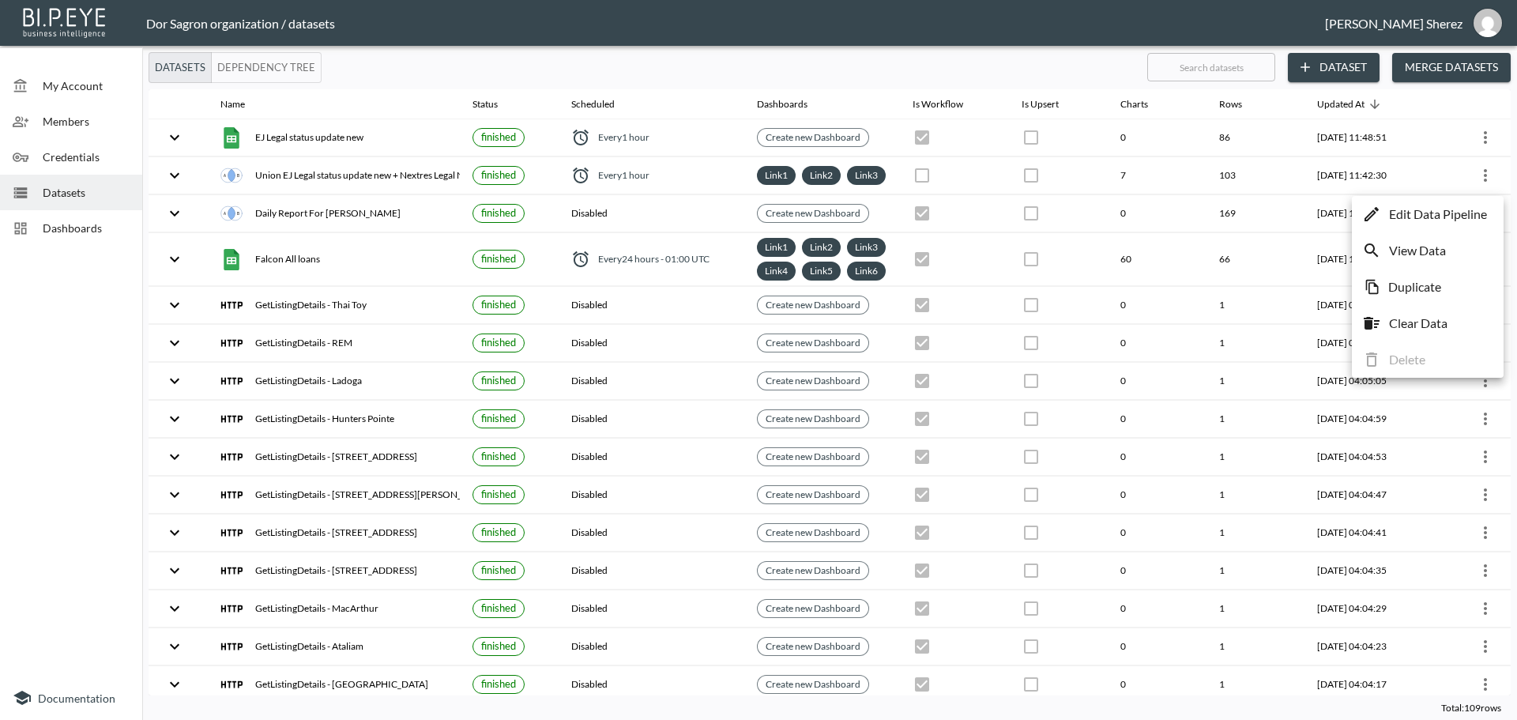
click at [1467, 206] on p "Edit Data Pipeline" at bounding box center [1438, 214] width 98 height 19
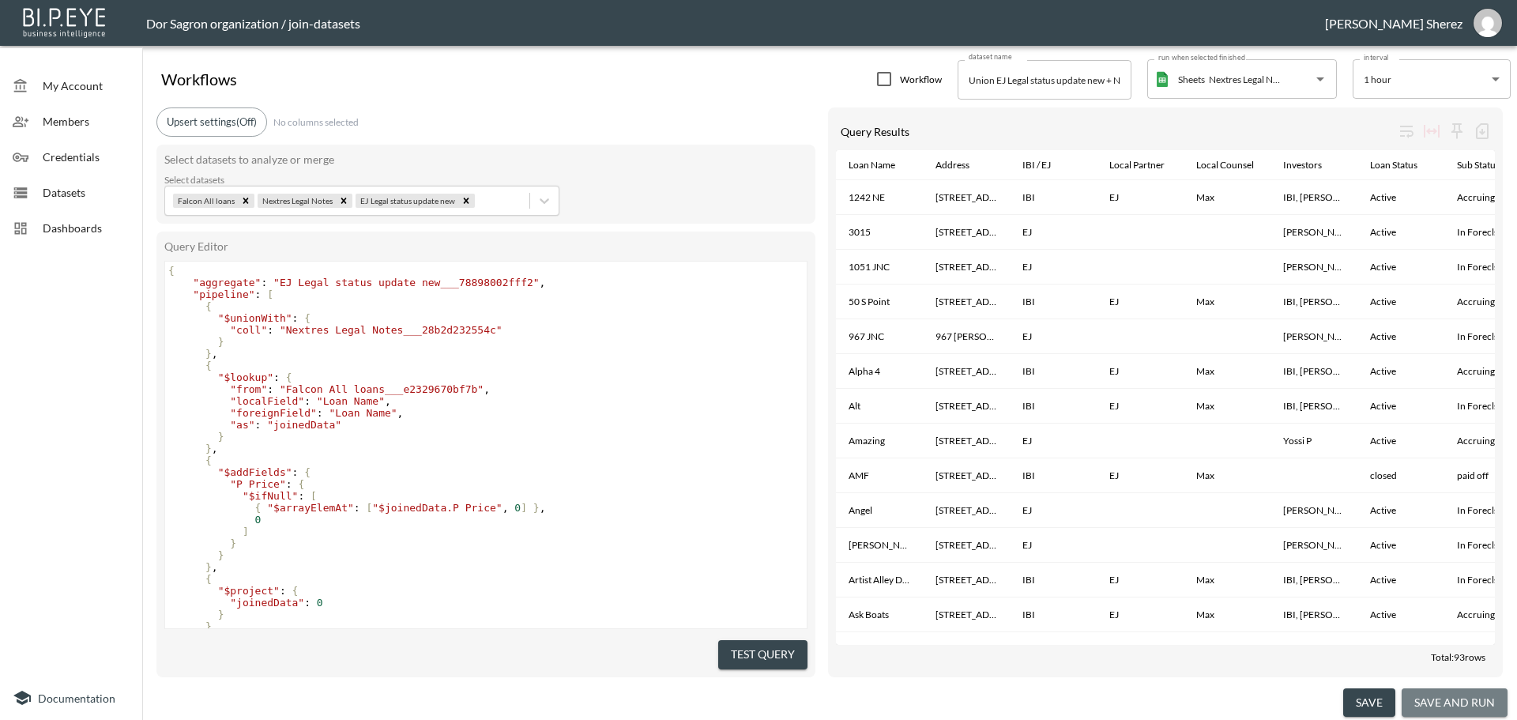
click at [1463, 704] on button "save and run" at bounding box center [1455, 702] width 106 height 29
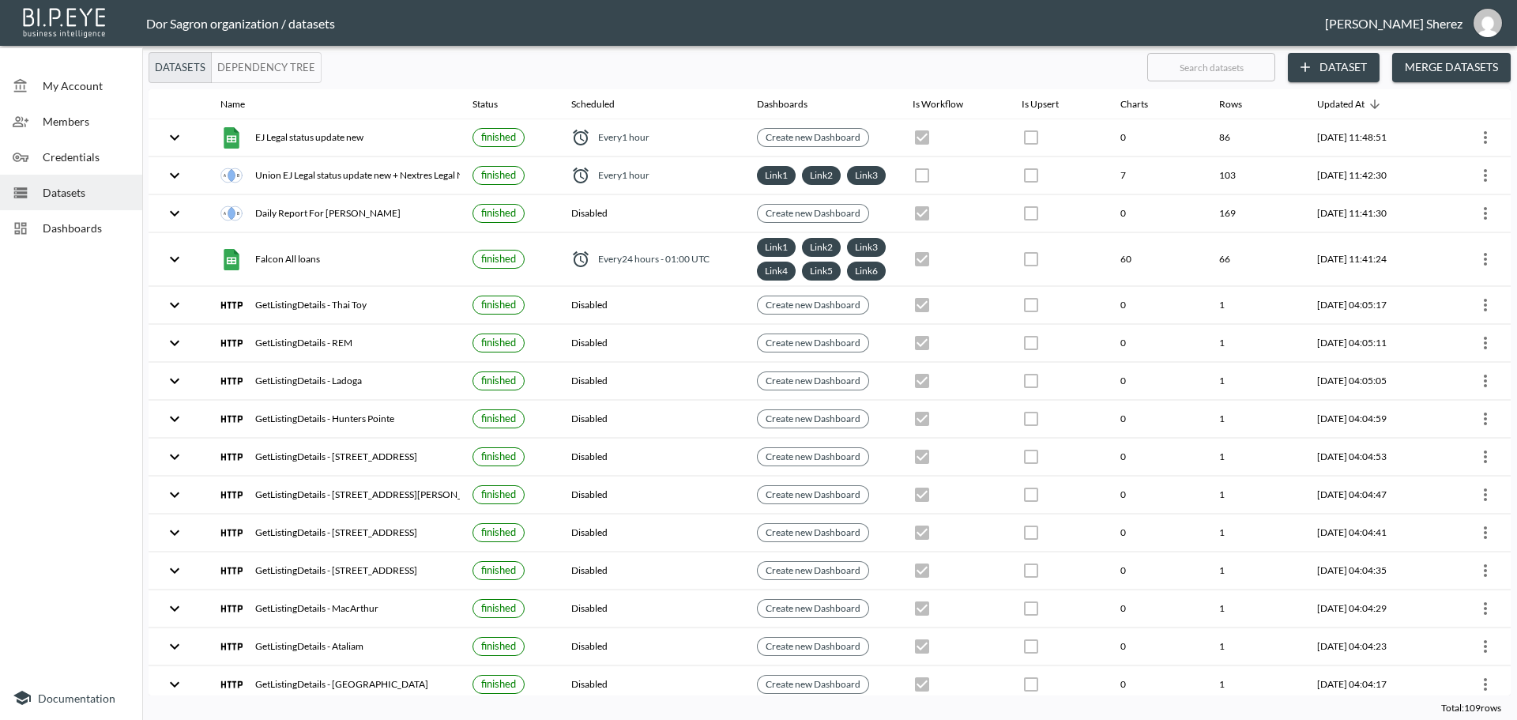
checkbox input "false"
checkbox input "true"
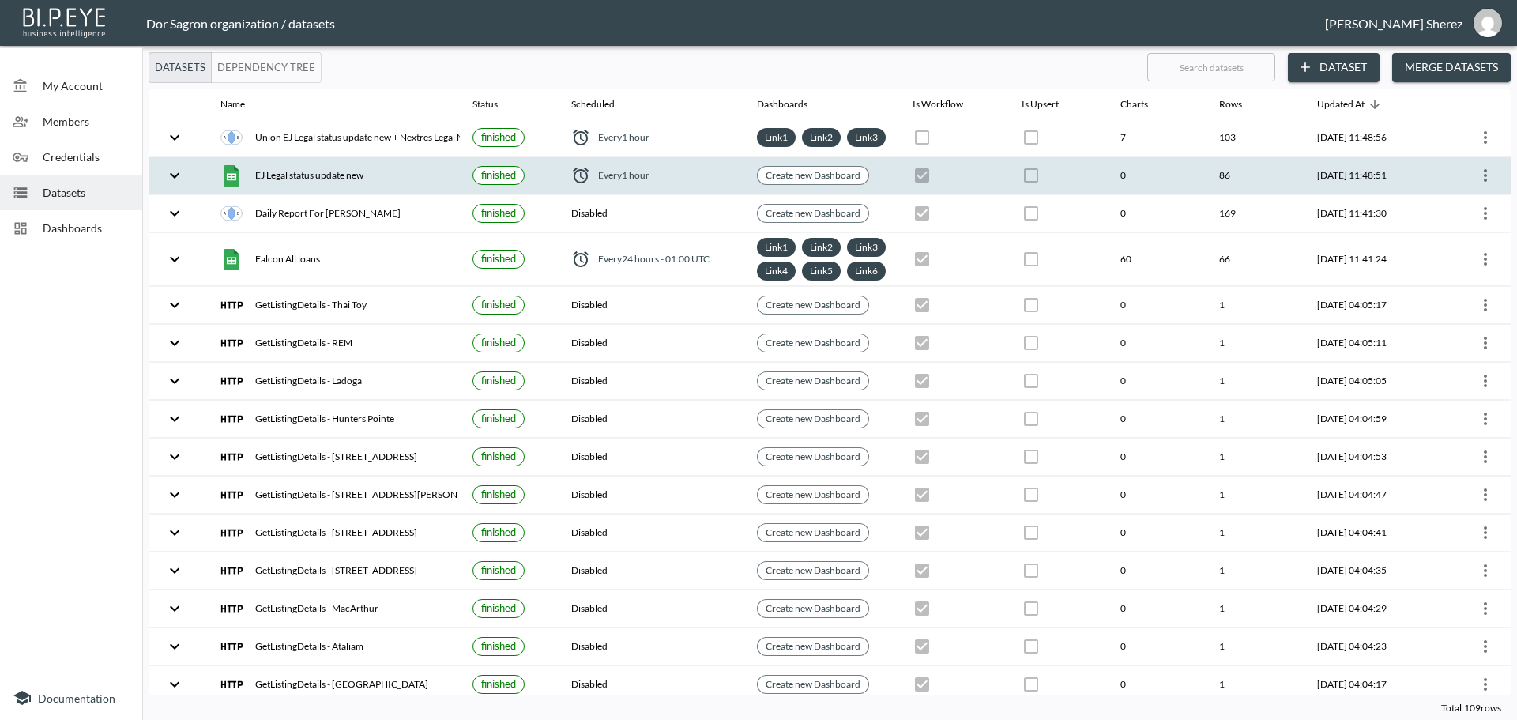
click at [1495, 190] on th at bounding box center [1461, 175] width 99 height 37
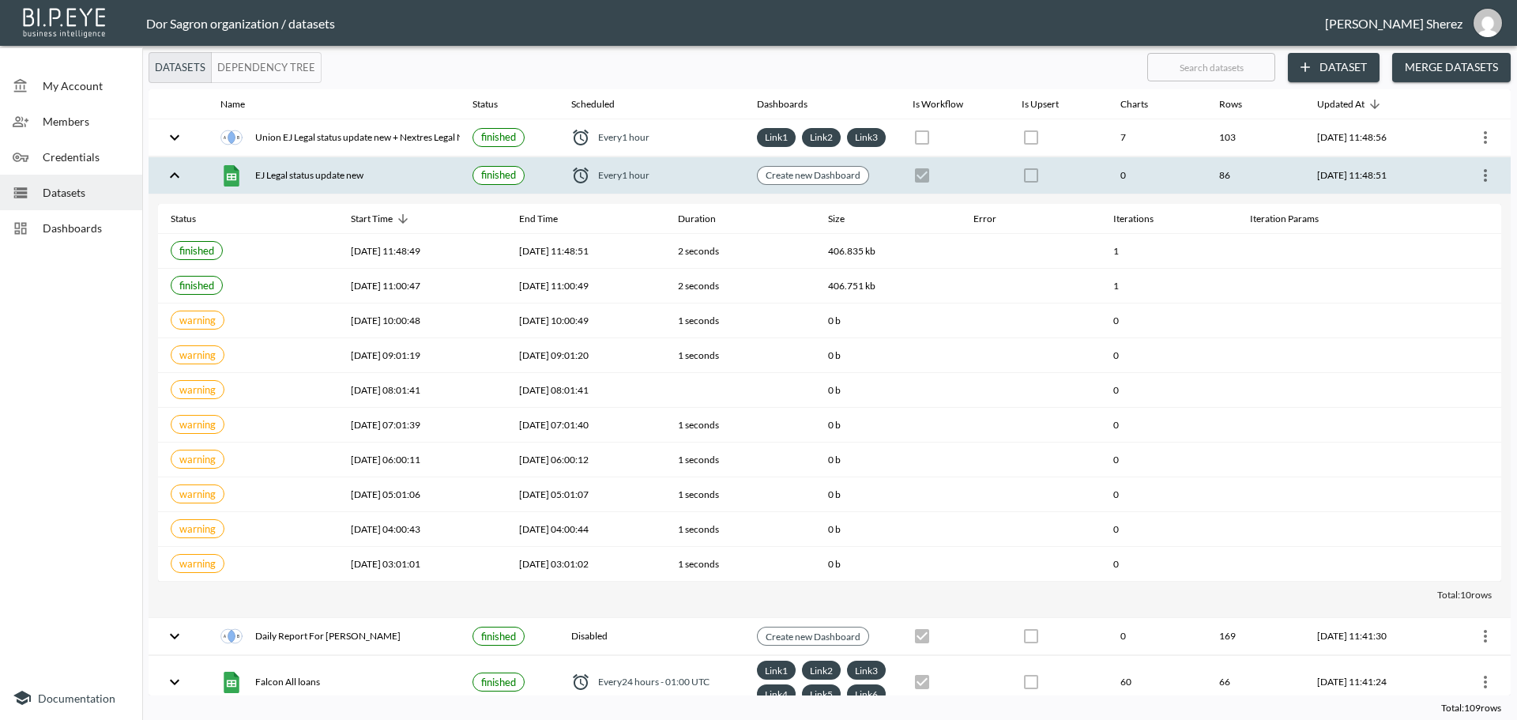
click at [1464, 188] on div at bounding box center [1461, 175] width 73 height 25
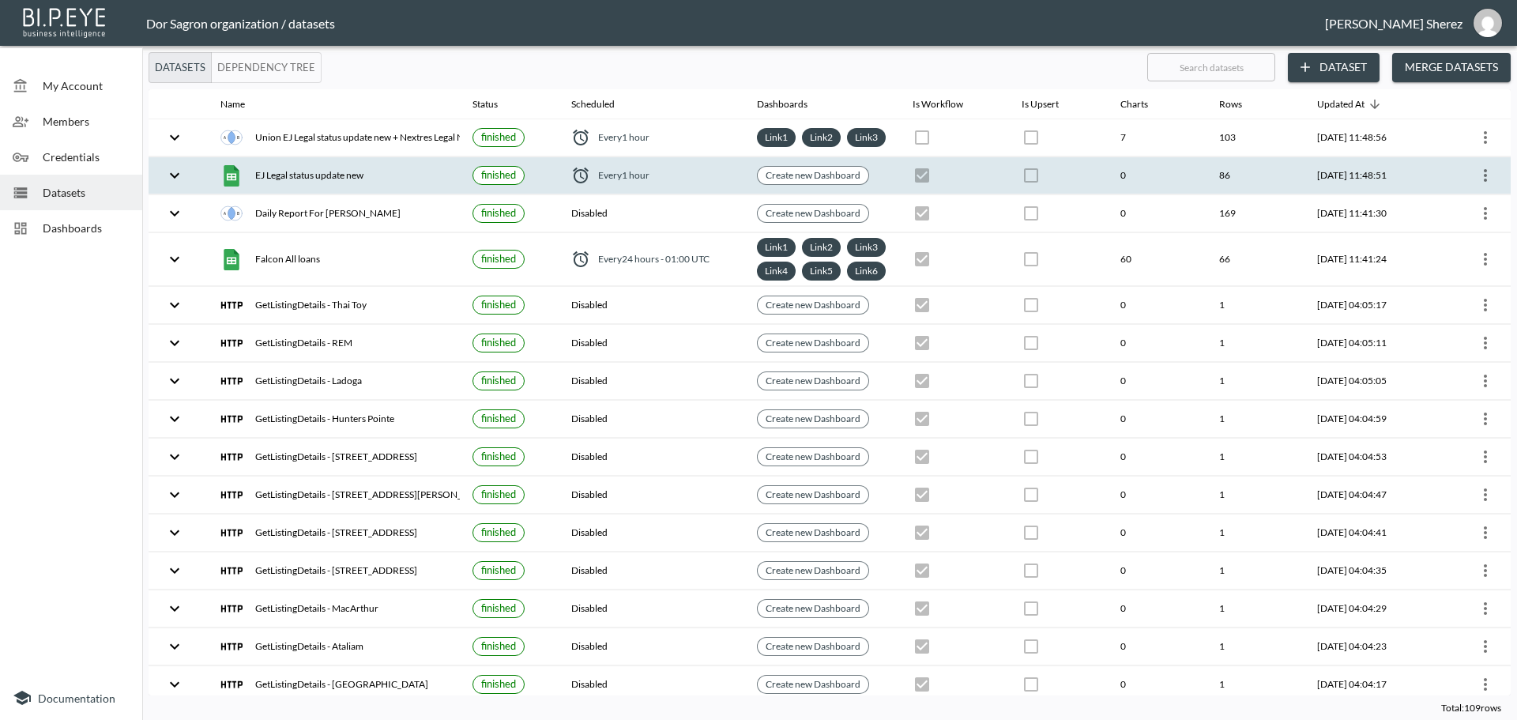
click at [1479, 185] on icon "more" at bounding box center [1485, 175] width 19 height 19
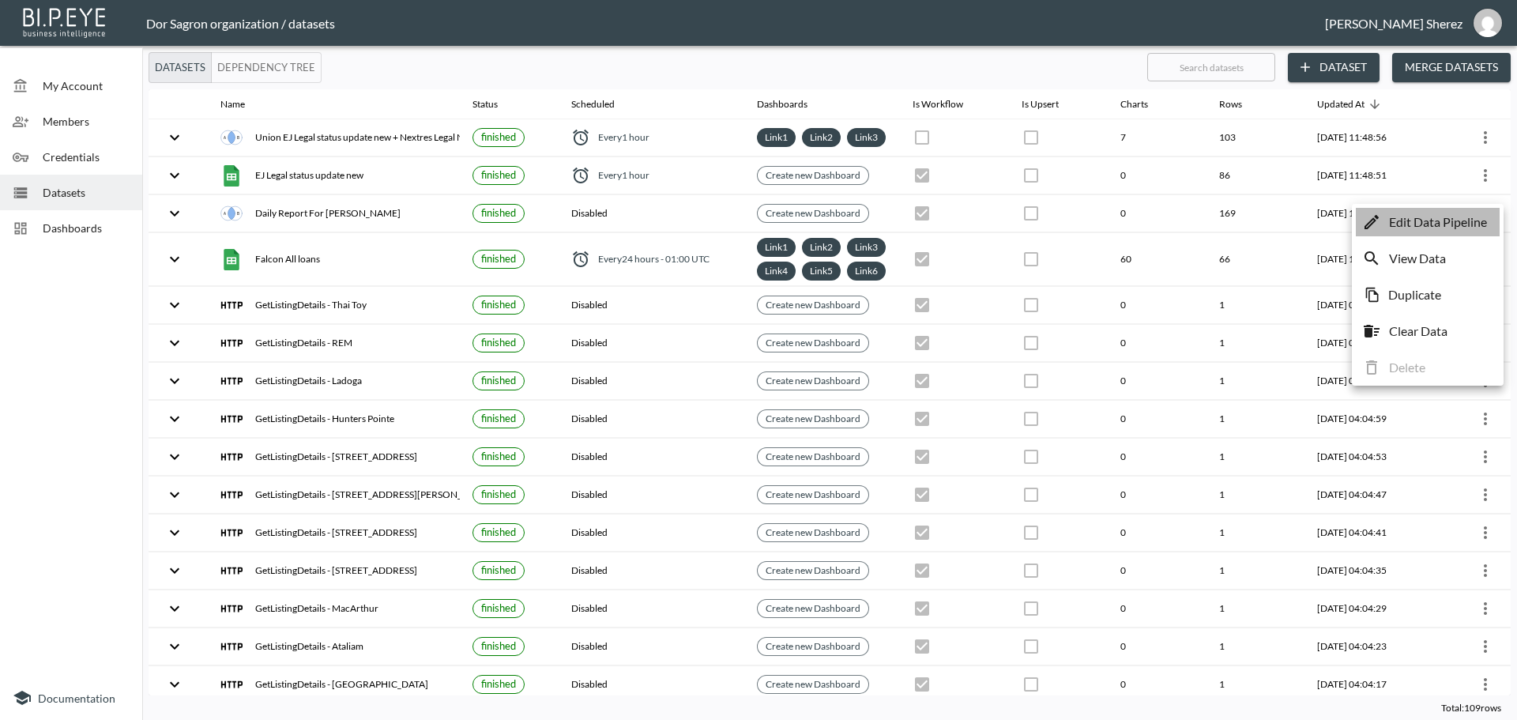
click at [1471, 213] on p "Edit Data Pipeline" at bounding box center [1438, 222] width 98 height 19
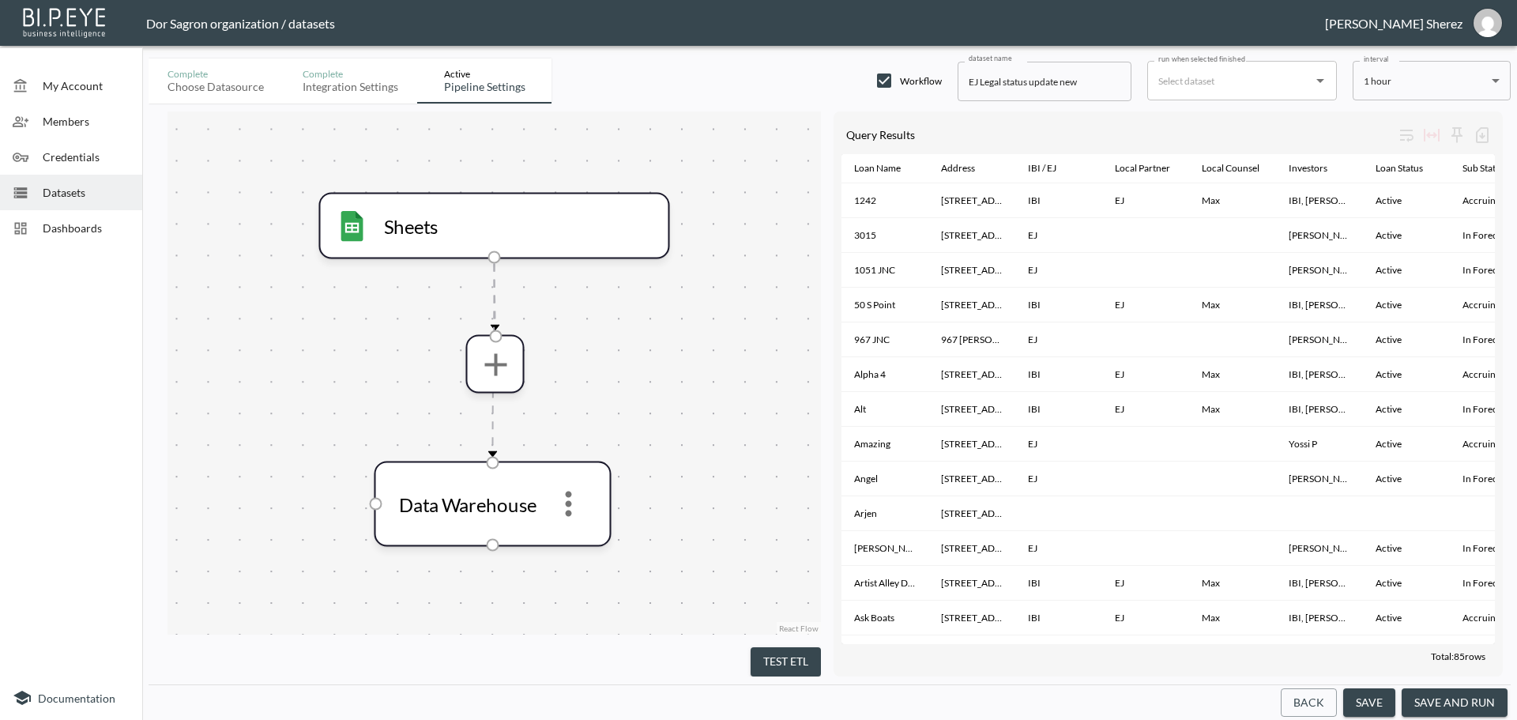
click at [81, 231] on span "Dashboards" at bounding box center [86, 228] width 87 height 17
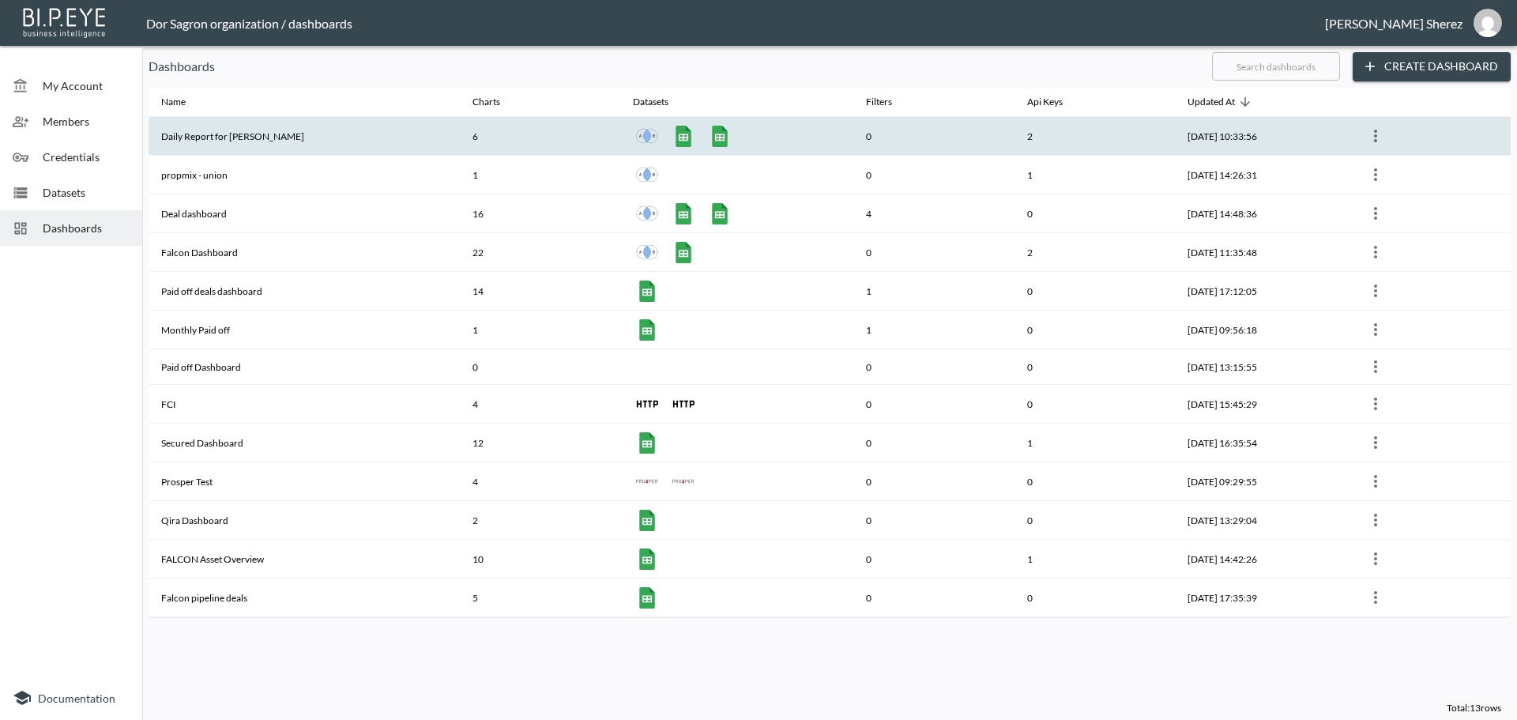
click at [202, 126] on th "Daily Report for Amir" at bounding box center [304, 136] width 311 height 39
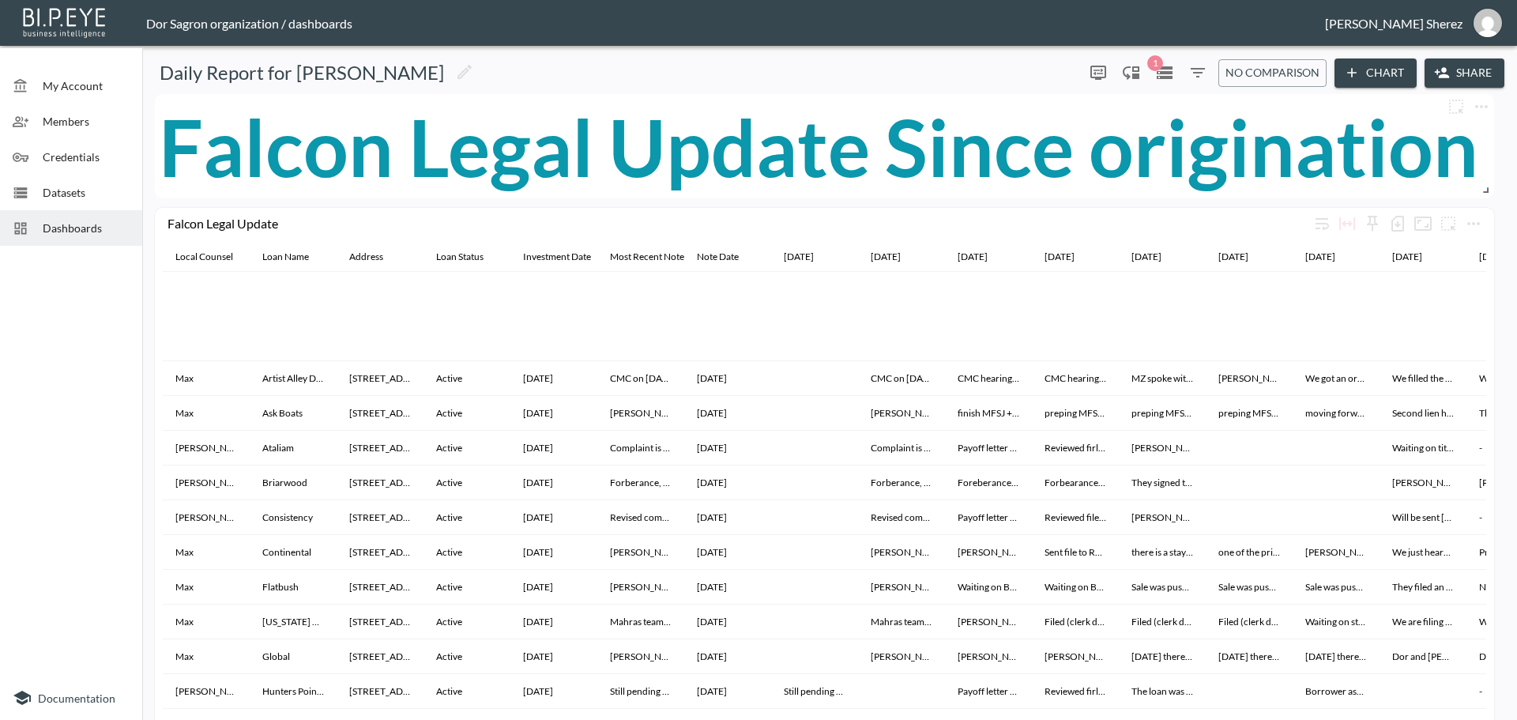
scroll to position [420, 0]
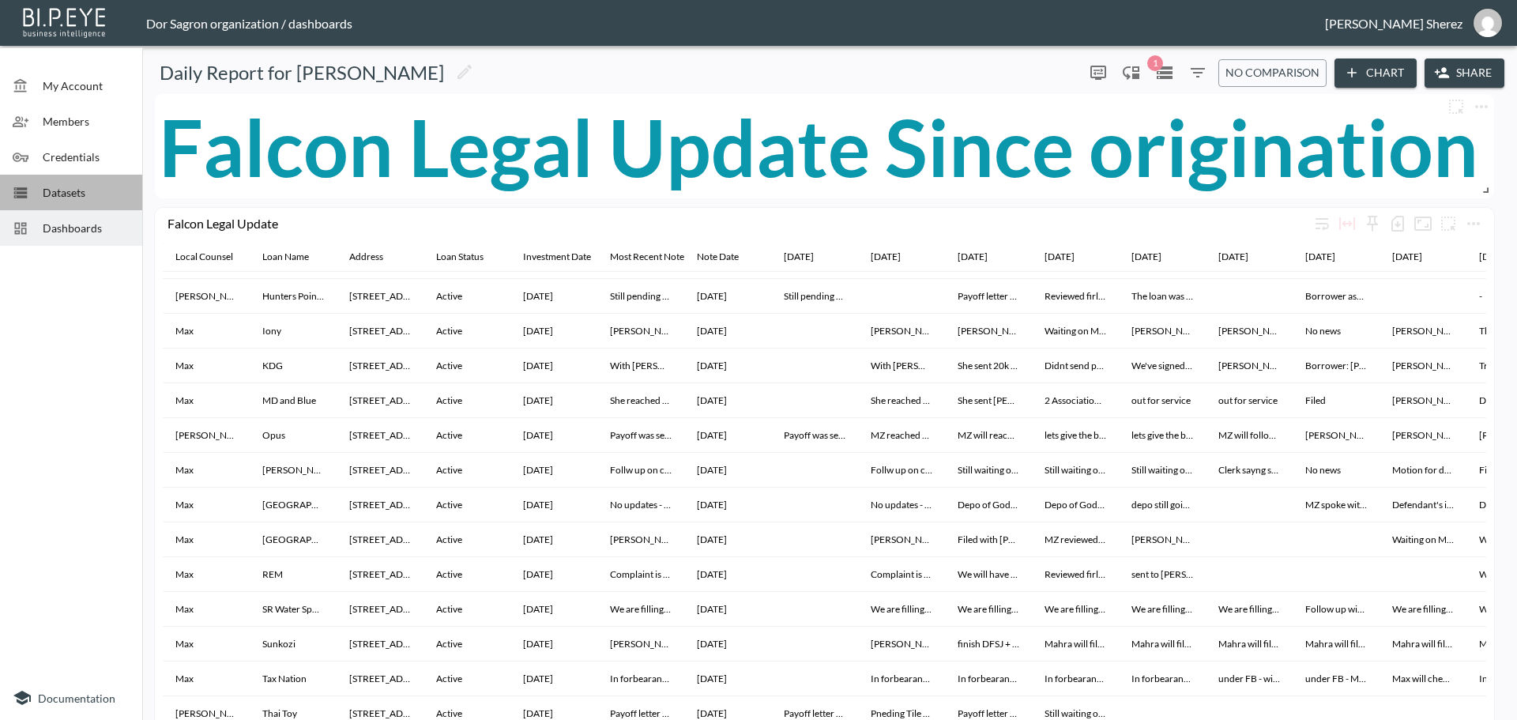
click at [65, 192] on span "Datasets" at bounding box center [86, 192] width 87 height 17
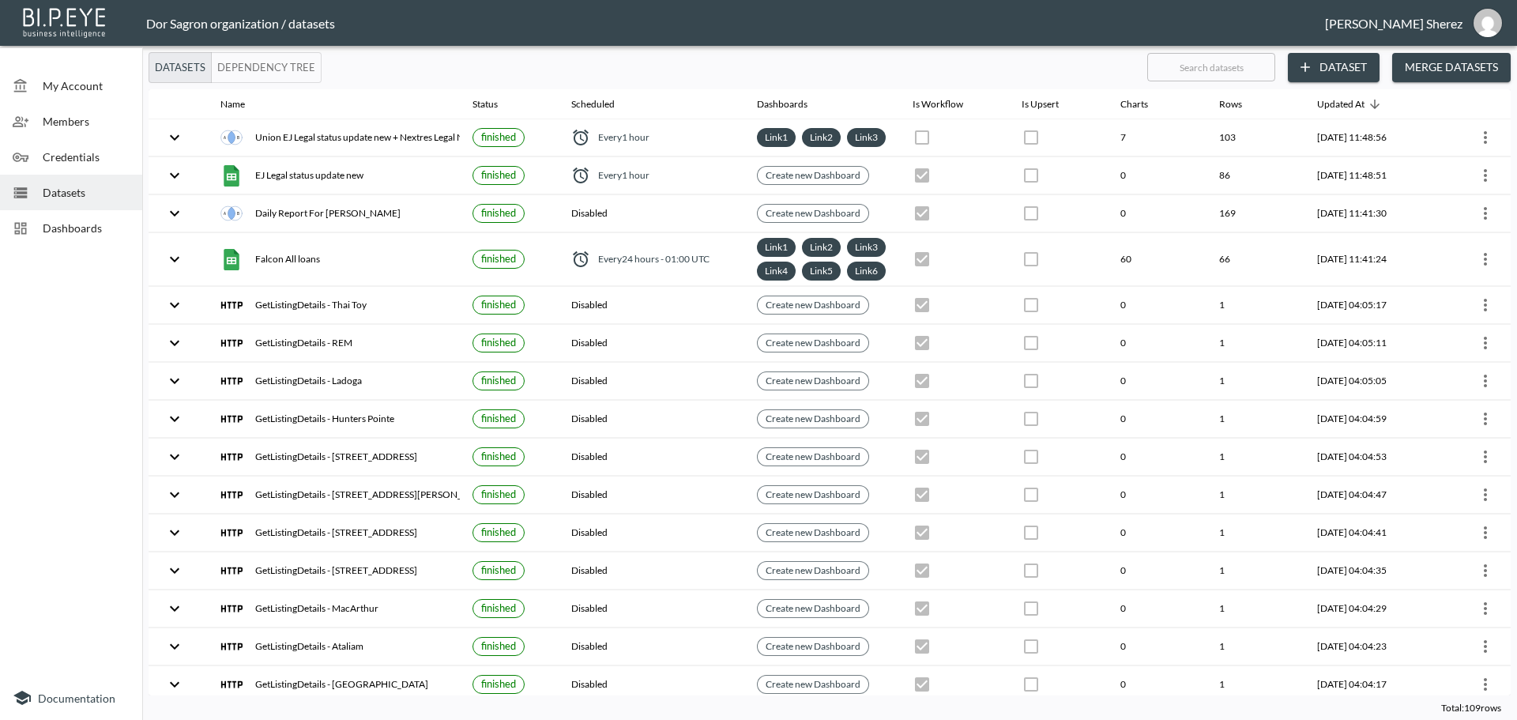
click at [77, 217] on div "Dashboards" at bounding box center [71, 228] width 142 height 36
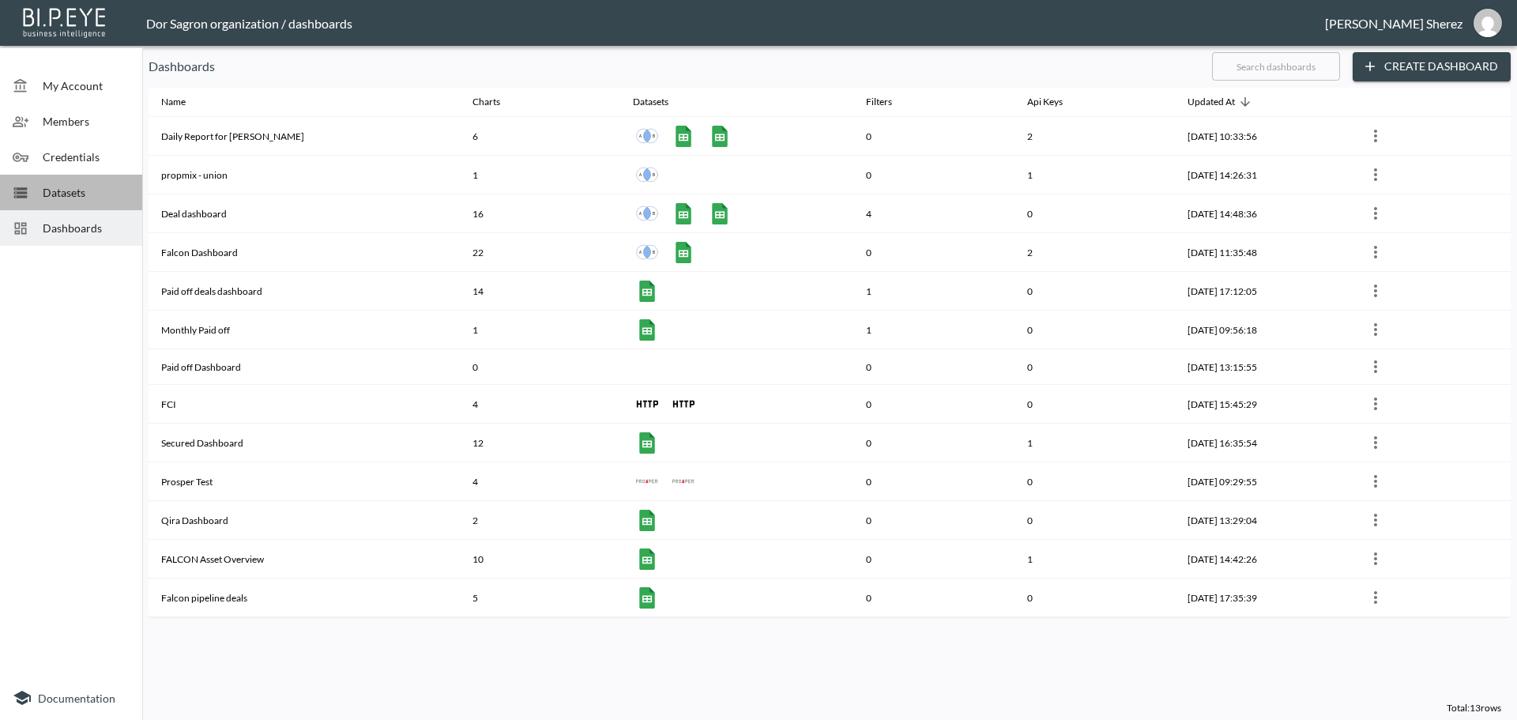
click at [83, 192] on span "Datasets" at bounding box center [86, 192] width 87 height 17
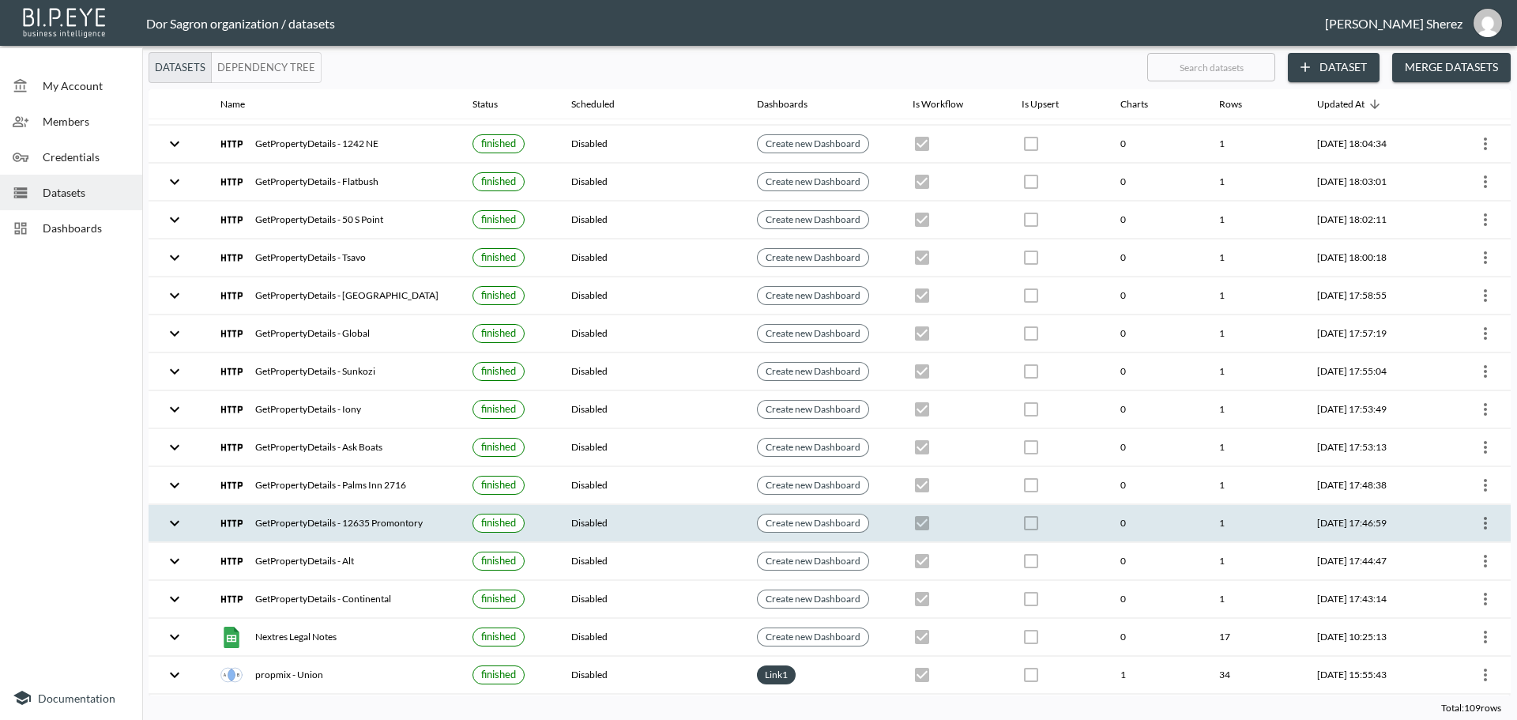
scroll to position [2292, 0]
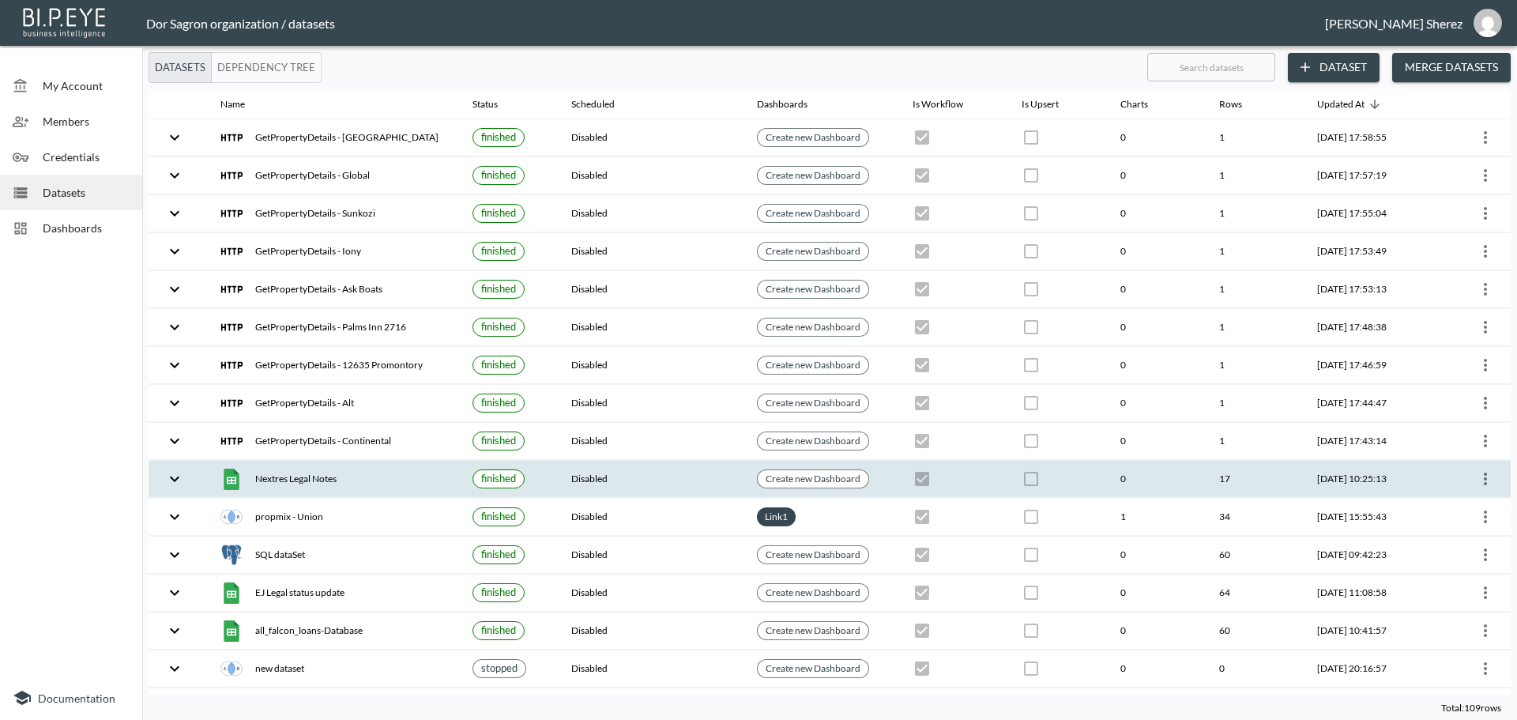
click at [1484, 485] on icon "more" at bounding box center [1485, 479] width 3 height 13
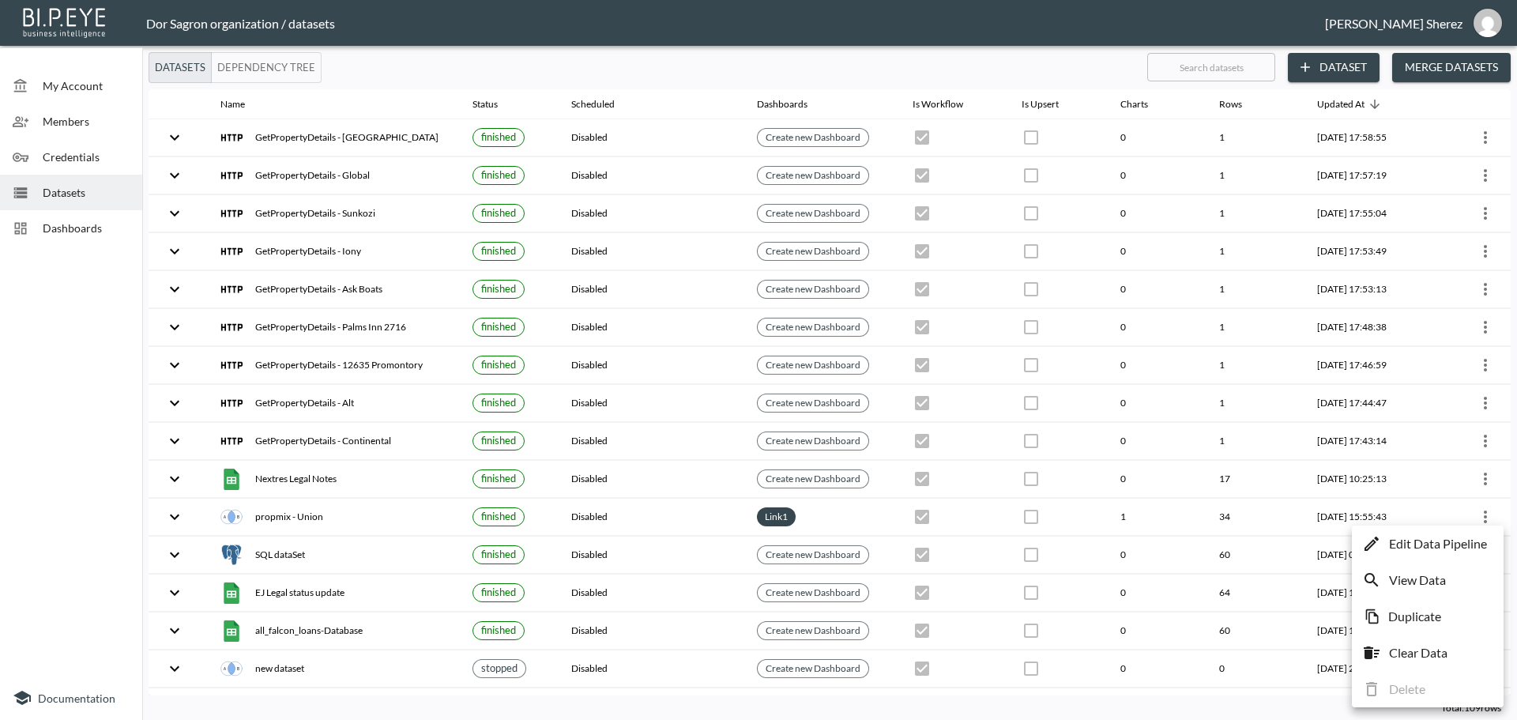
click at [1435, 548] on p "Edit Data Pipeline" at bounding box center [1438, 543] width 98 height 19
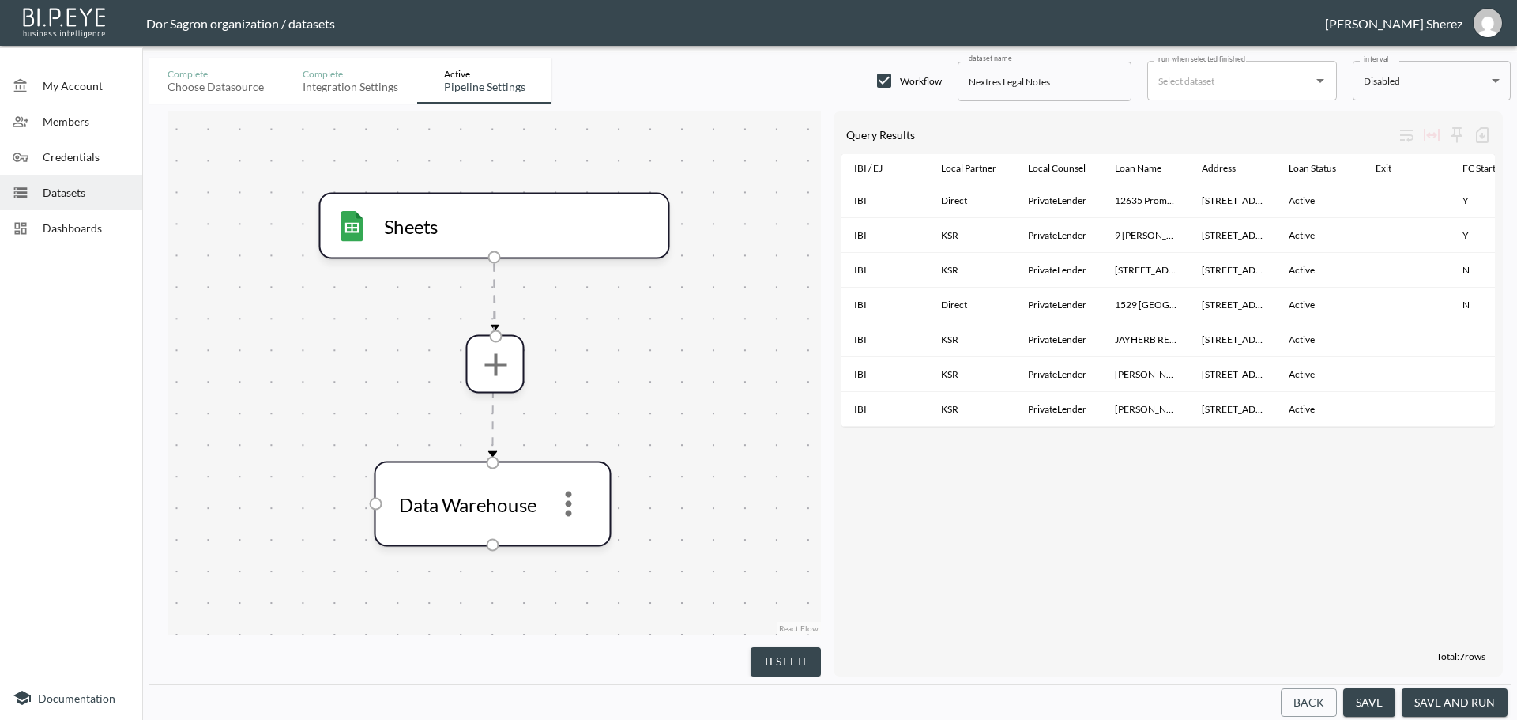
click at [1447, 703] on button "save and run" at bounding box center [1455, 702] width 106 height 29
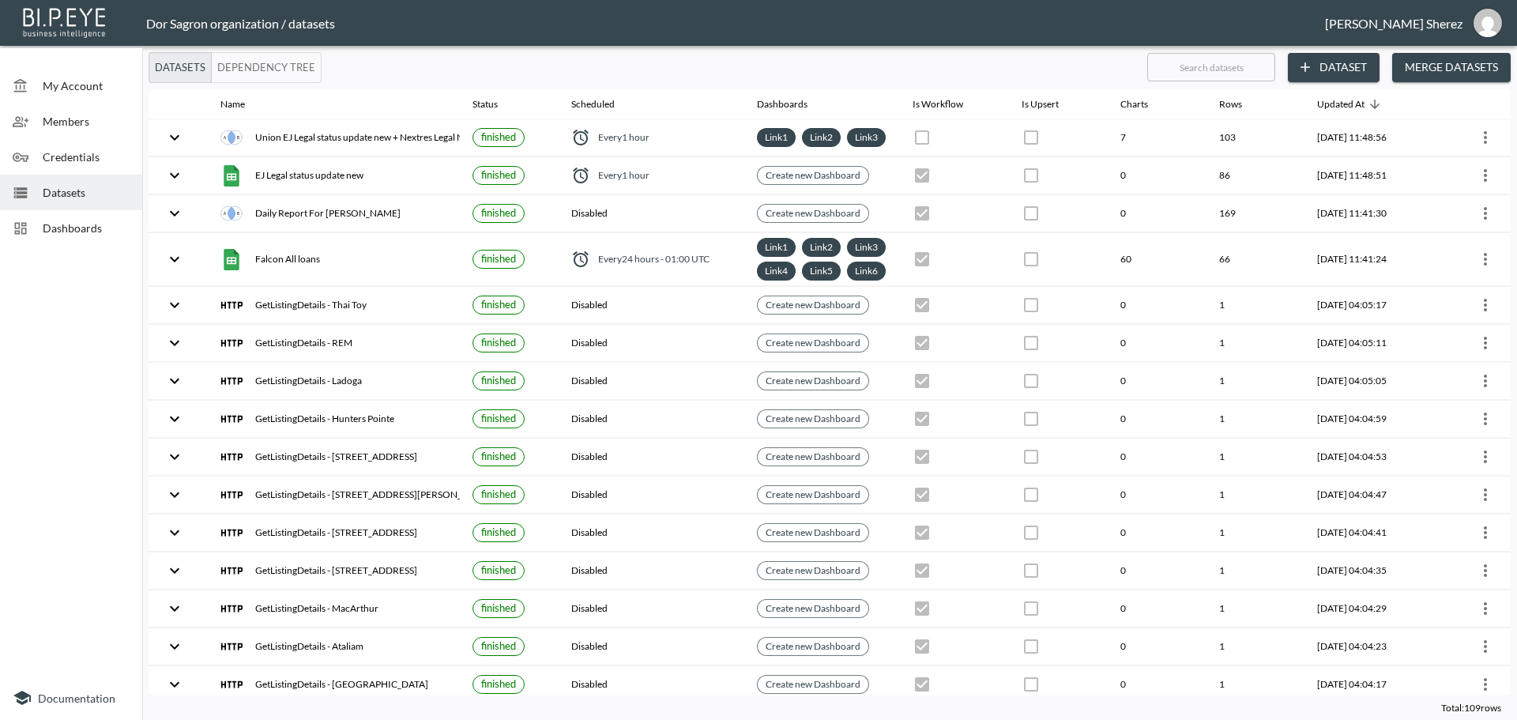
checkbox input "true"
checkbox input "false"
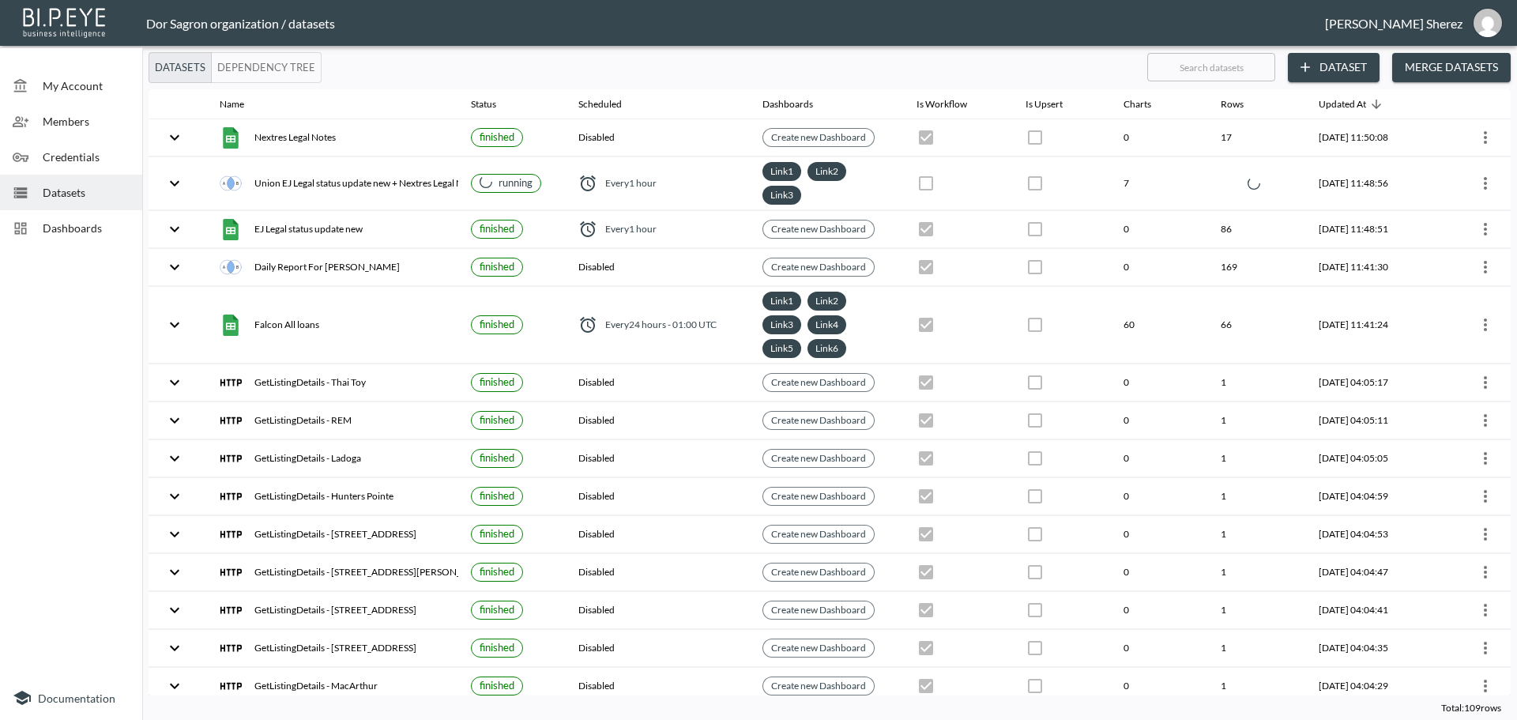
checkbox input "false"
checkbox input "true"
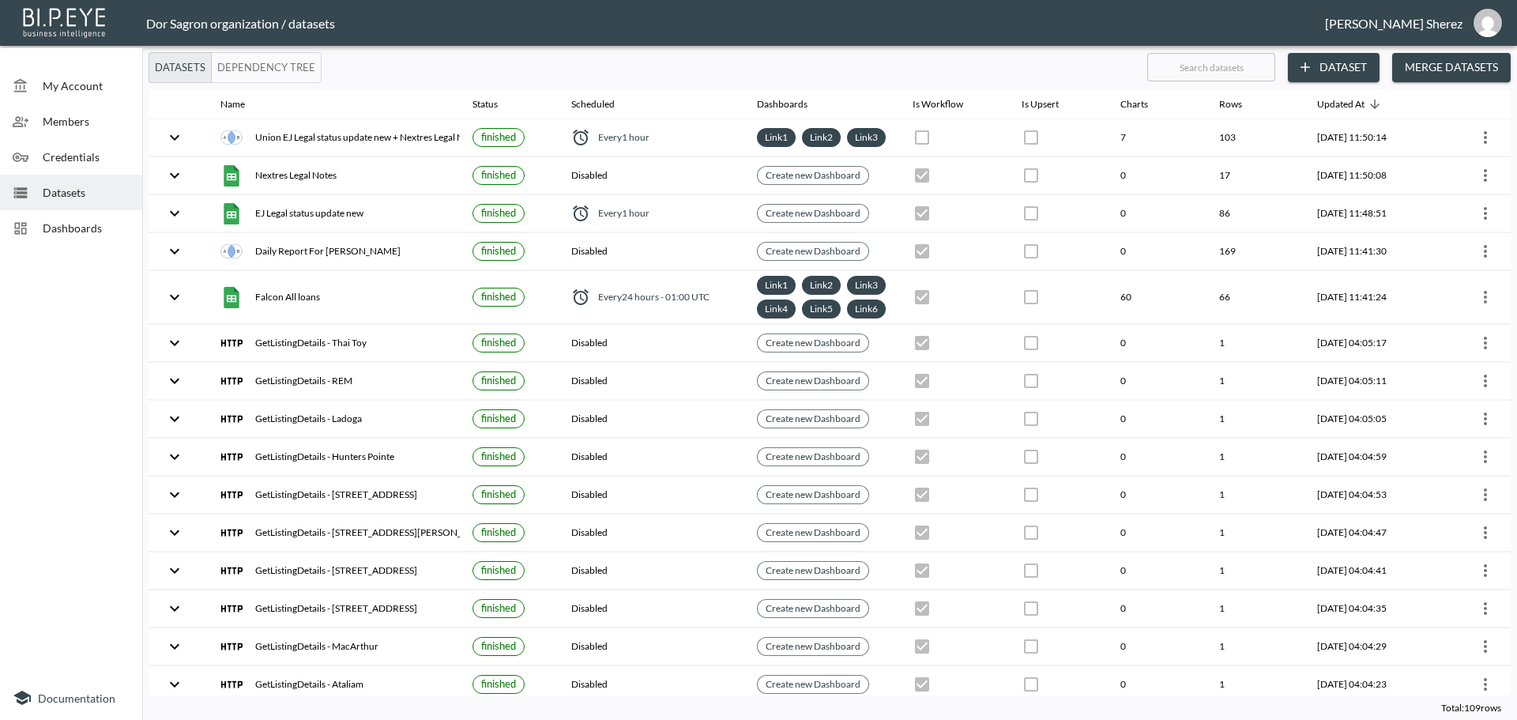
click at [55, 227] on span "Dashboards" at bounding box center [86, 228] width 87 height 17
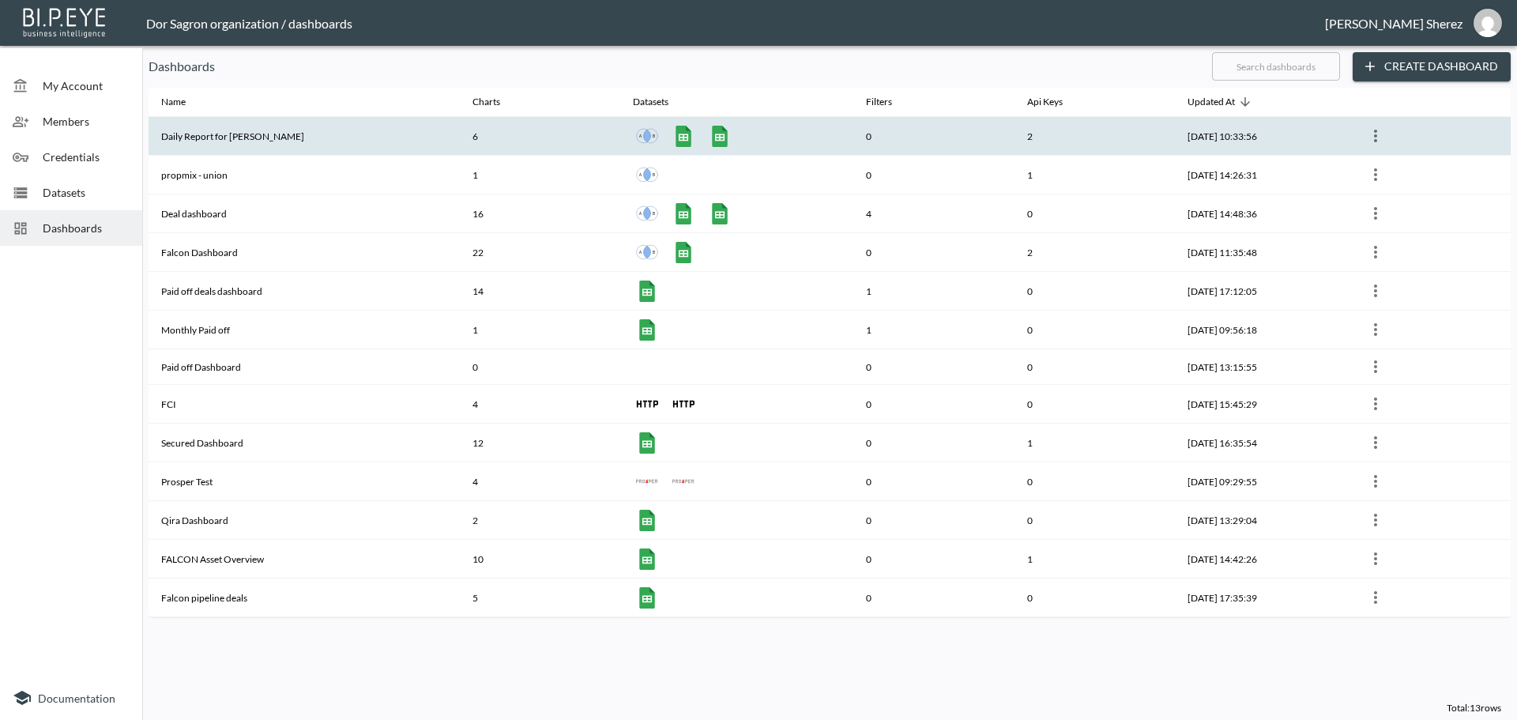
click at [236, 130] on th "Daily Report for Amir" at bounding box center [304, 136] width 311 height 39
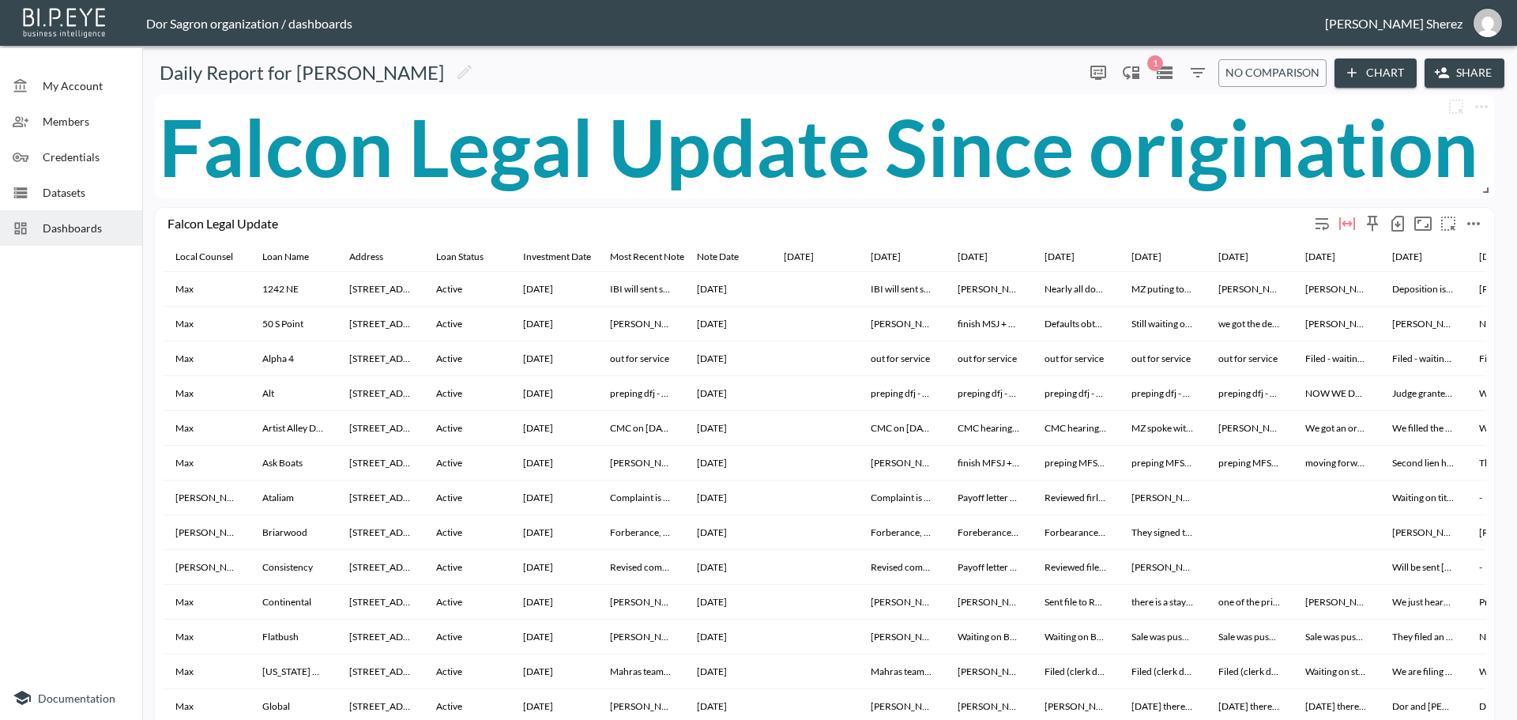
click at [1392, 220] on icon "button" at bounding box center [1398, 224] width 13 height 16
click at [1309, 254] on li "Download CSV ( 41 Rows )" at bounding box center [1317, 257] width 186 height 28
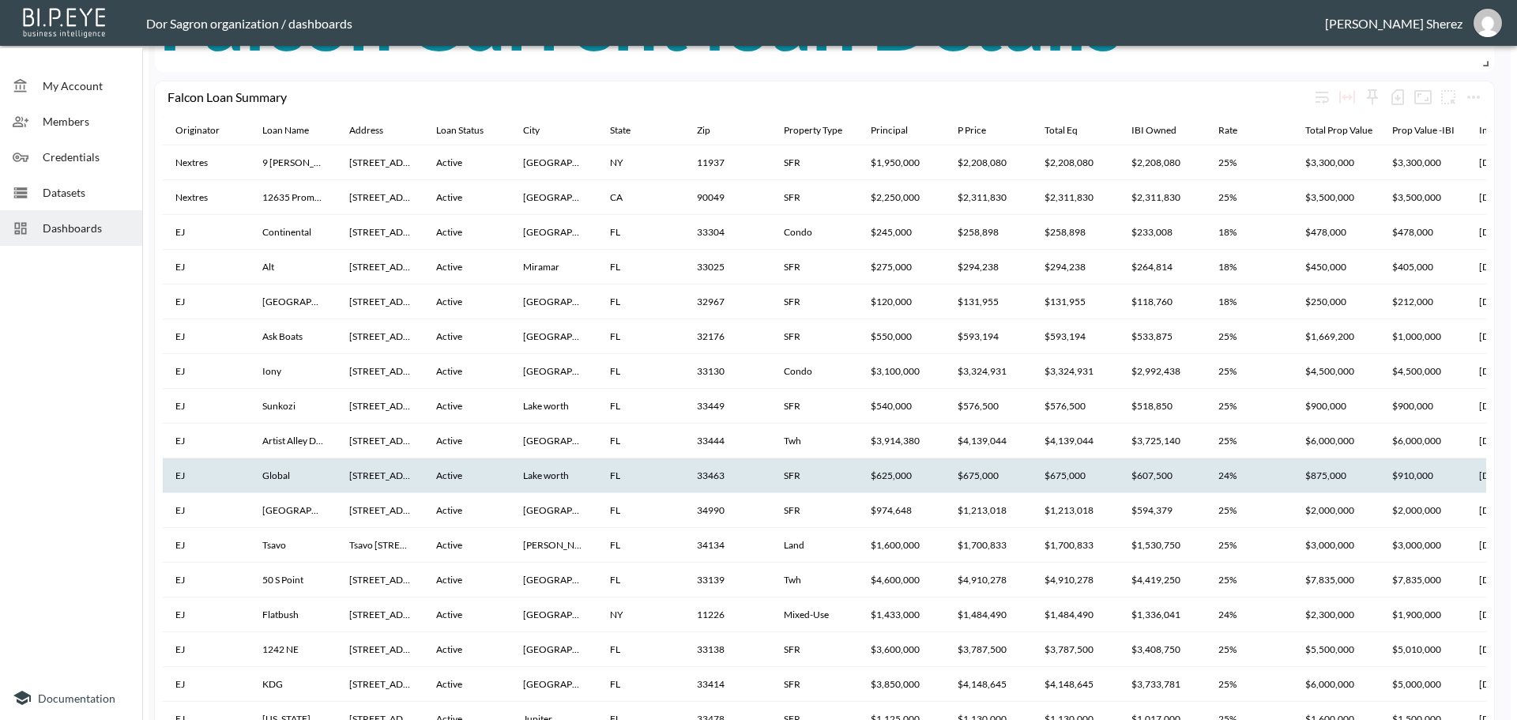
scroll to position [869, 0]
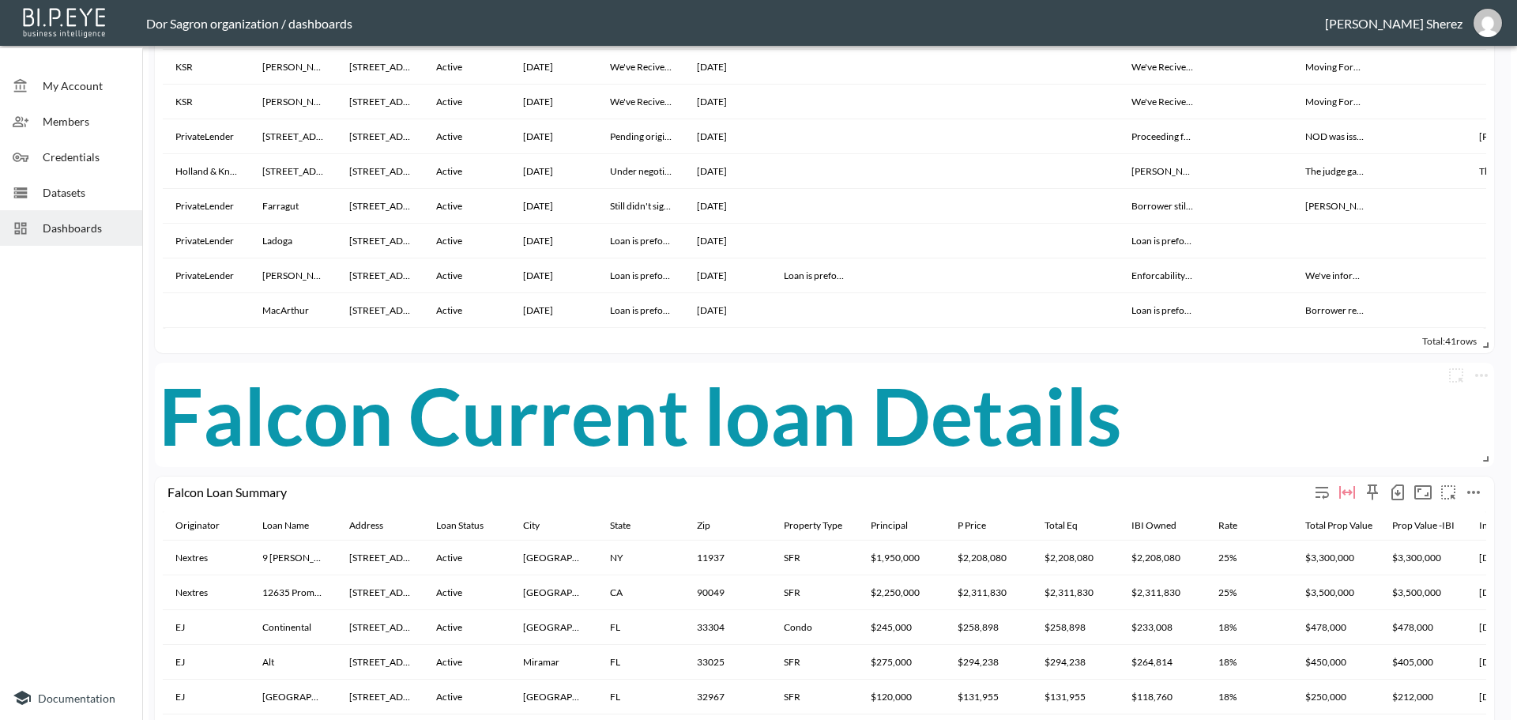
click at [1399, 492] on icon "button" at bounding box center [1398, 493] width 6 height 6
click at [1292, 526] on li "Download CSV ( 42 Rows )" at bounding box center [1317, 525] width 186 height 28
